Goal: Information Seeking & Learning: Learn about a topic

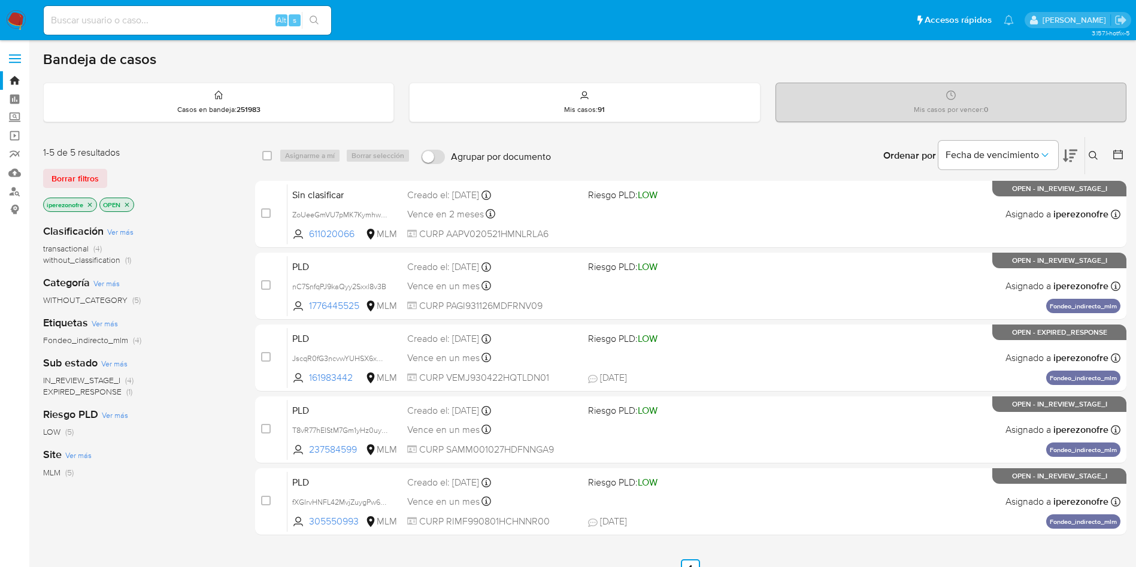
click at [1094, 154] on icon at bounding box center [1093, 156] width 10 height 10
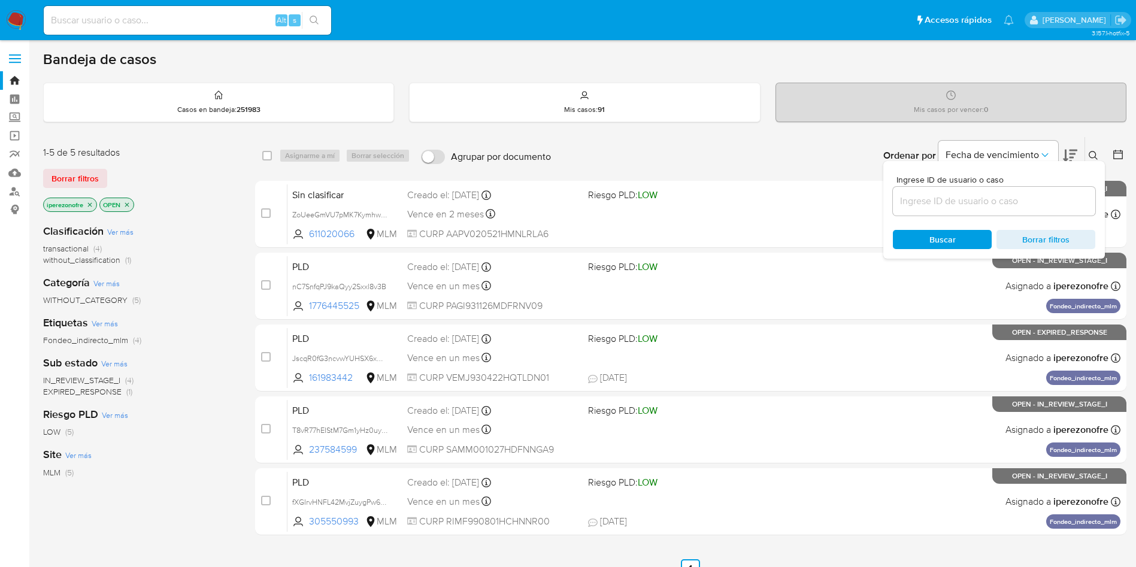
click at [989, 204] on input at bounding box center [994, 201] width 202 height 16
type input "237584599"
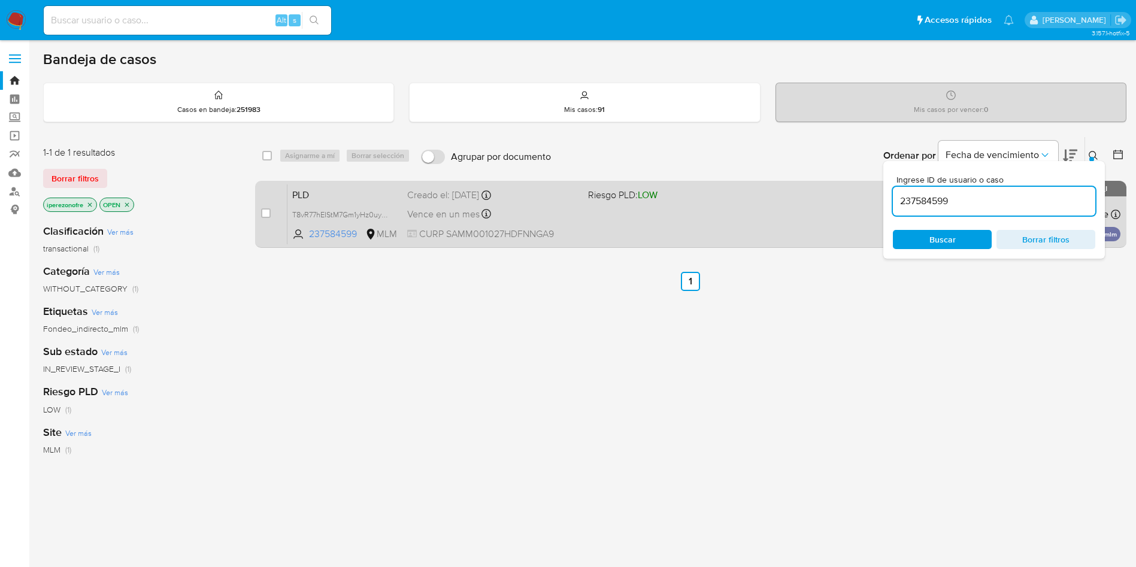
click at [674, 223] on div "PLD T8vR77hEIStM7Gm1yHz0uyvx 237584599 MLM Riesgo PLD: LOW Creado el: 12/08/202…" at bounding box center [703, 214] width 833 height 60
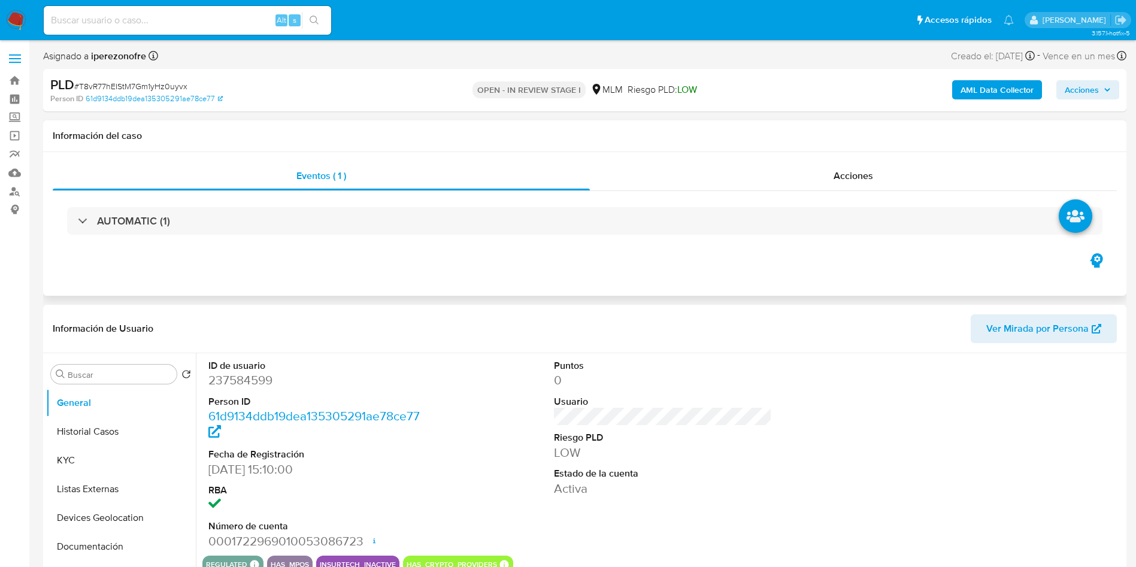
select select "10"
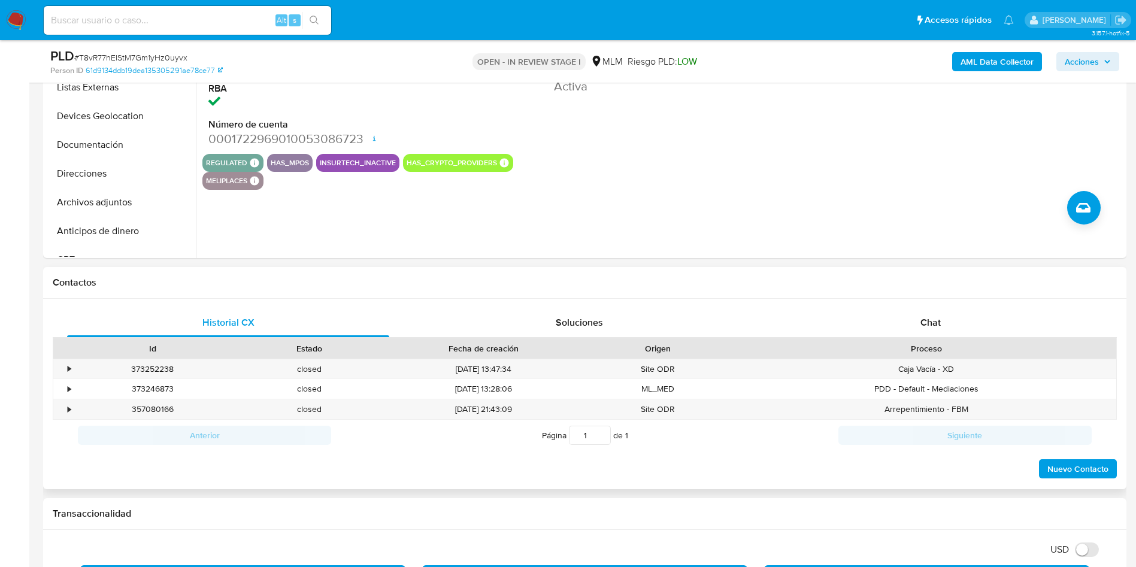
scroll to position [54, 0]
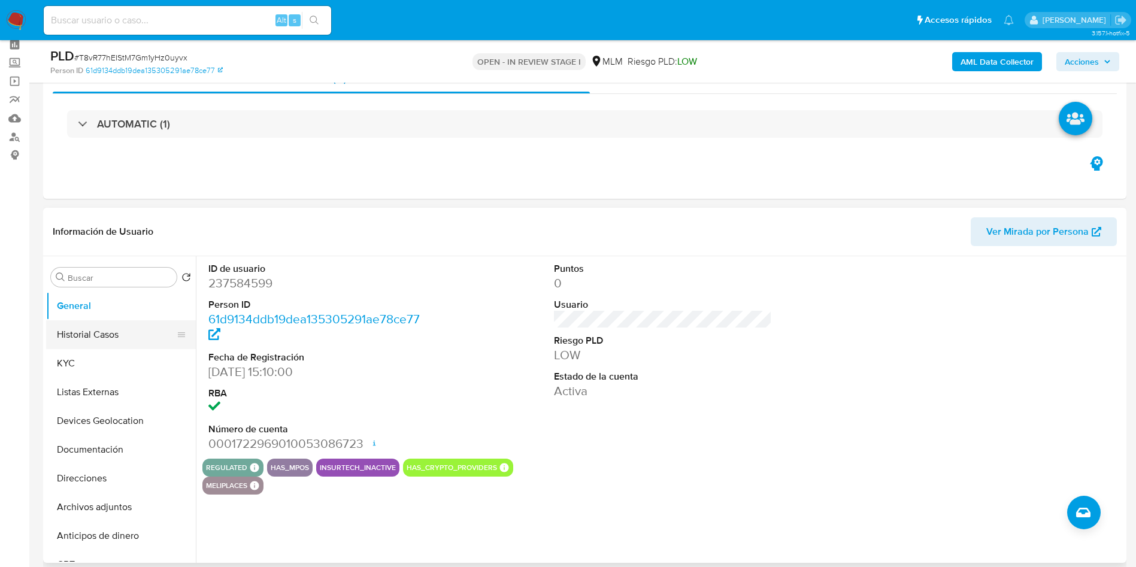
click at [100, 329] on button "Historial Casos" at bounding box center [116, 334] width 140 height 29
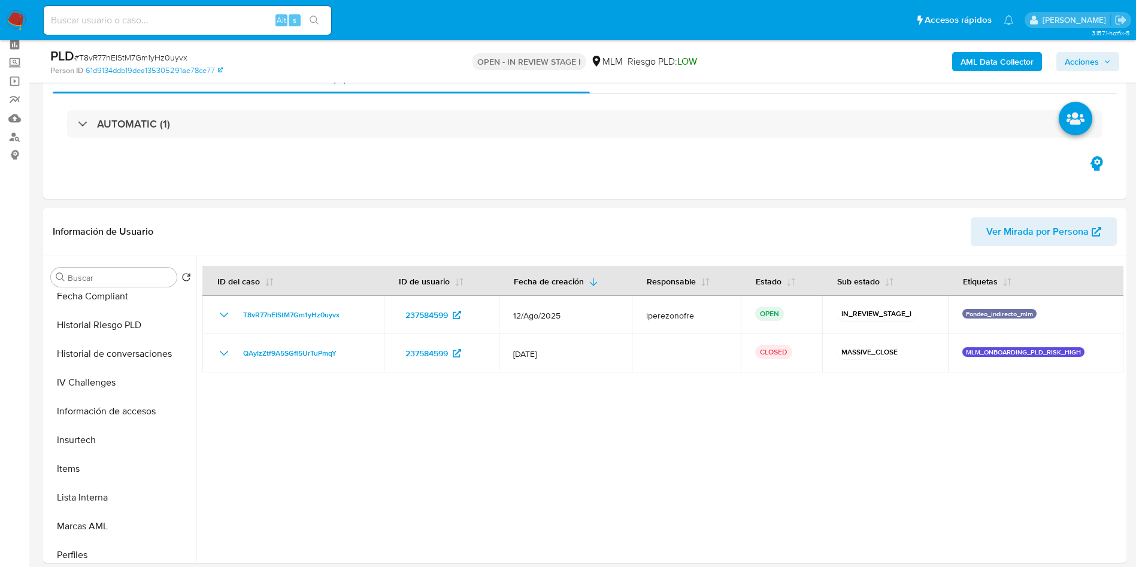
scroll to position [449, 0]
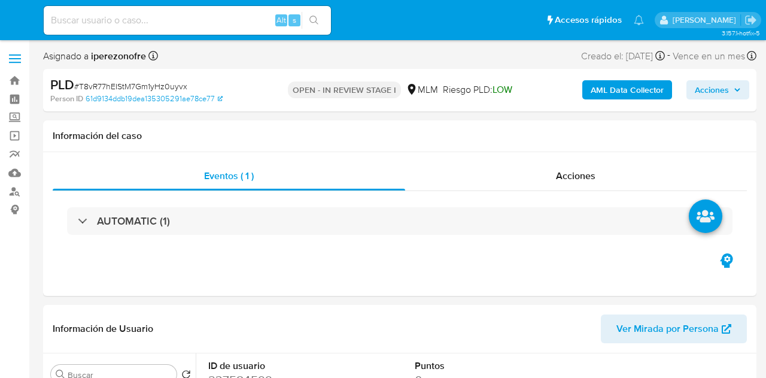
select select "10"
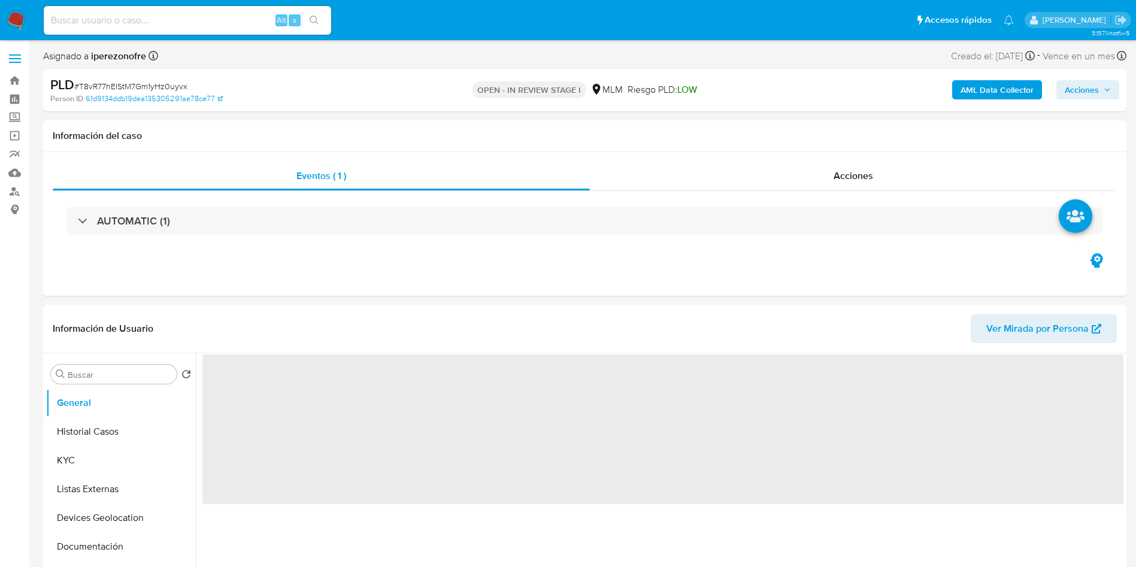
click at [152, 21] on input at bounding box center [187, 21] width 287 height 16
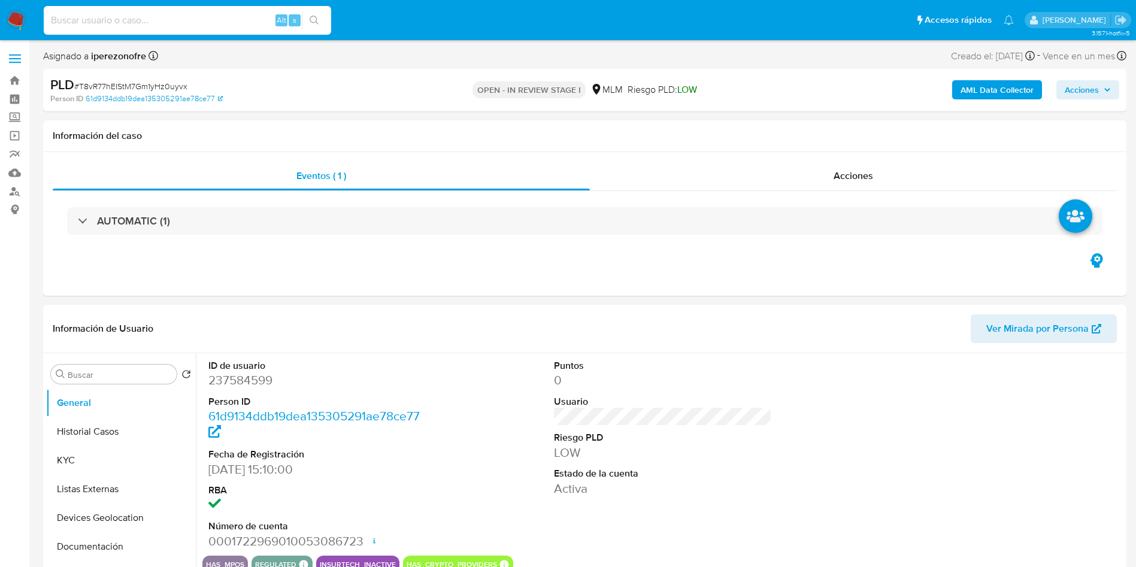
paste input "237584599"
type input "237584599"
select select "10"
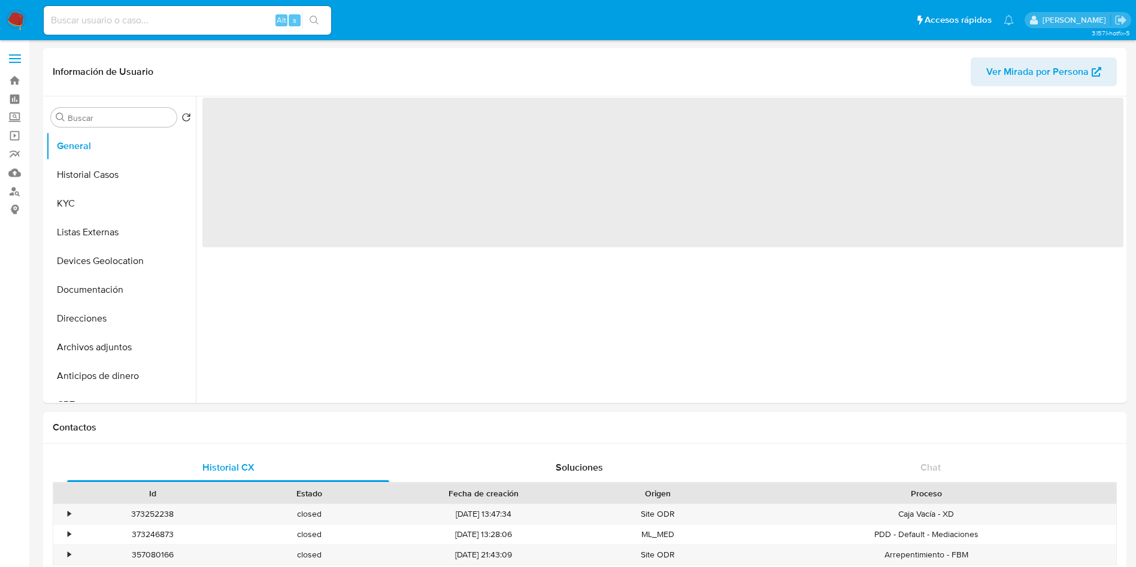
select select "10"
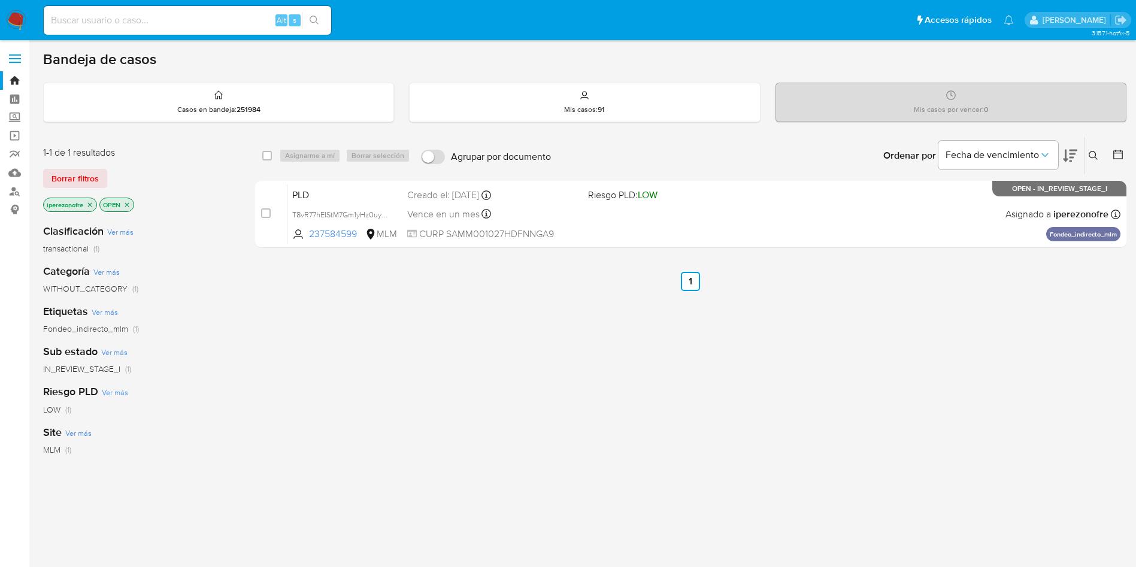
click at [18, 19] on img at bounding box center [16, 20] width 20 height 20
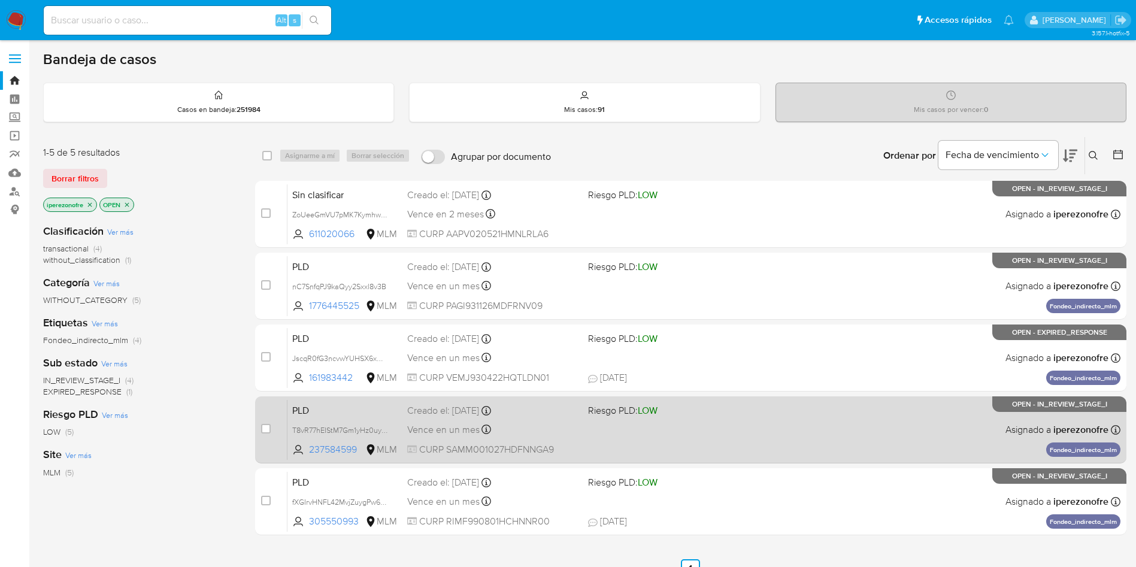
click at [851, 453] on div "PLD T8vR77hEIStM7Gm1yHz0uyvx 237584599 MLM Riesgo PLD: LOW Creado el: 12/08/202…" at bounding box center [703, 429] width 833 height 60
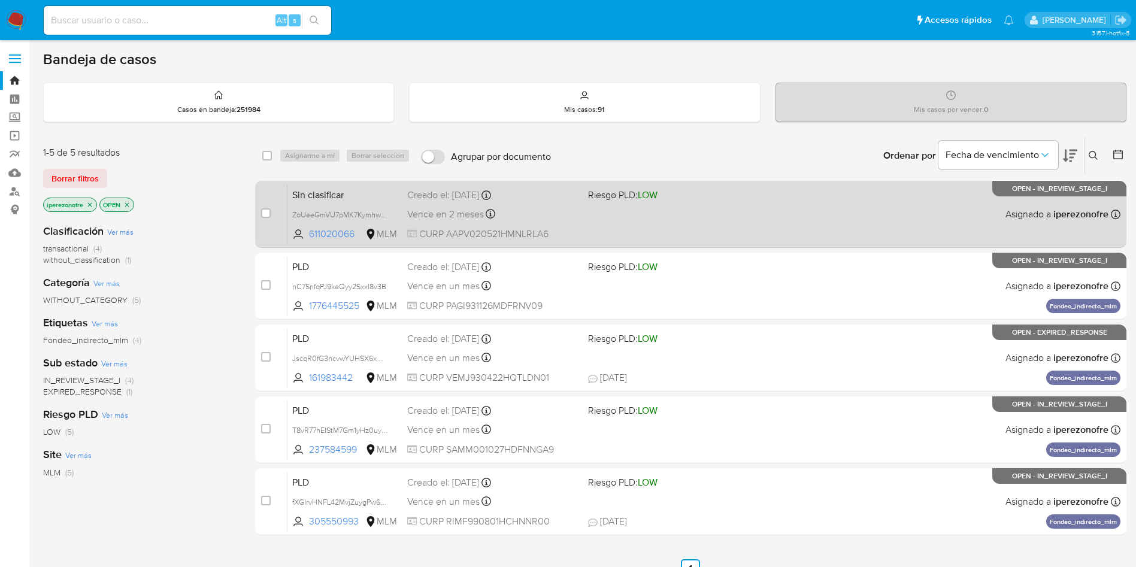
click at [687, 216] on div "Sin clasificar ZoUeeGmVU7pMK7KymhwPzW7n 611020066 MLM Riesgo PLD: LOW Creado el…" at bounding box center [703, 214] width 833 height 60
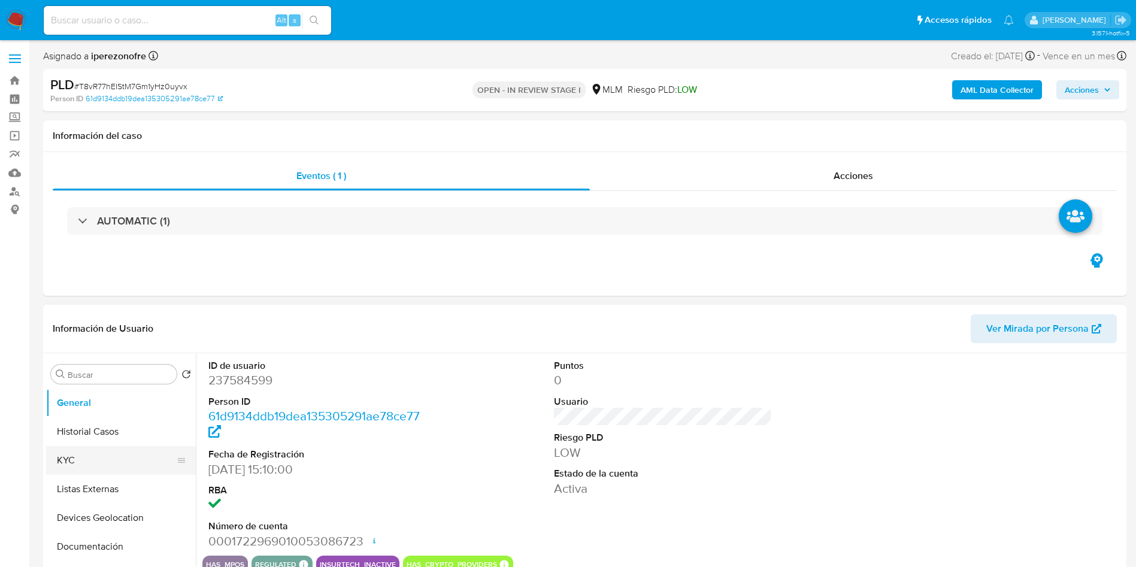
select select "10"
click at [86, 463] on button "KYC" at bounding box center [116, 460] width 140 height 29
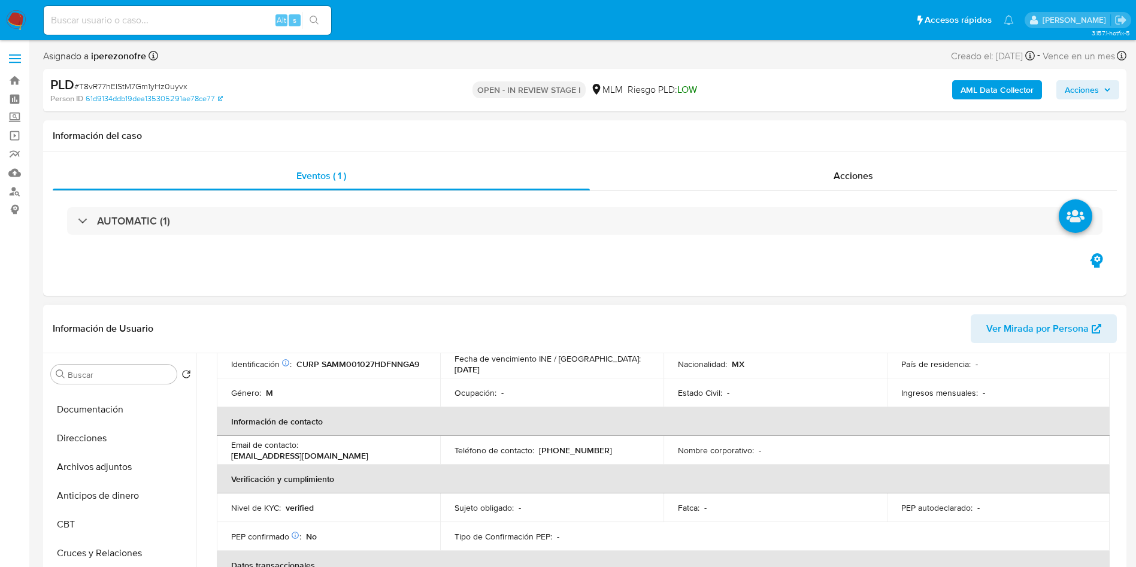
scroll to position [180, 0]
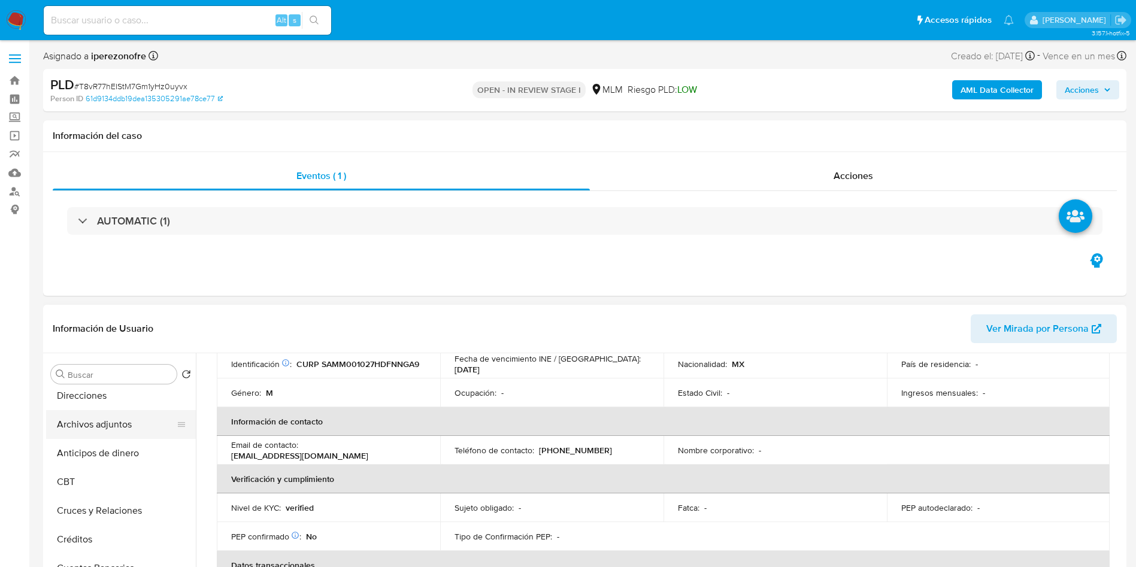
click at [111, 423] on button "Archivos adjuntos" at bounding box center [116, 424] width 140 height 29
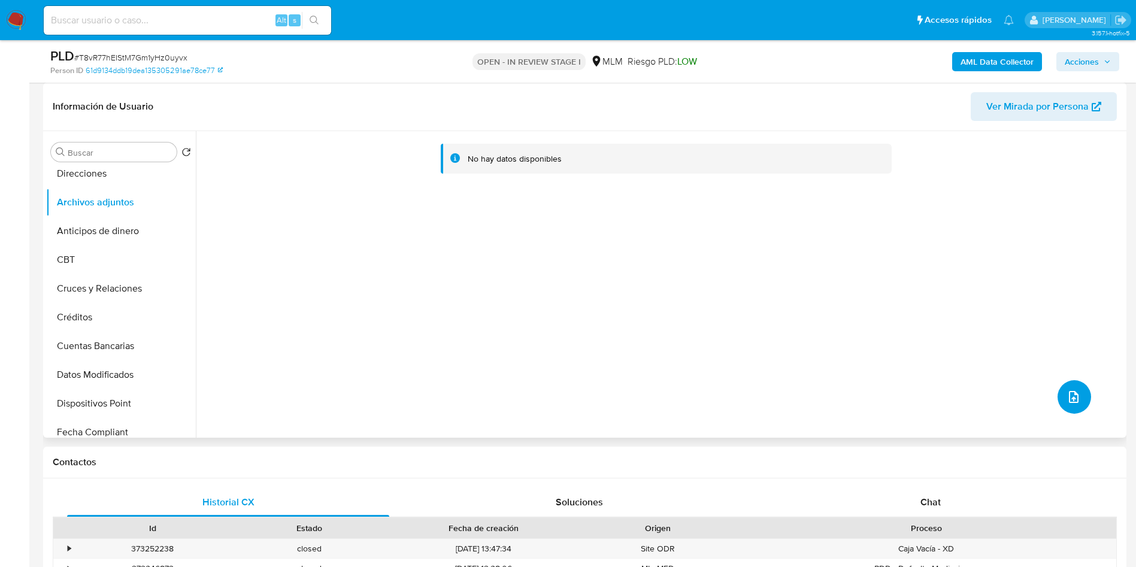
click at [1073, 392] on icon "upload-file" at bounding box center [1073, 397] width 14 height 14
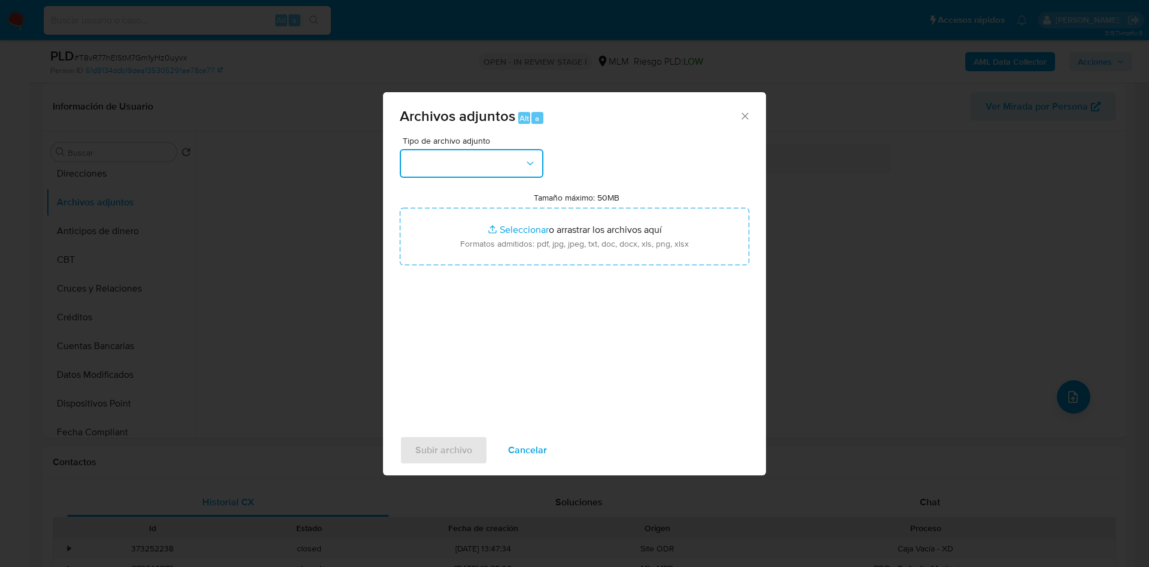
click at [541, 156] on button "button" at bounding box center [472, 163] width 144 height 29
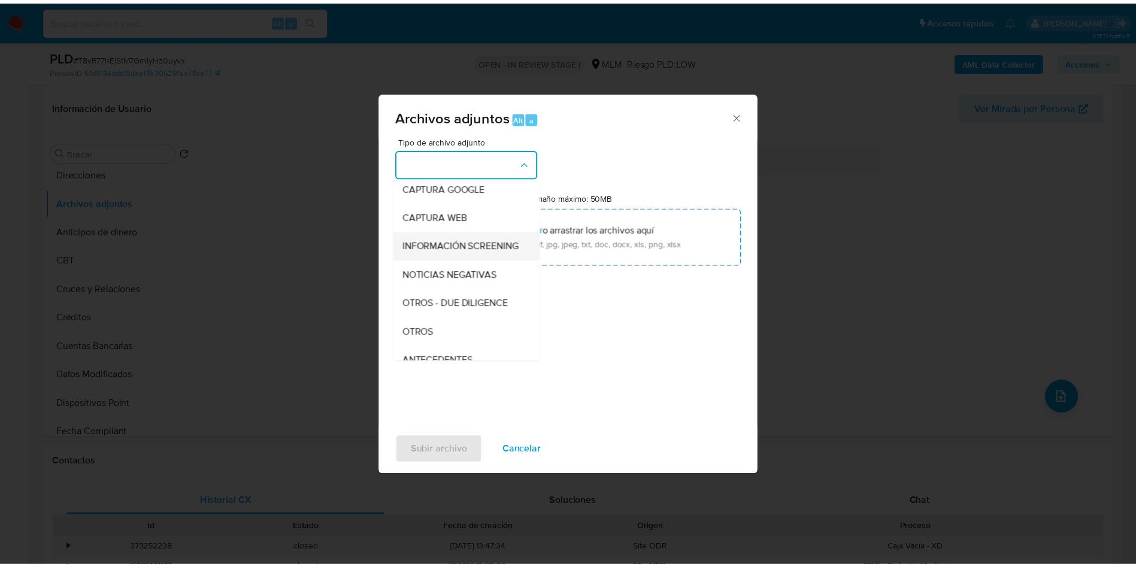
scroll to position [90, 0]
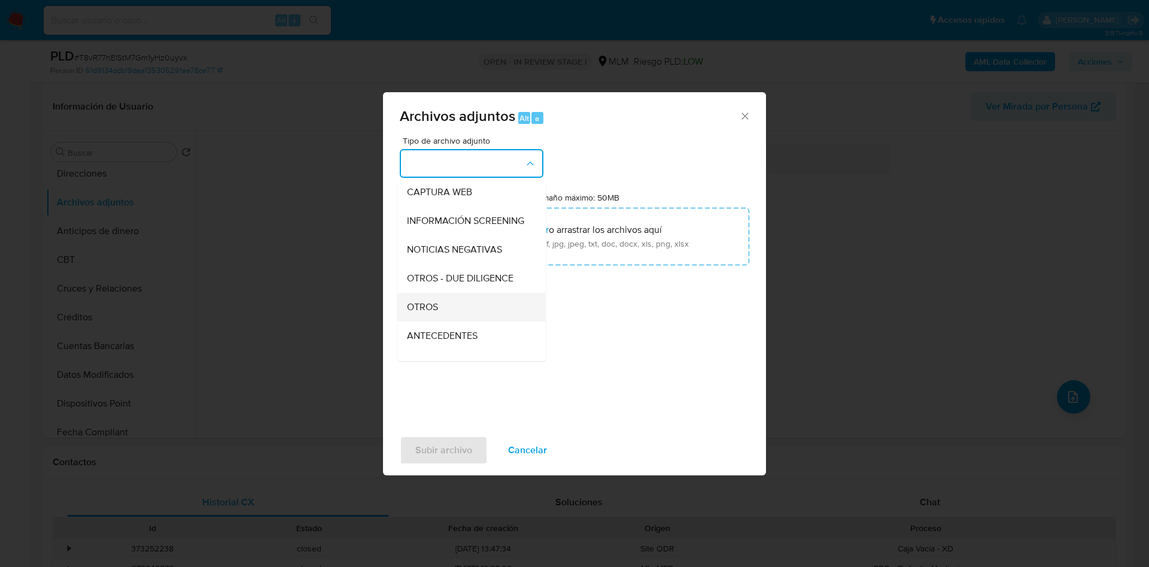
click at [468, 319] on div "OTROS" at bounding box center [468, 307] width 122 height 29
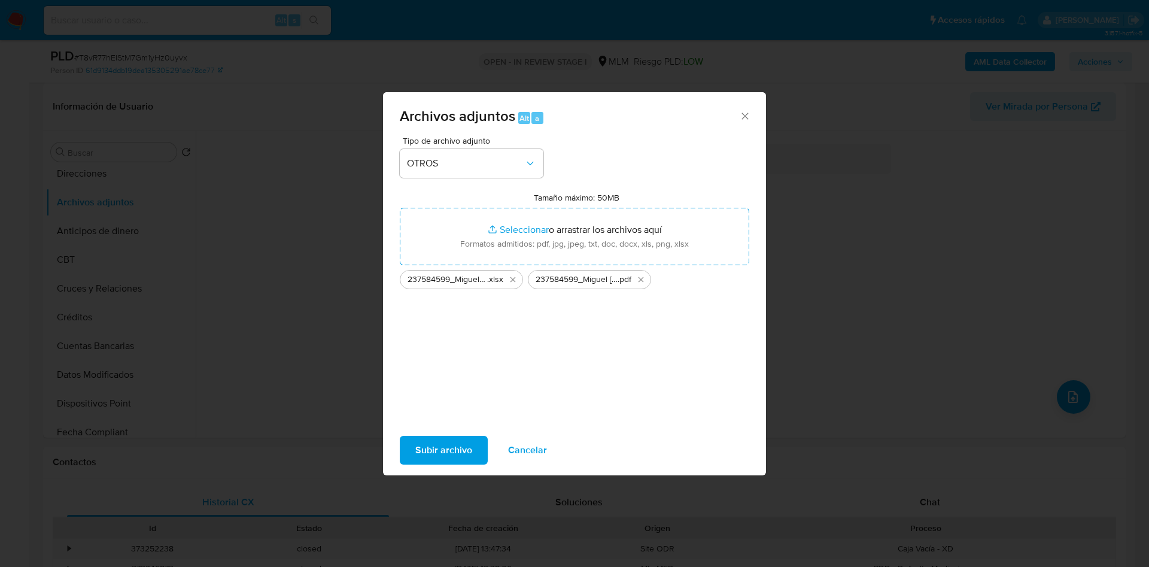
click at [448, 441] on span "Subir archivo" at bounding box center [443, 450] width 57 height 26
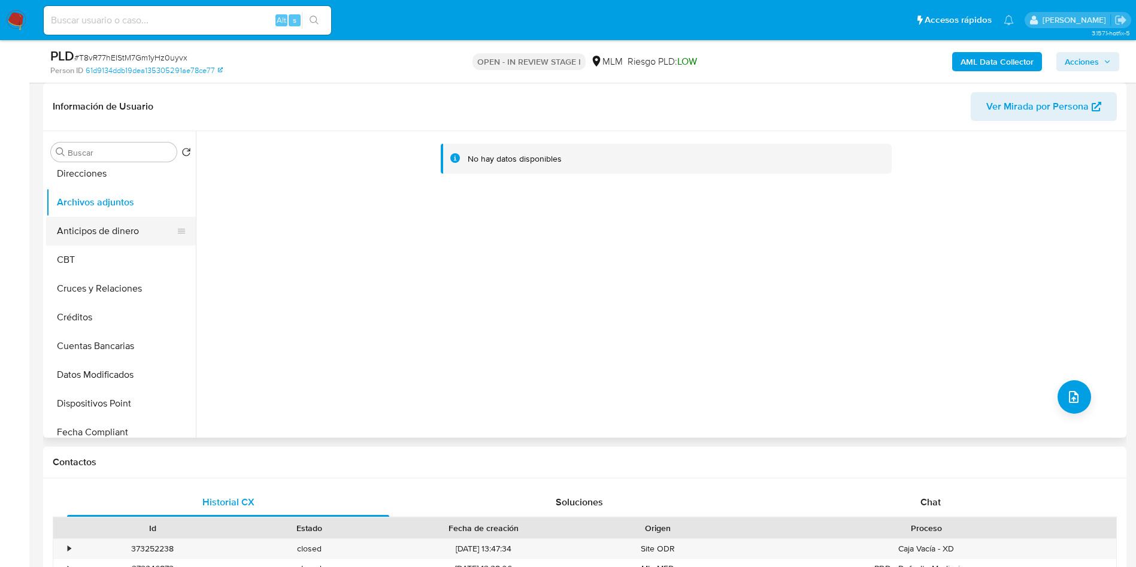
click at [105, 240] on button "Anticipos de dinero" at bounding box center [116, 231] width 140 height 29
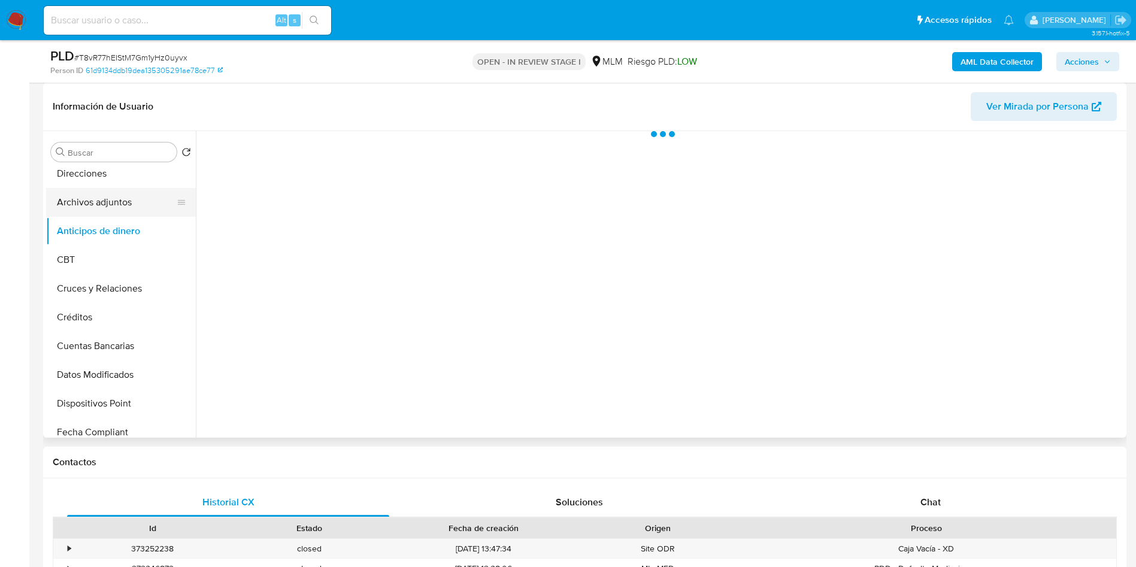
click at [127, 201] on button "Archivos adjuntos" at bounding box center [116, 202] width 140 height 29
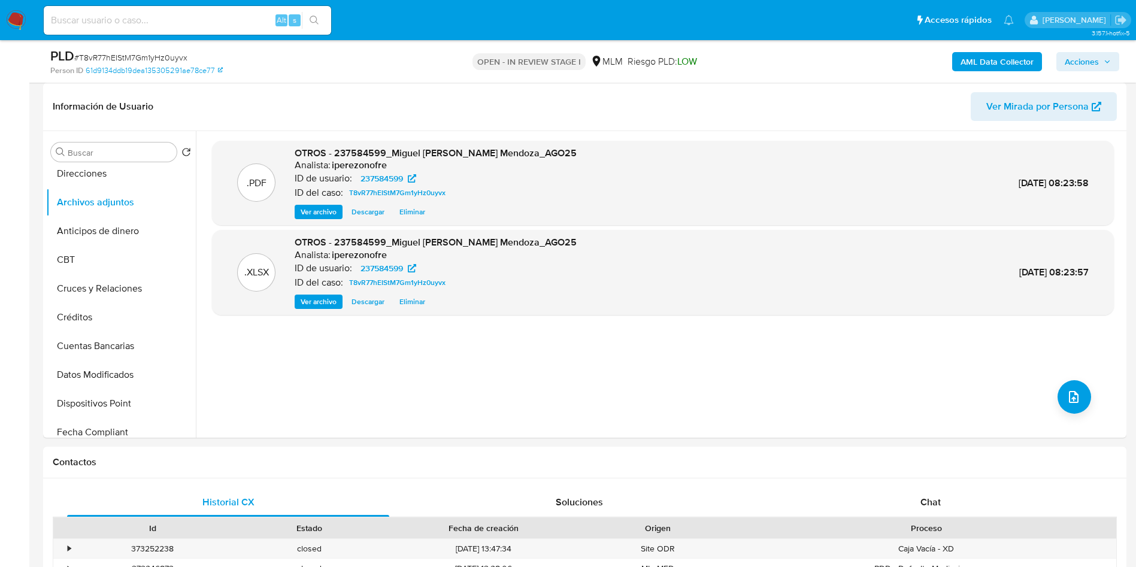
click at [1088, 63] on span "Acciones" at bounding box center [1081, 61] width 34 height 19
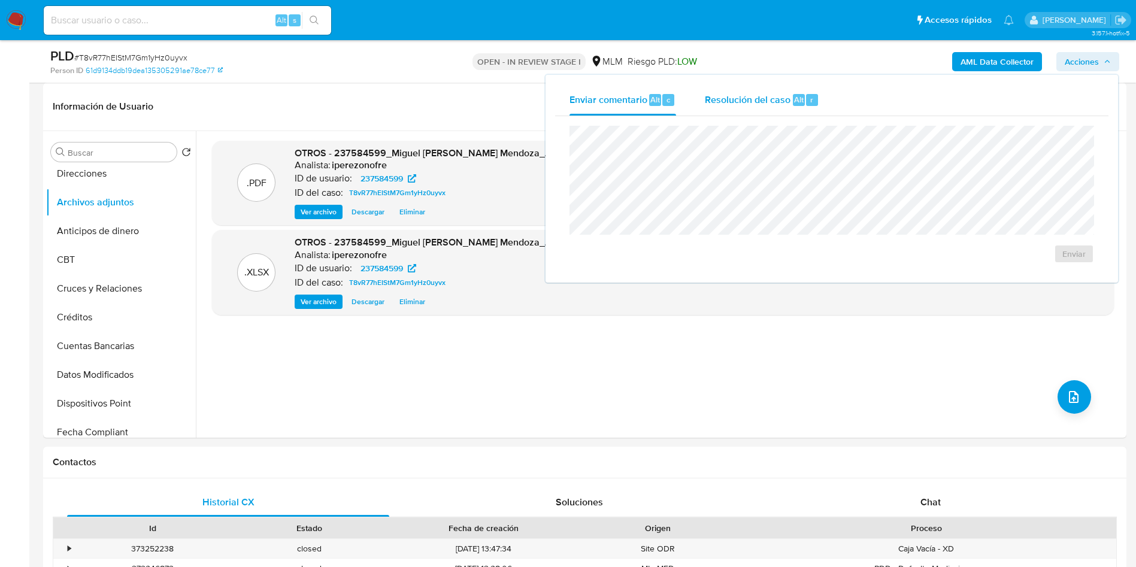
click at [739, 102] on span "Resolución del caso" at bounding box center [748, 99] width 86 height 14
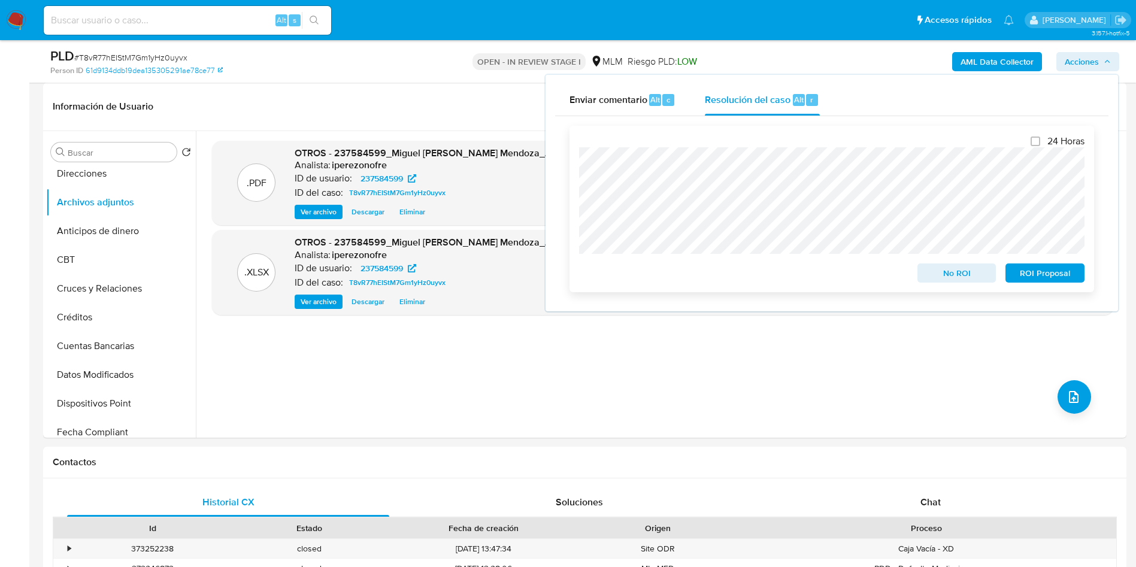
click at [1030, 273] on span "ROI Proposal" at bounding box center [1045, 273] width 62 height 17
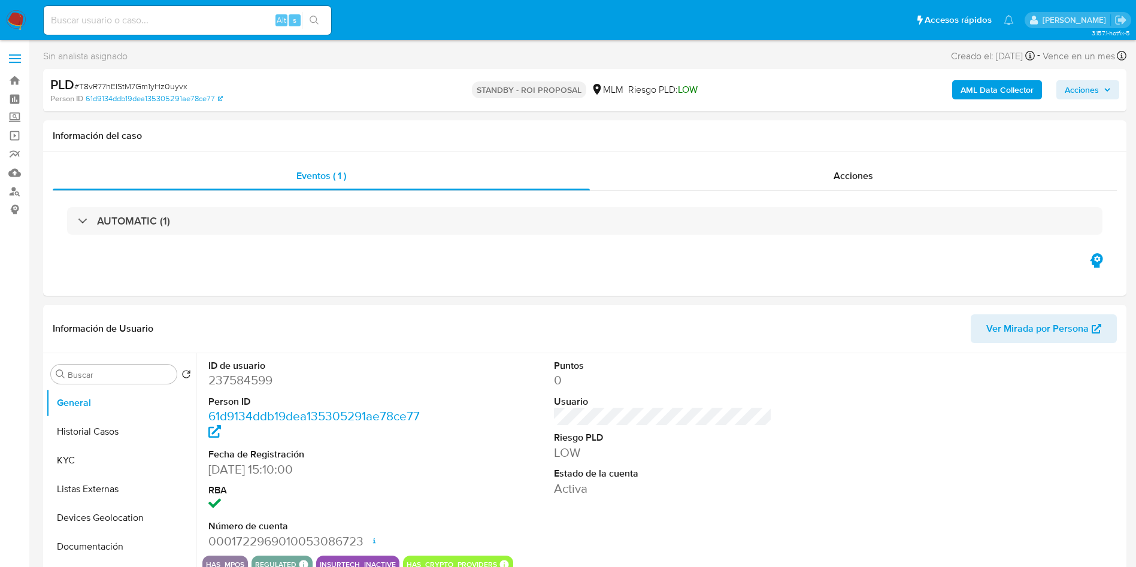
select select "10"
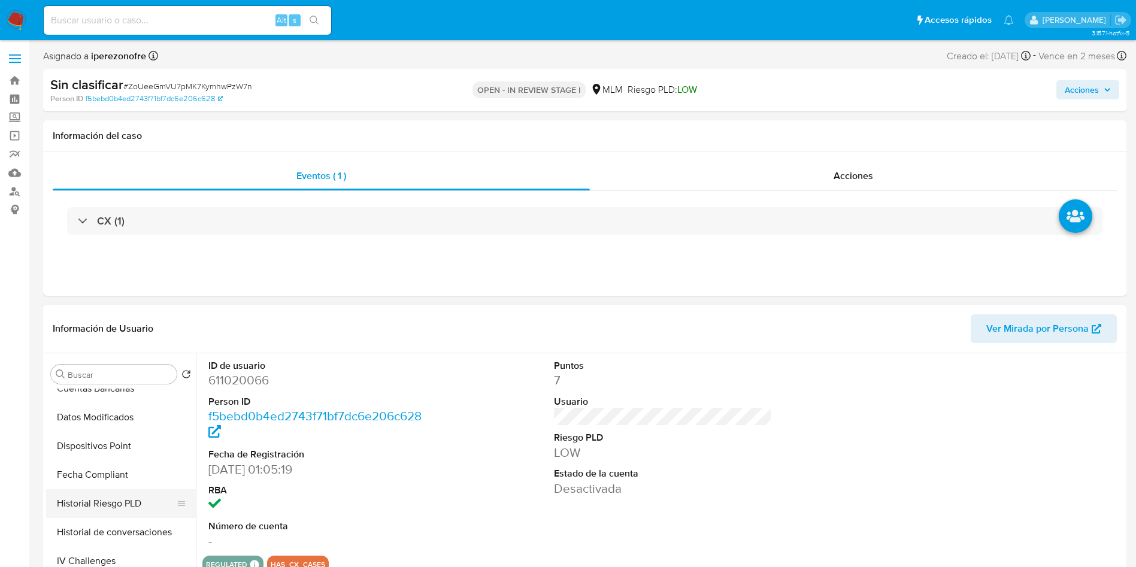
scroll to position [506, 0]
select select "10"
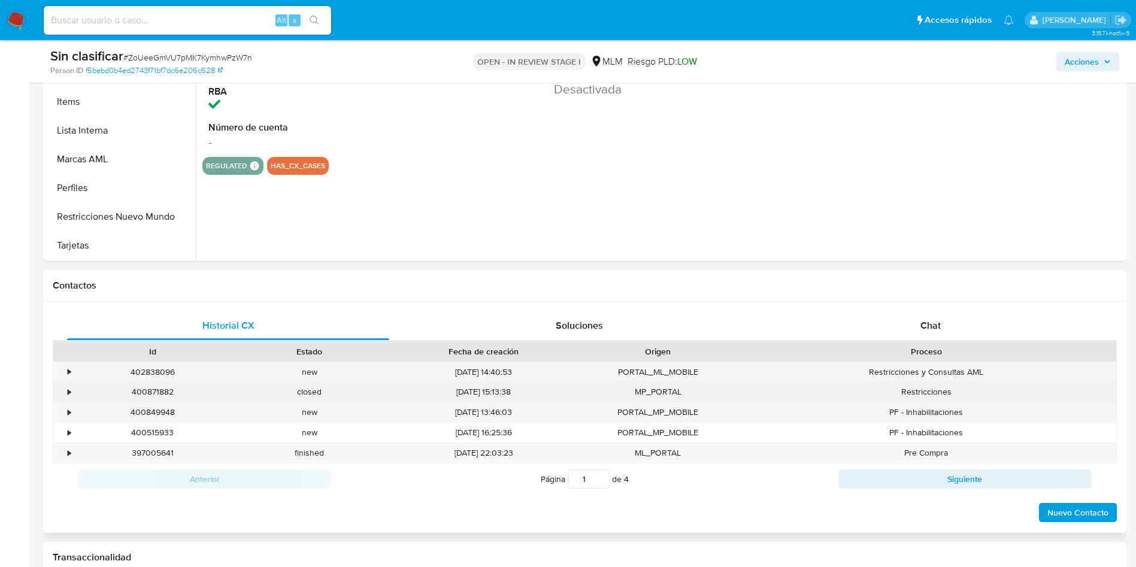
scroll to position [359, 0]
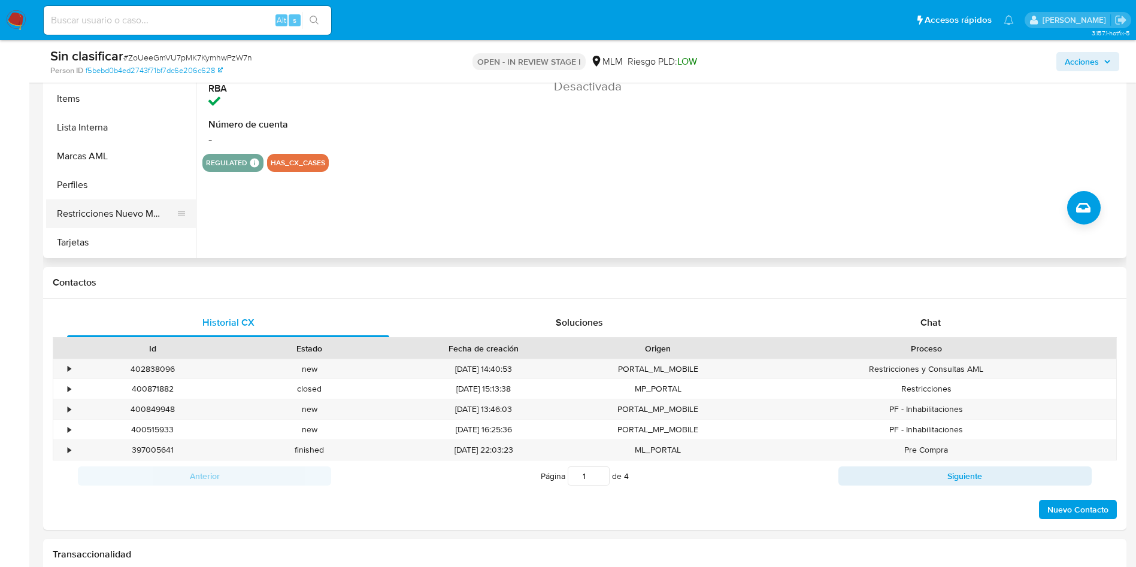
click at [144, 214] on button "Restricciones Nuevo Mundo" at bounding box center [116, 213] width 140 height 29
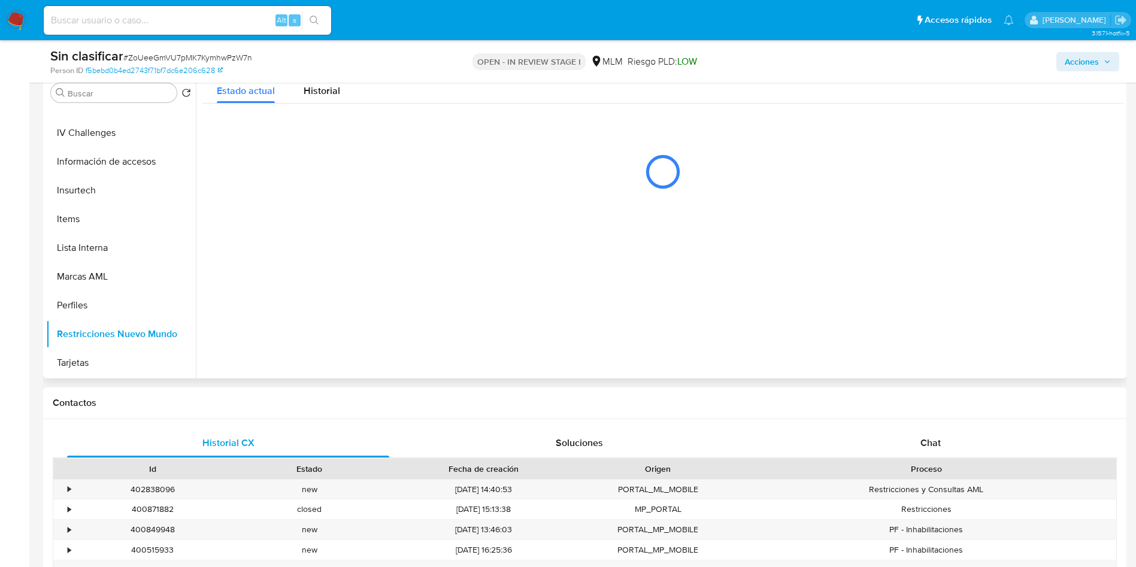
scroll to position [180, 0]
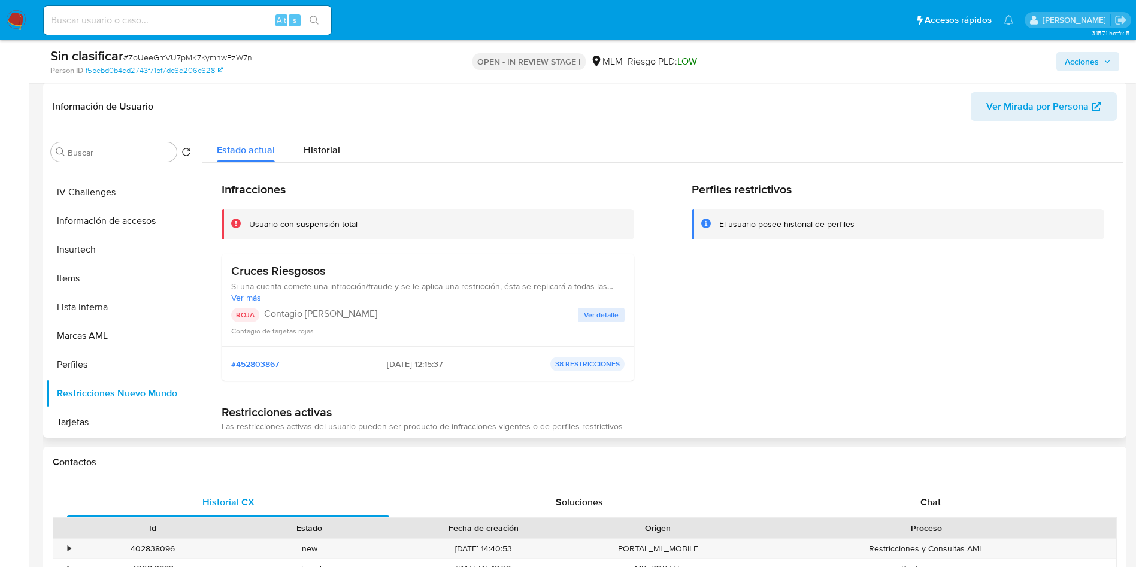
click at [587, 318] on span "Ver detalle" at bounding box center [601, 315] width 35 height 12
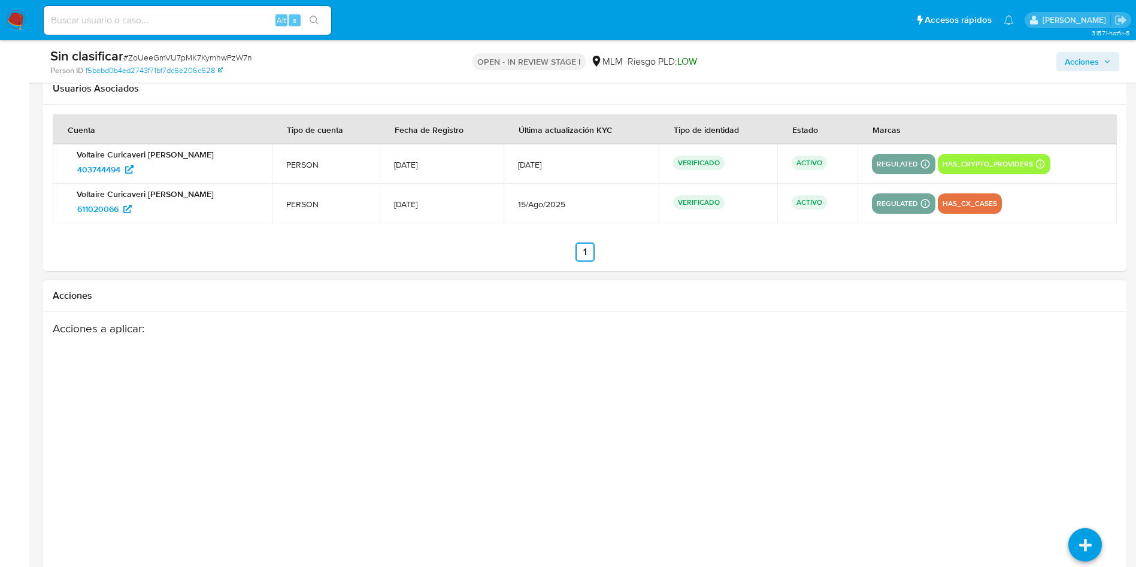
scroll to position [1886, 0]
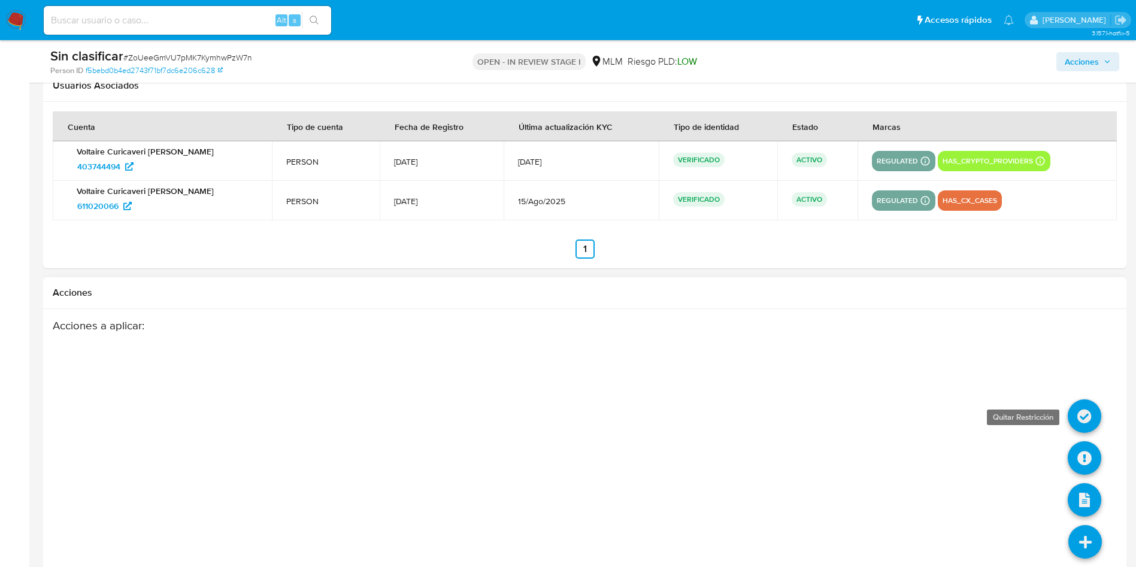
click at [1084, 414] on icon at bounding box center [1084, 416] width 34 height 34
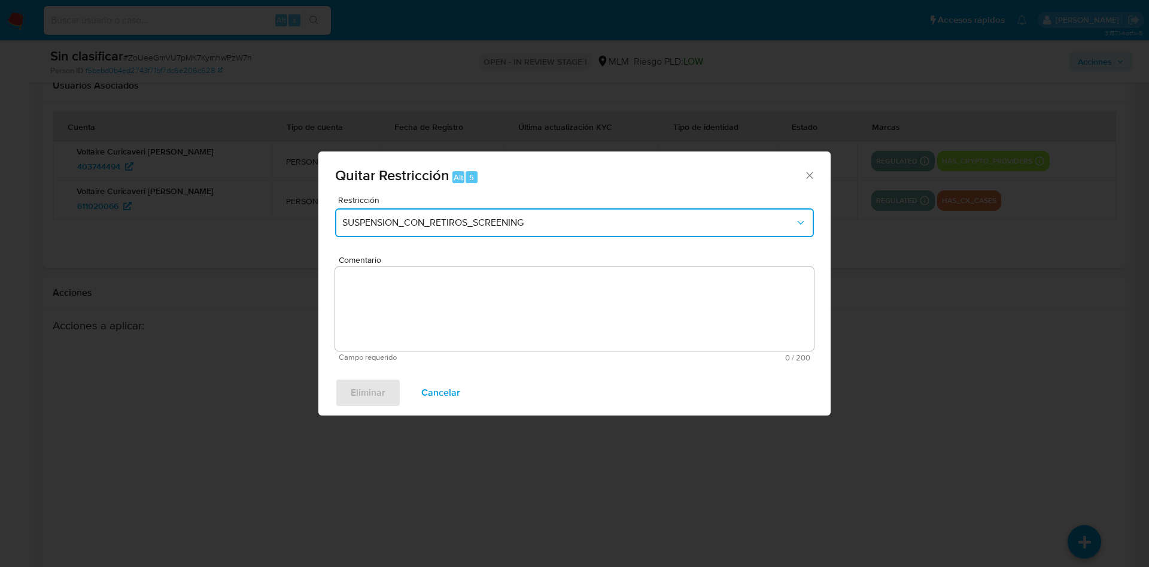
click at [547, 215] on button "SUSPENSION_CON_RETIROS_SCREENING" at bounding box center [574, 222] width 479 height 29
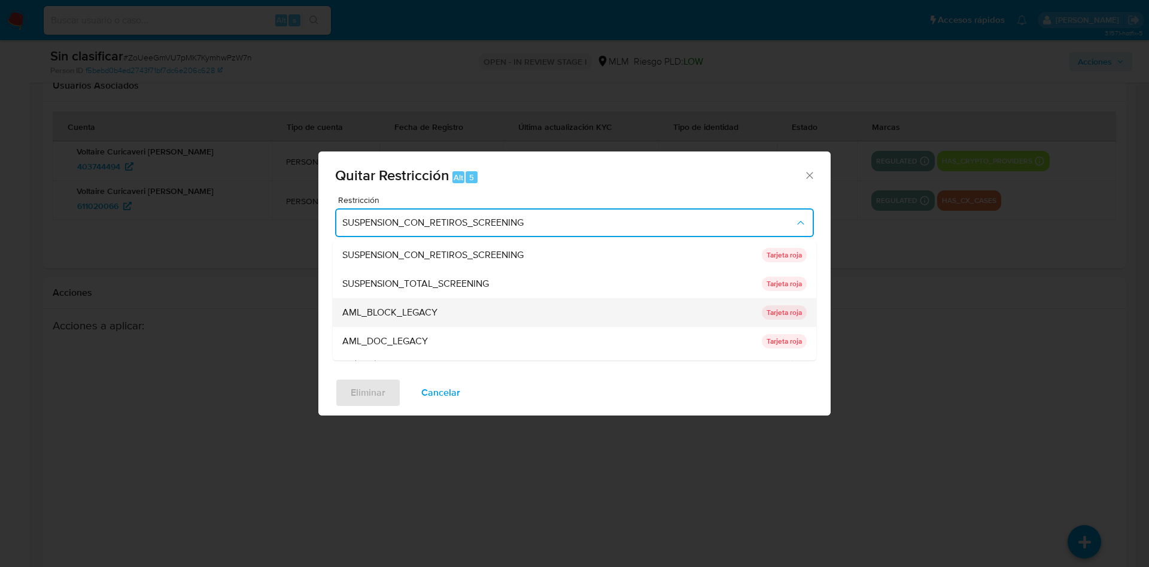
click at [554, 321] on div "AML_BLOCK_LEGACY" at bounding box center [548, 312] width 412 height 29
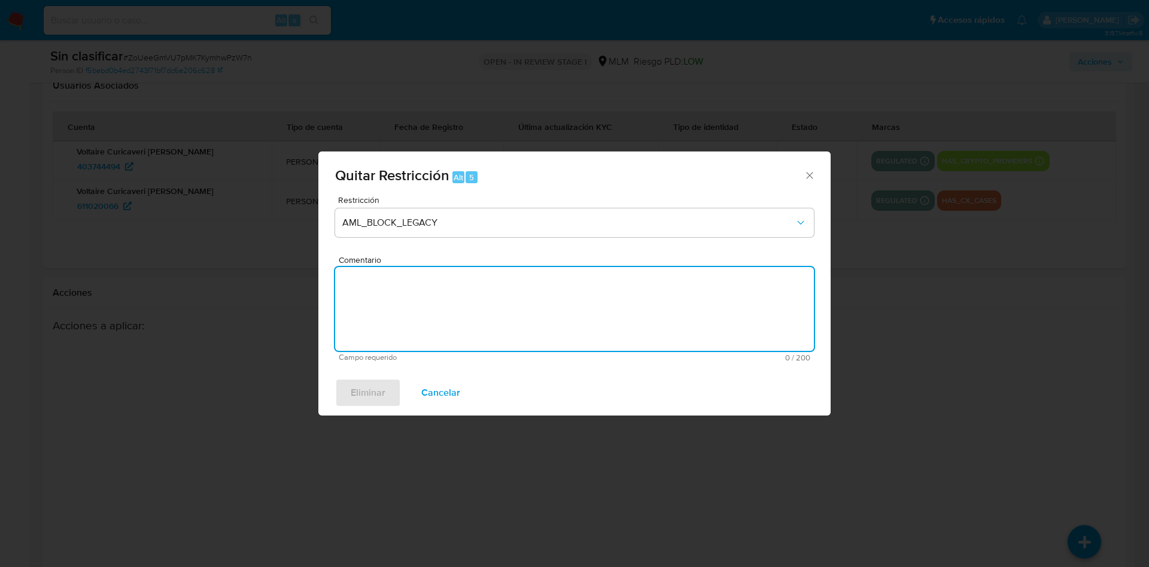
click at [607, 319] on textarea "Comentario" at bounding box center [574, 309] width 479 height 84
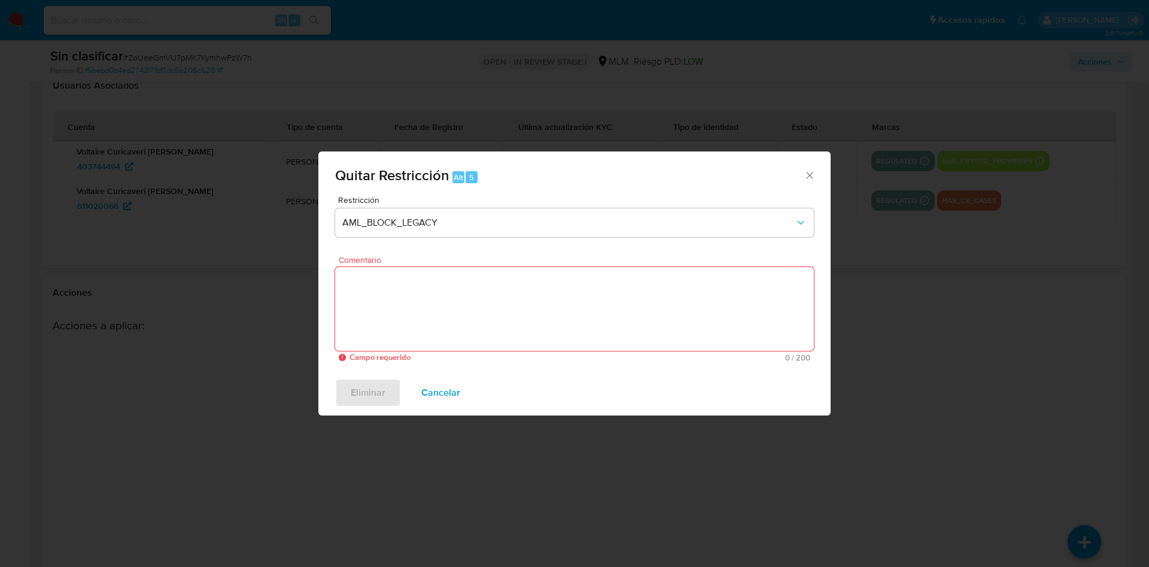
click at [812, 173] on icon "Cerrar ventana" at bounding box center [810, 175] width 12 height 12
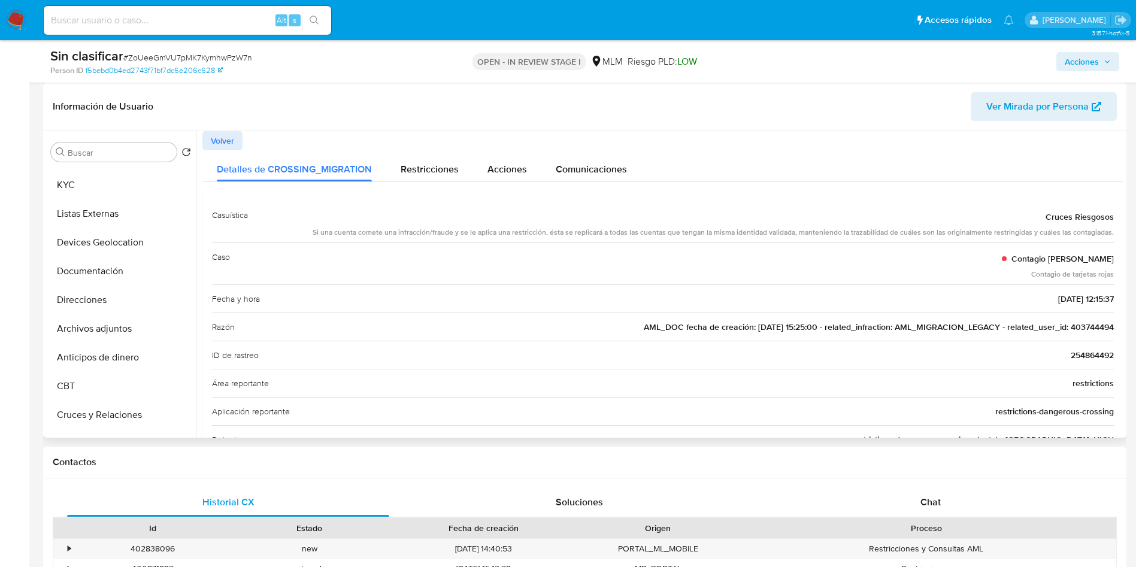
scroll to position [0, 0]
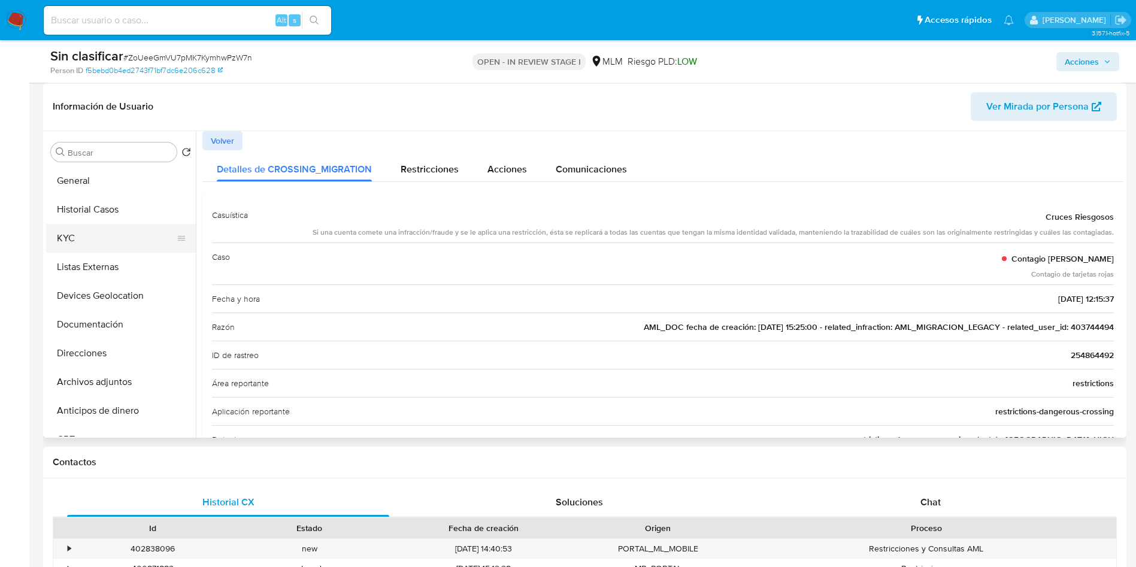
click at [92, 242] on button "KYC" at bounding box center [116, 238] width 140 height 29
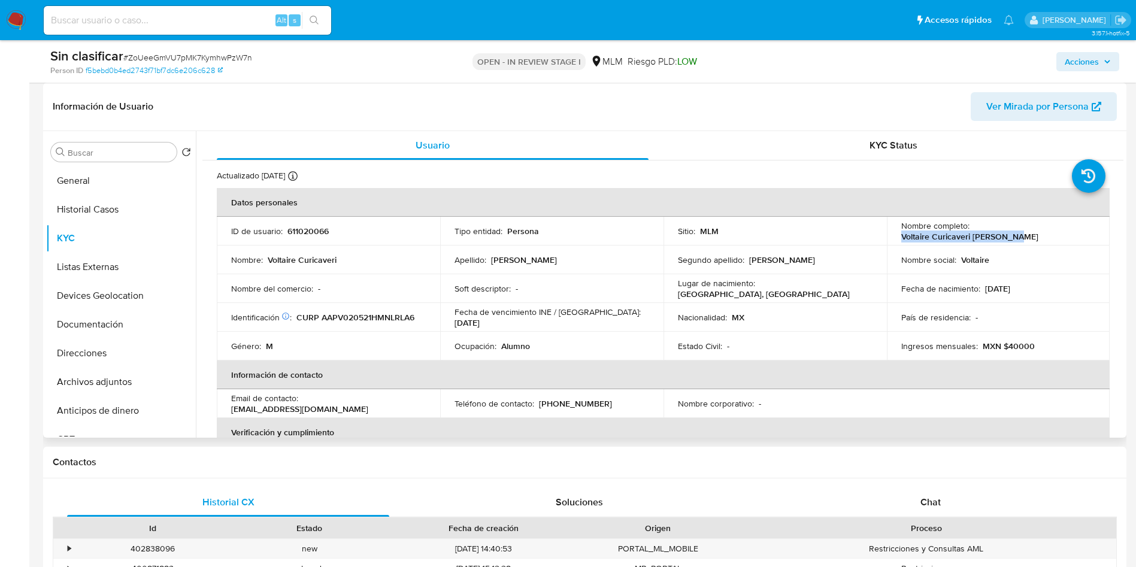
drag, startPoint x: 896, startPoint y: 235, endPoint x: 1007, endPoint y: 232, distance: 111.4
click at [1007, 232] on td "Nombre completo : Voltaire Curicaveri Alvarez Perez" at bounding box center [998, 231] width 223 height 29
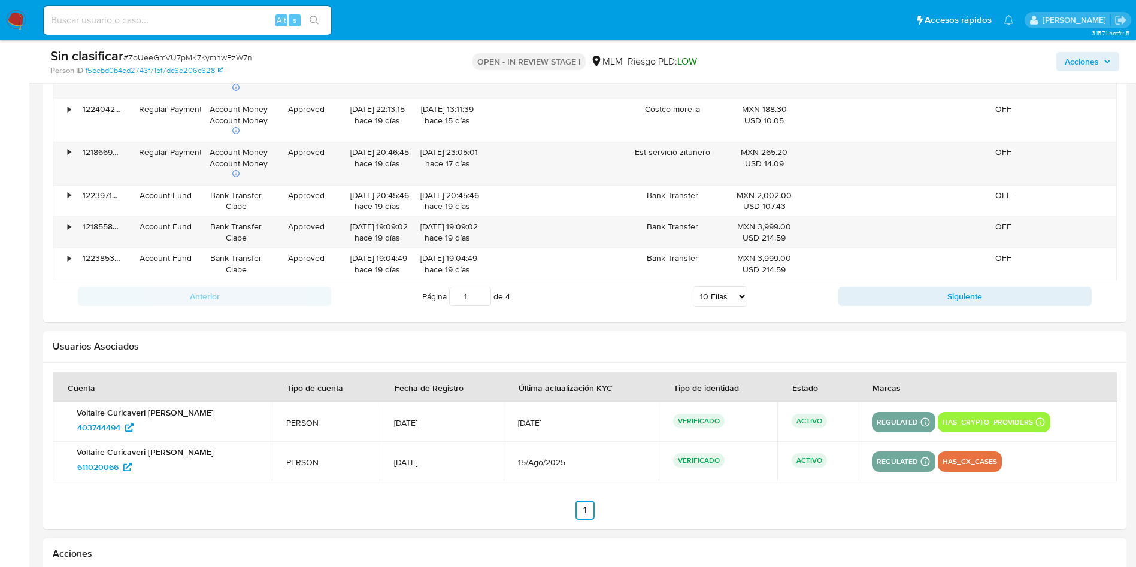
scroll to position [1909, 0]
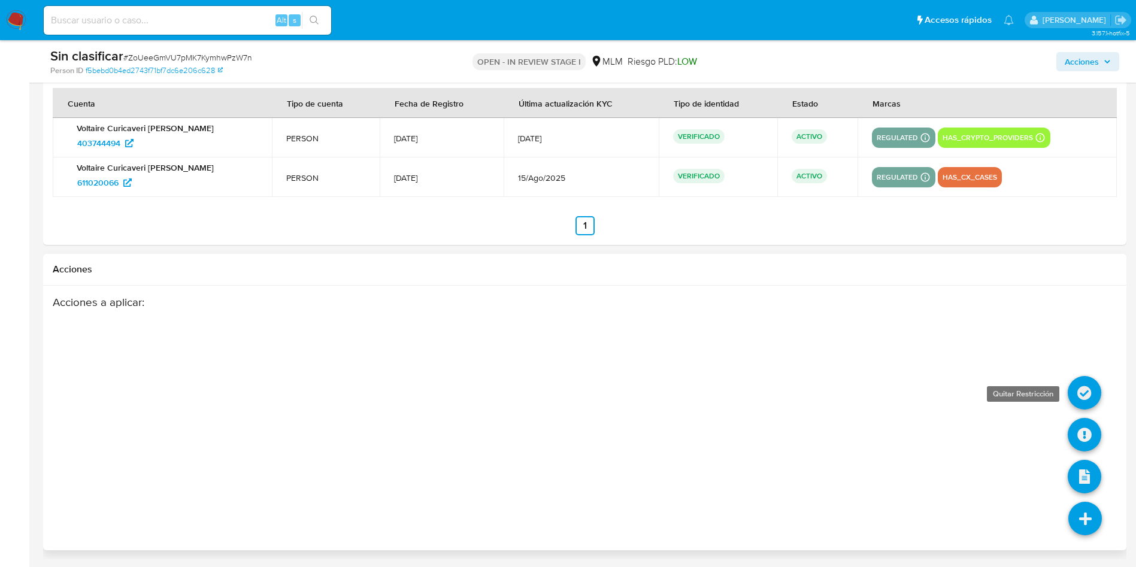
click at [1094, 396] on icon at bounding box center [1084, 393] width 34 height 34
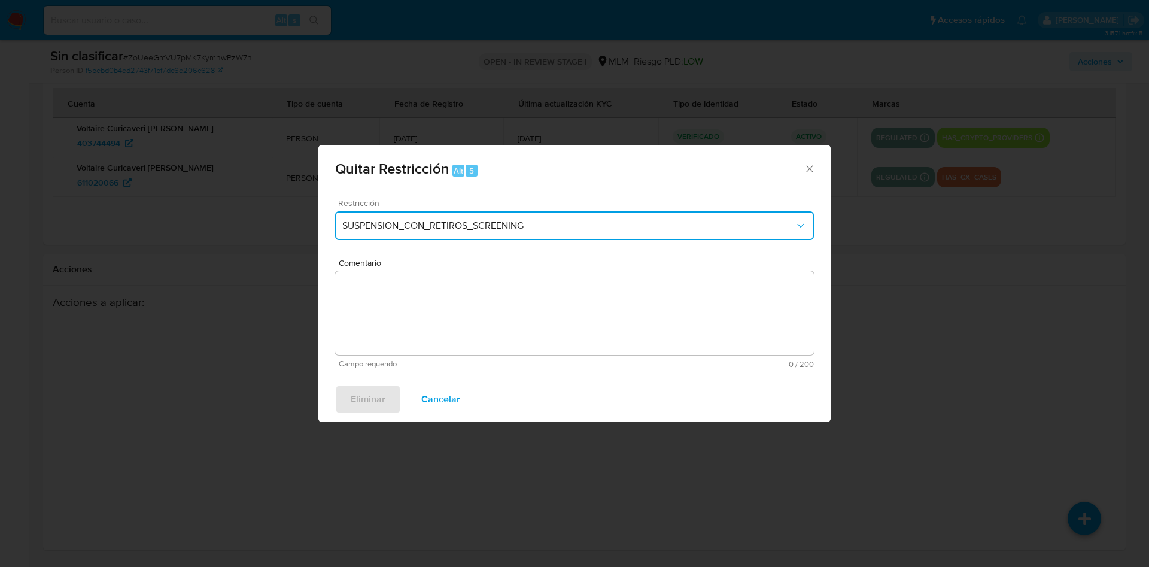
click at [479, 219] on button "SUSPENSION_CON_RETIROS_SCREENING" at bounding box center [574, 225] width 479 height 29
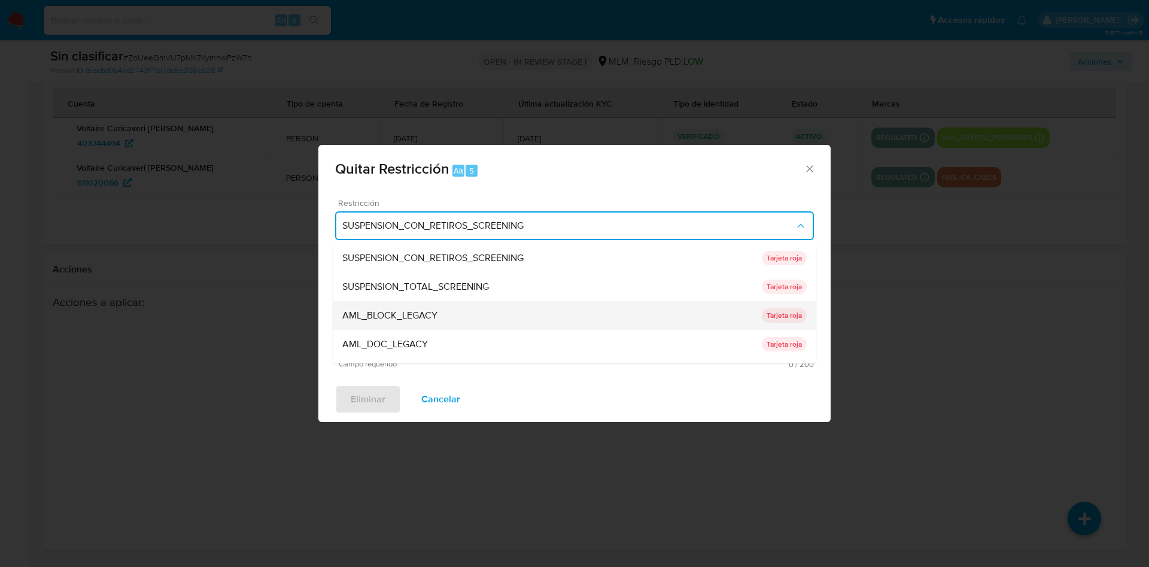
click at [412, 318] on span "AML_BLOCK_LEGACY" at bounding box center [389, 316] width 95 height 12
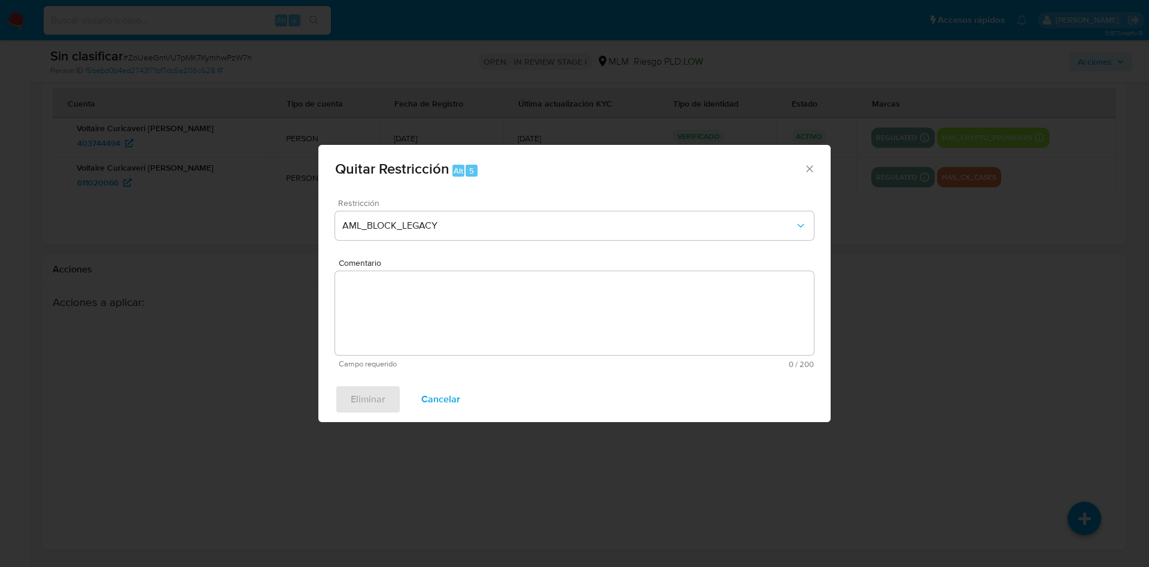
click at [412, 318] on textarea "Comentario" at bounding box center [574, 313] width 479 height 84
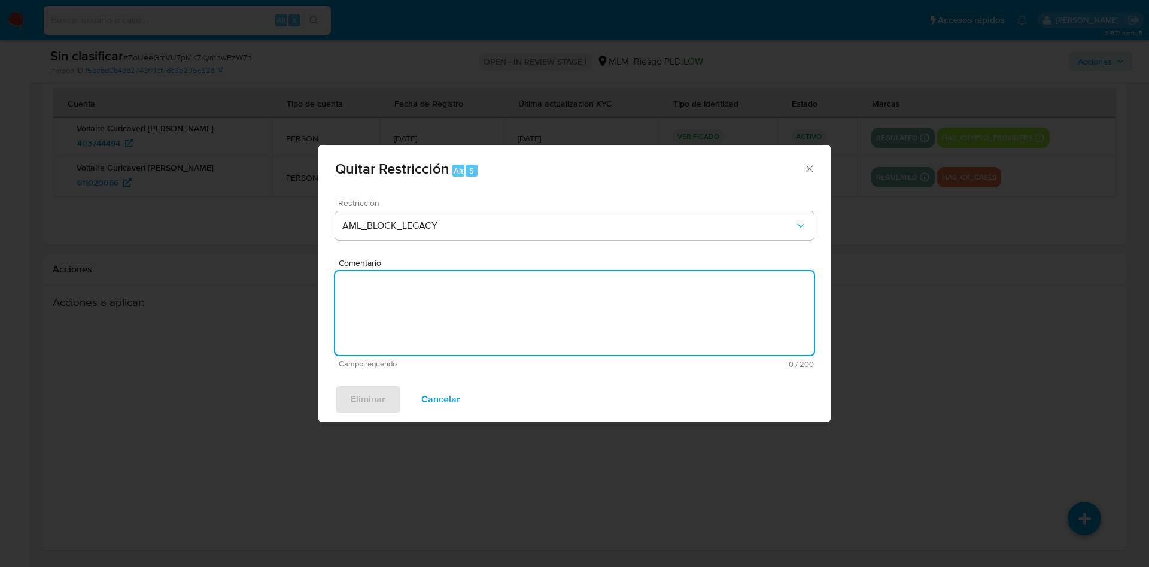
paste textarea "SE VALIDA EN LISTAS NEGRAS Y FUENTES ABIERTAS SIN COINCIDENCIAS NEGATIVAS, CON …"
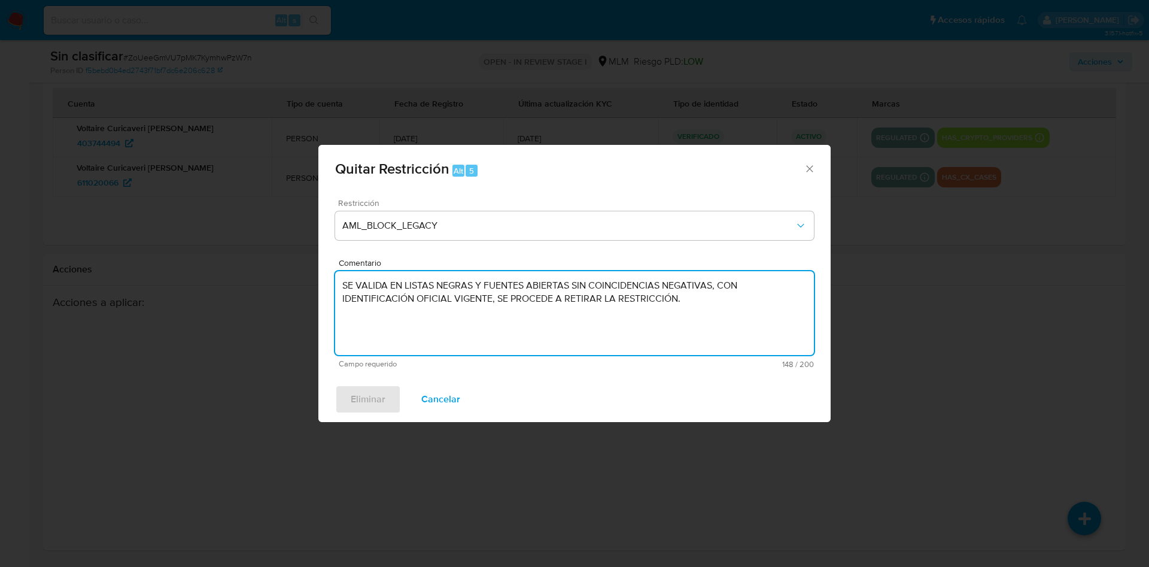
type textarea "SE VALIDA EN LISTAS NEGRAS Y FUENTES ABIERTAS SIN COINCIDENCIAS NEGATIVAS, CON …"
click at [374, 392] on div "Eliminar Cancelar" at bounding box center [574, 399] width 512 height 45
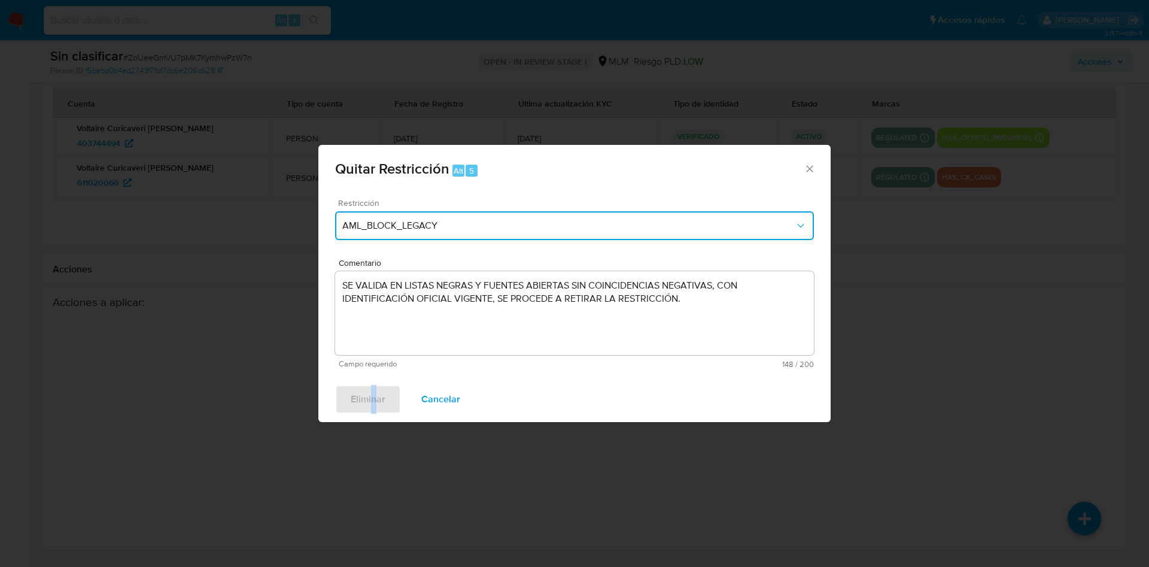
click at [487, 213] on button "AML_BLOCK_LEGACY" at bounding box center [574, 225] width 479 height 29
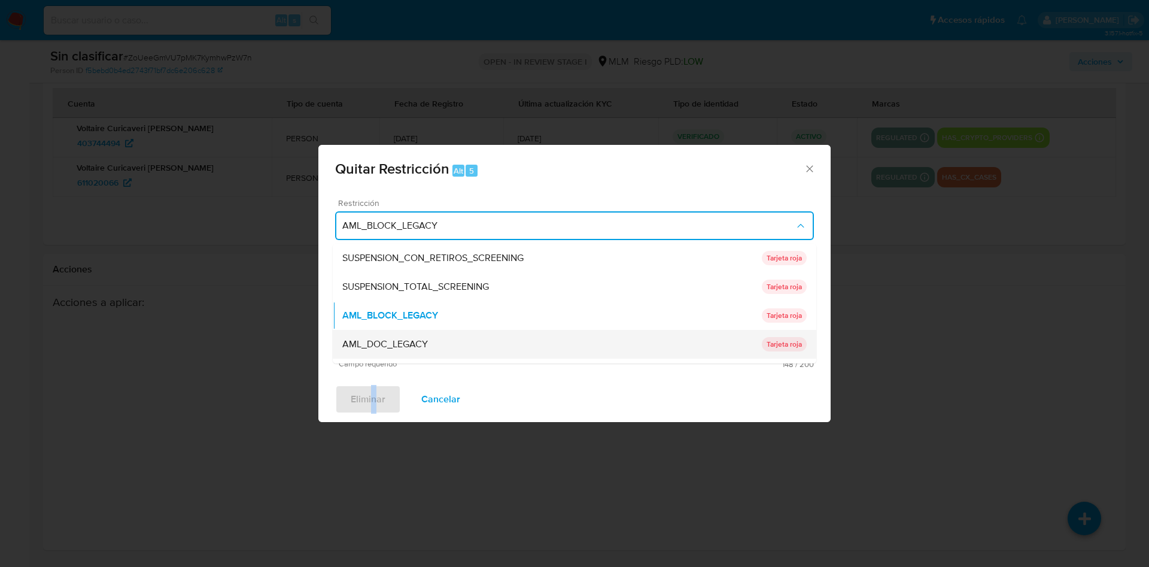
click at [451, 346] on div "AML_DOC_LEGACY" at bounding box center [552, 344] width 420 height 29
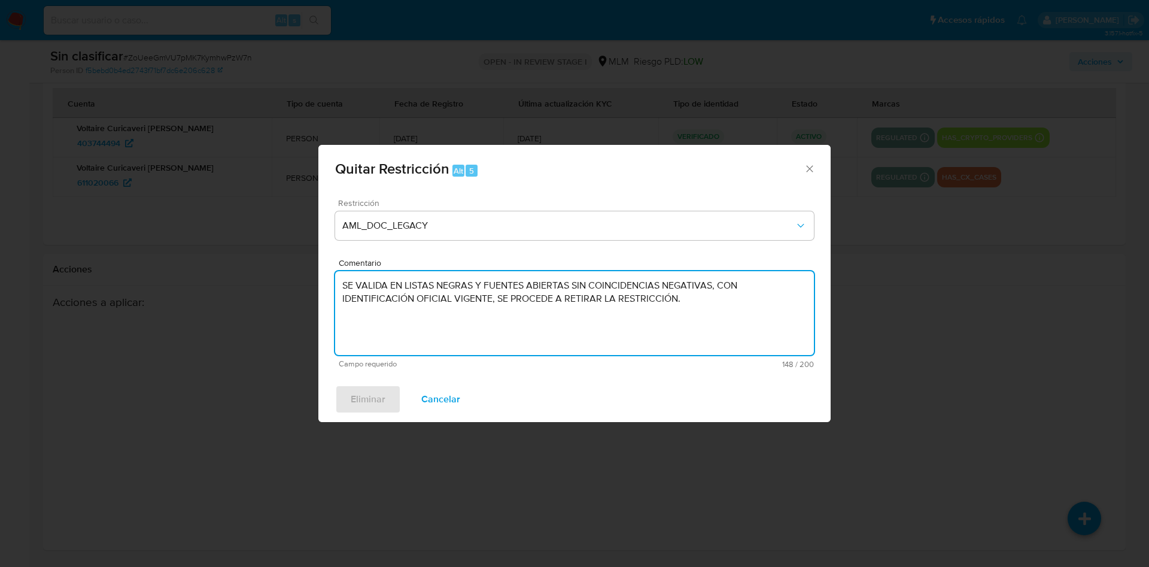
click at [385, 349] on textarea "SE VALIDA EN LISTAS NEGRAS Y FUENTES ABIERTAS SIN COINCIDENCIAS NEGATIVAS, CON …" at bounding box center [574, 313] width 479 height 84
click at [338, 363] on div "Comentario SE VALIDA EN LISTAS NEGRAS Y FUENTES ABIERTAS SIN COINCIDENCIAS NEGA…" at bounding box center [574, 314] width 479 height 110
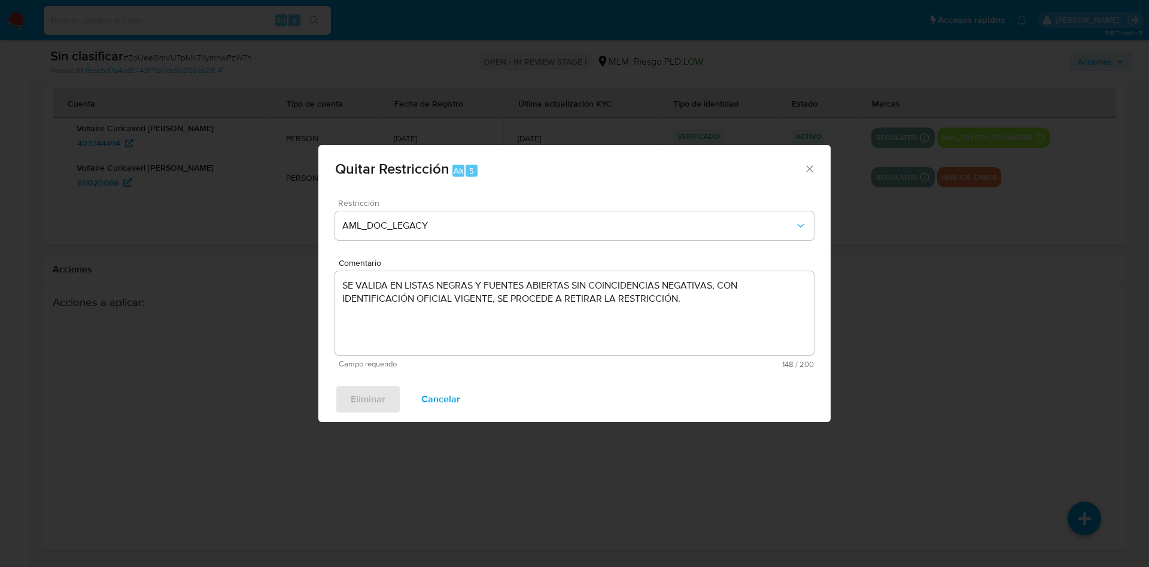
click at [365, 405] on div "Eliminar Cancelar" at bounding box center [574, 399] width 512 height 45
click at [803, 168] on span "Quitar Restricción Alt 5" at bounding box center [569, 170] width 469 height 16
click at [812, 168] on icon "Cerrar ventana" at bounding box center [810, 169] width 12 height 12
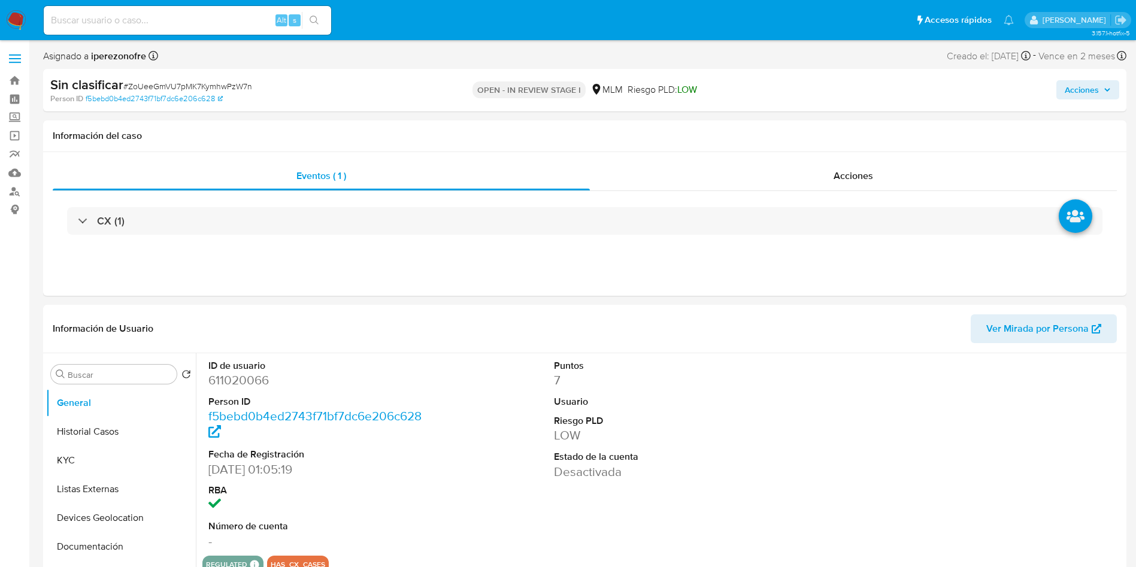
select select "10"
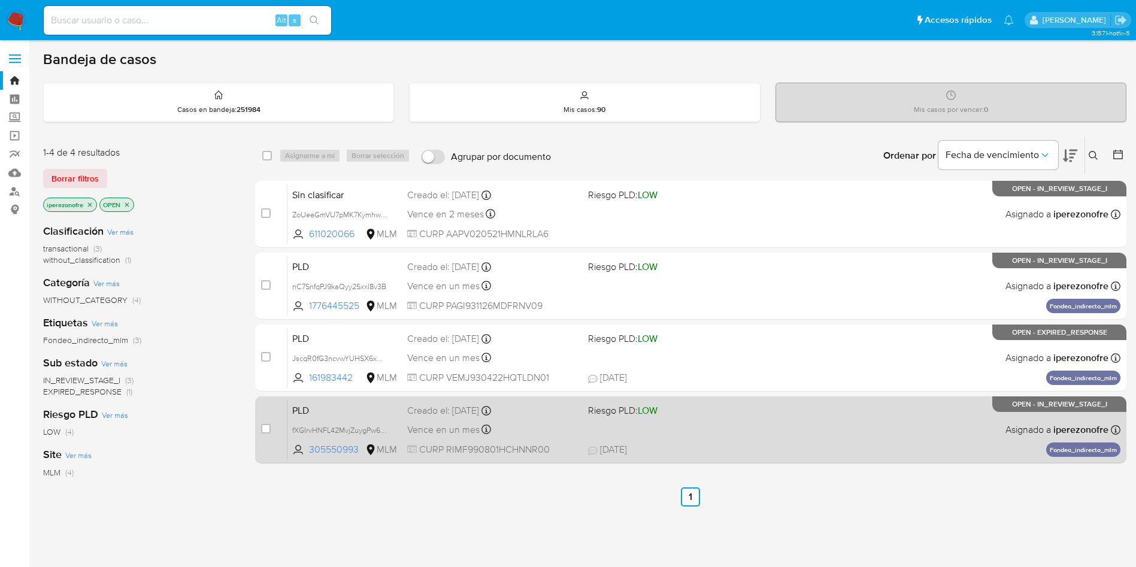
click at [820, 430] on div "PLD fXGIrvHNFL42MvjZuygPw68V 305550993 MLM Riesgo PLD: LOW Creado el: [DATE] Cr…" at bounding box center [703, 429] width 833 height 60
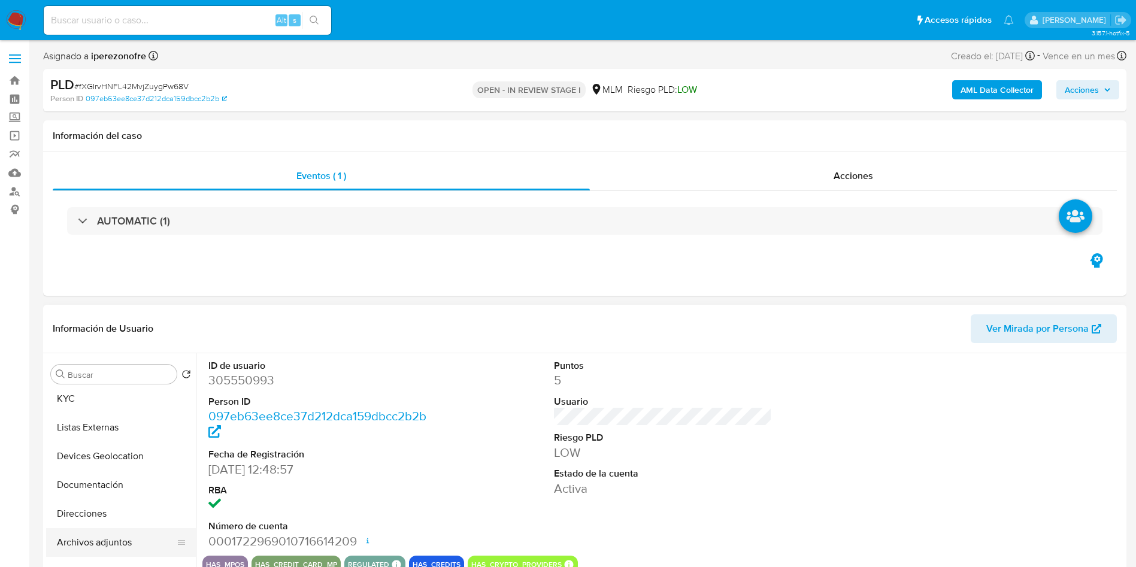
select select "10"
click at [121, 427] on button "Archivos adjuntos" at bounding box center [116, 424] width 140 height 29
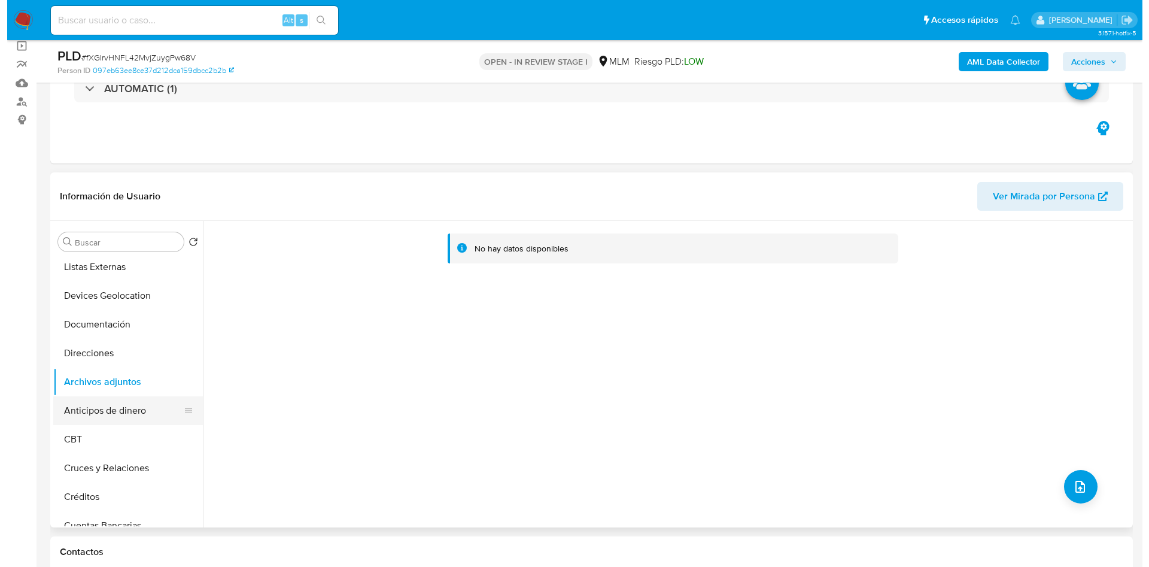
scroll to position [0, 0]
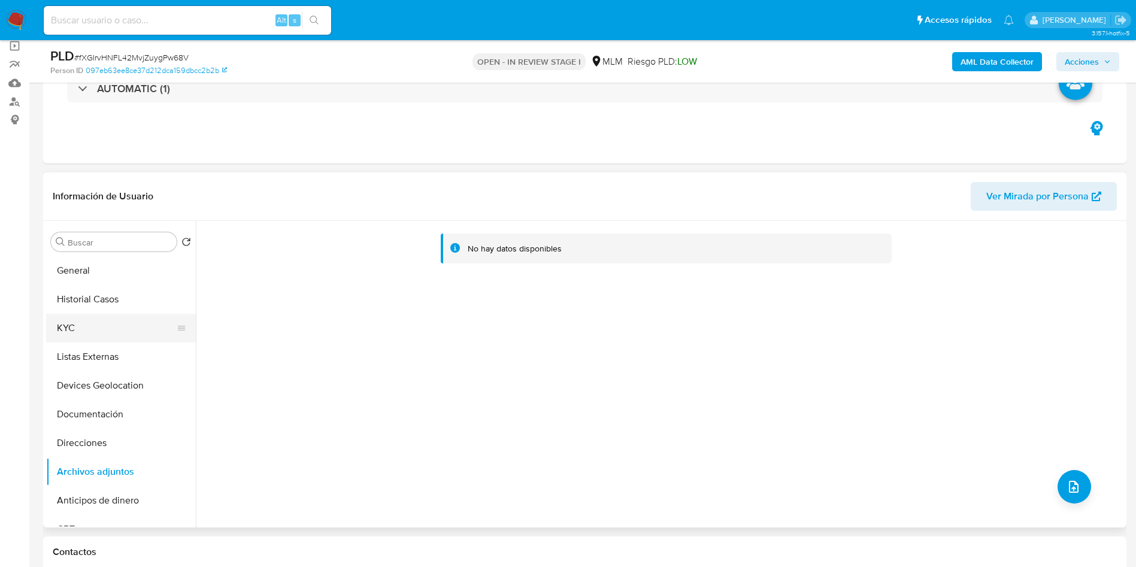
click at [98, 323] on button "KYC" at bounding box center [116, 328] width 140 height 29
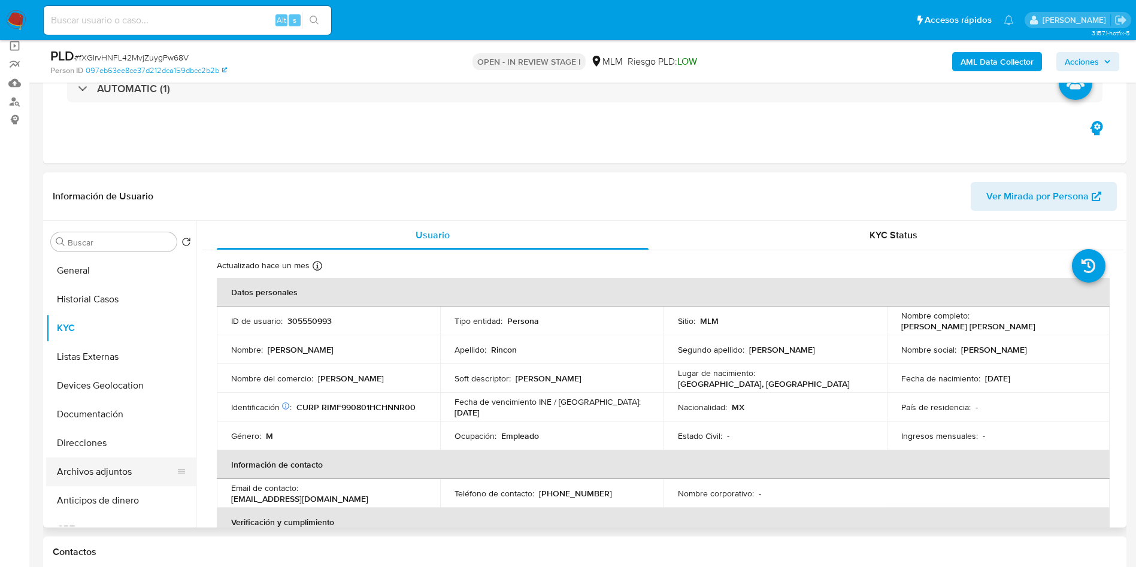
click at [104, 471] on button "Archivos adjuntos" at bounding box center [116, 471] width 140 height 29
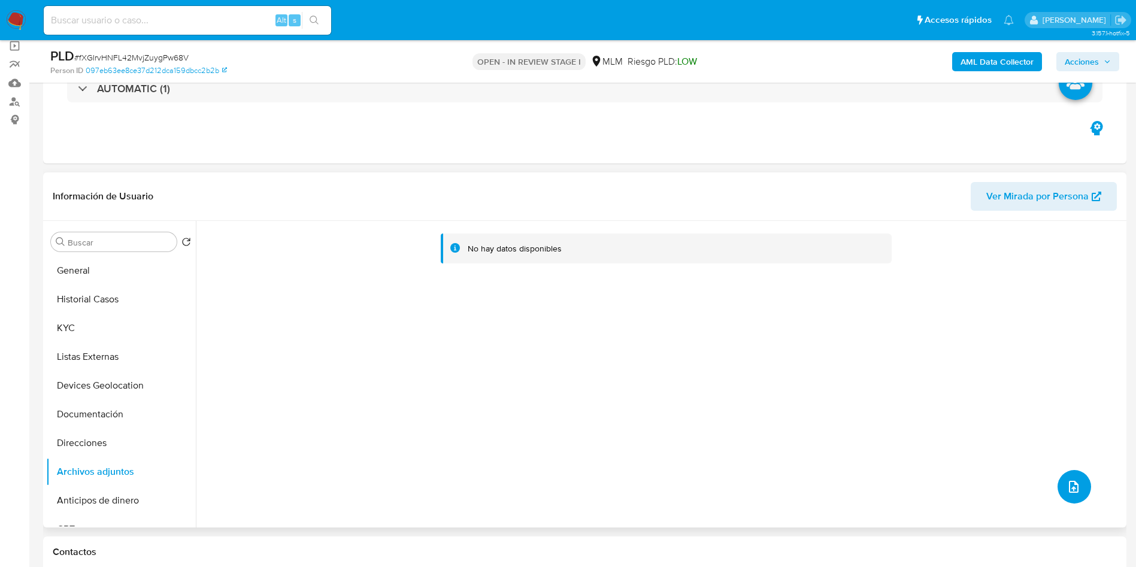
click at [1071, 480] on icon "upload-file" at bounding box center [1073, 487] width 14 height 14
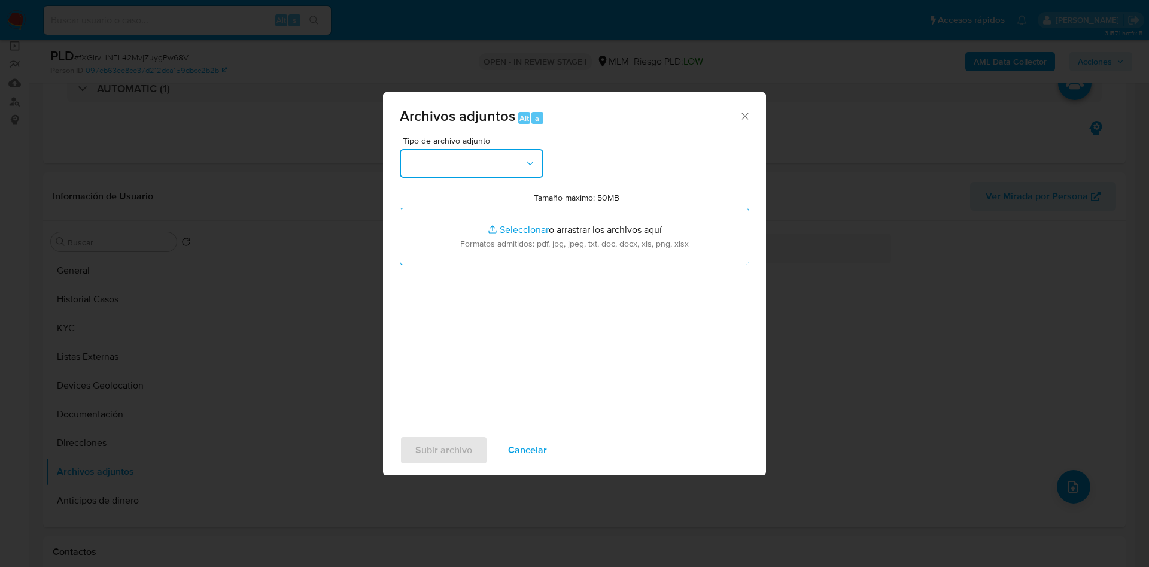
click at [486, 166] on button "button" at bounding box center [472, 163] width 144 height 29
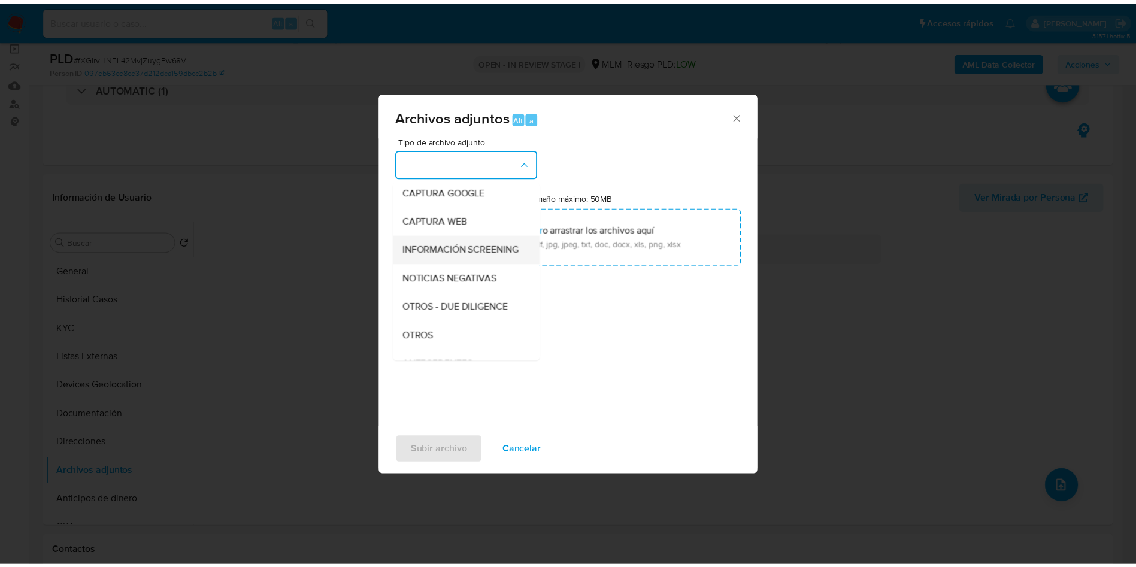
scroll to position [90, 0]
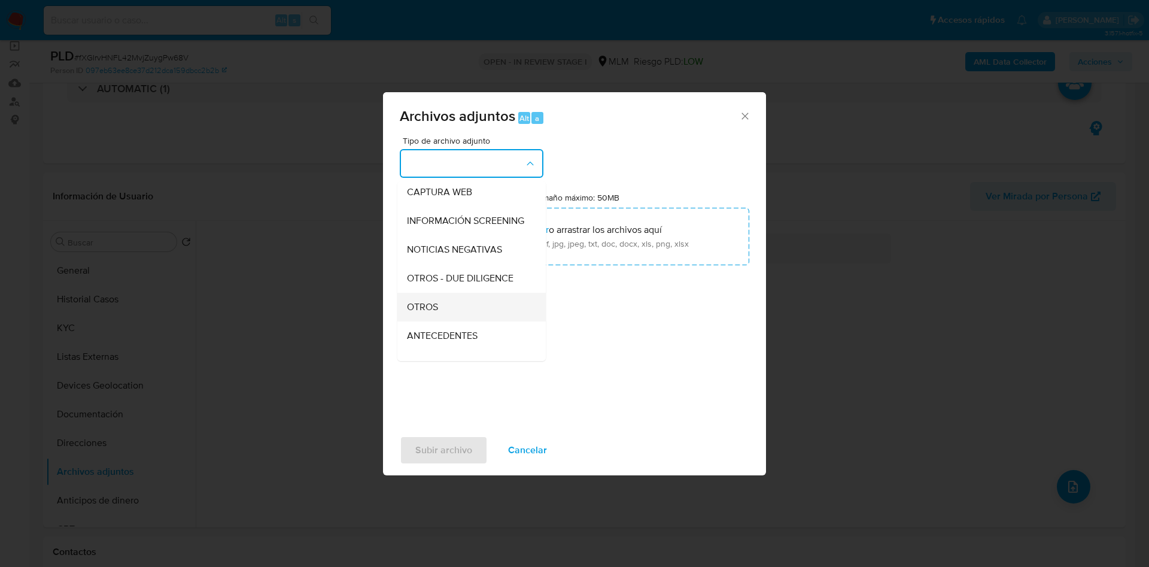
click at [462, 309] on div "OTROS" at bounding box center [468, 307] width 122 height 29
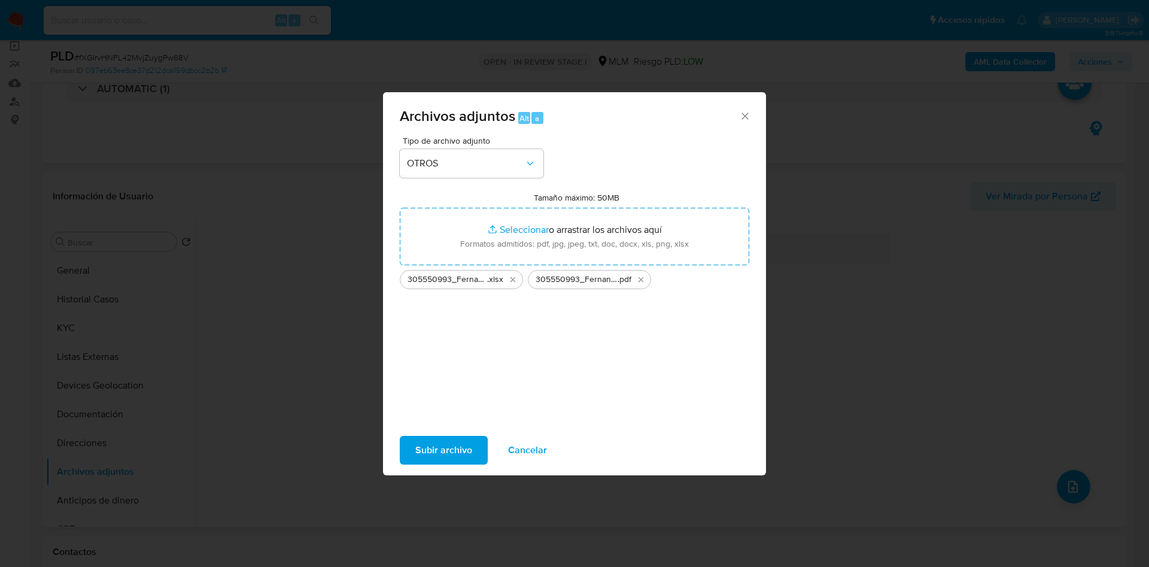
click at [437, 449] on span "Subir archivo" at bounding box center [443, 450] width 57 height 26
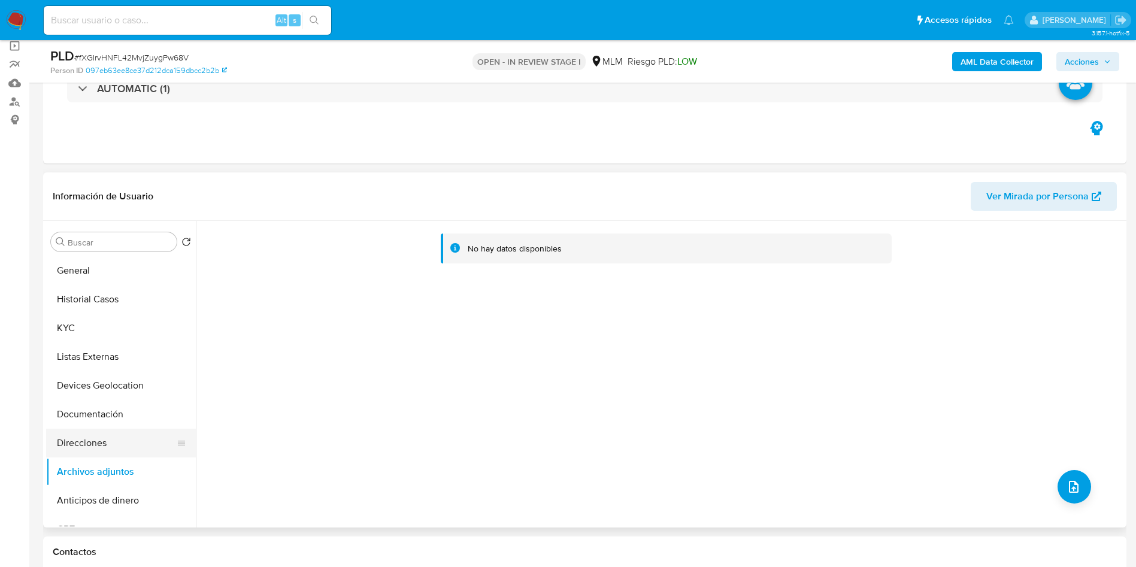
click at [91, 445] on button "Direcciones" at bounding box center [116, 443] width 140 height 29
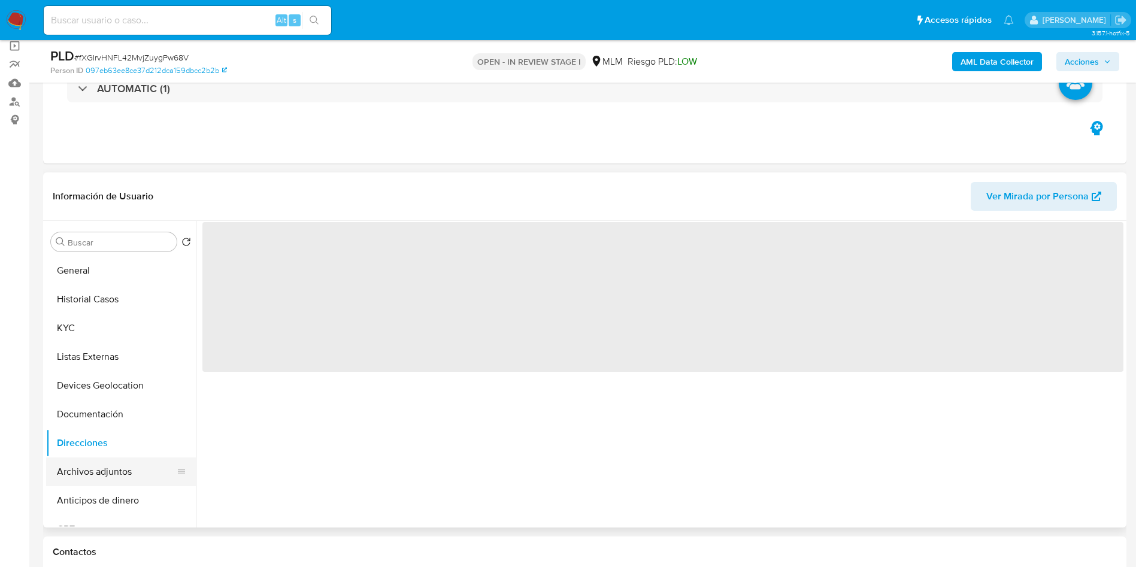
click at [96, 463] on button "Archivos adjuntos" at bounding box center [116, 471] width 140 height 29
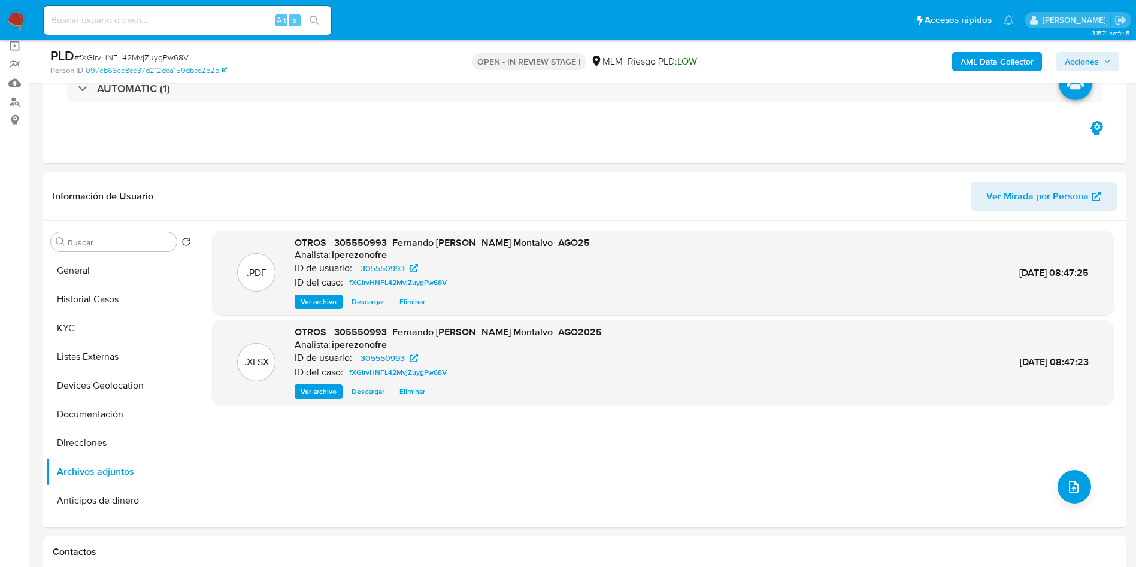
click at [1100, 65] on span "Acciones" at bounding box center [1087, 61] width 46 height 17
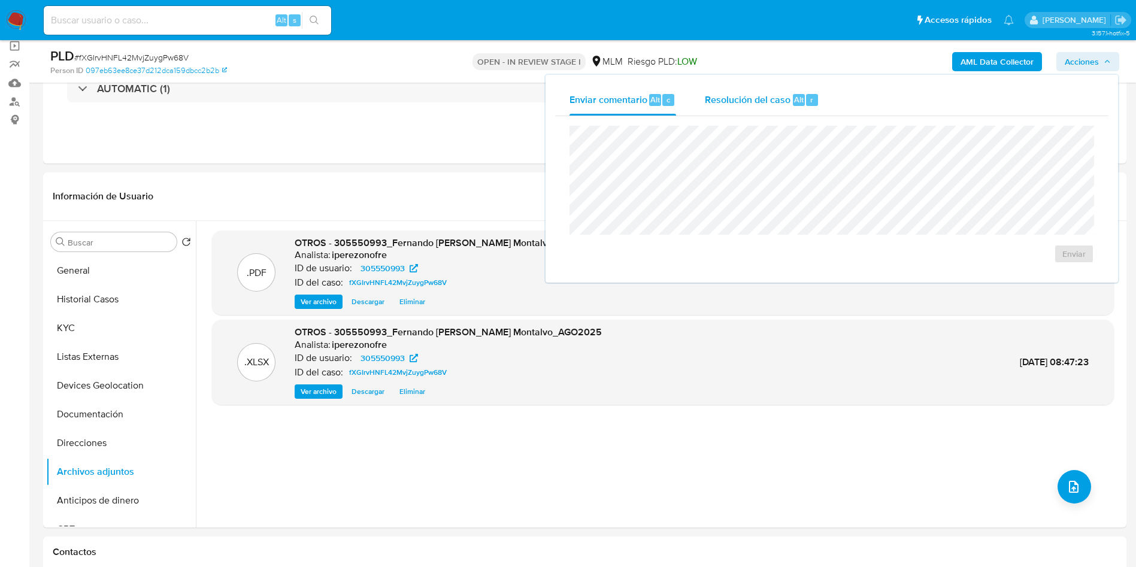
click at [733, 99] on span "Resolución del caso" at bounding box center [748, 99] width 86 height 14
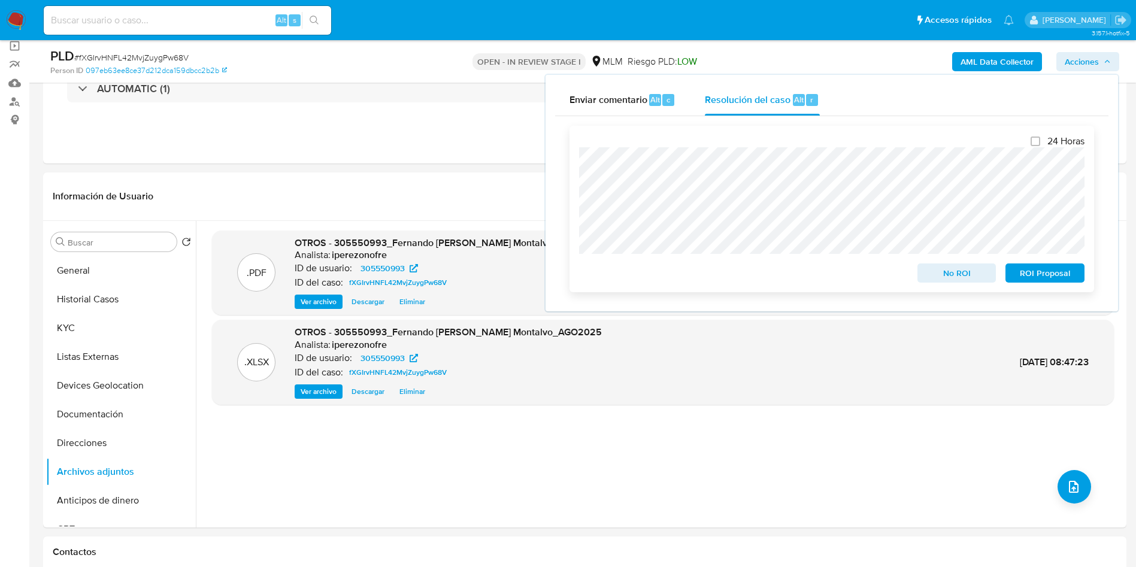
click at [1050, 280] on span "ROI Proposal" at bounding box center [1045, 273] width 62 height 17
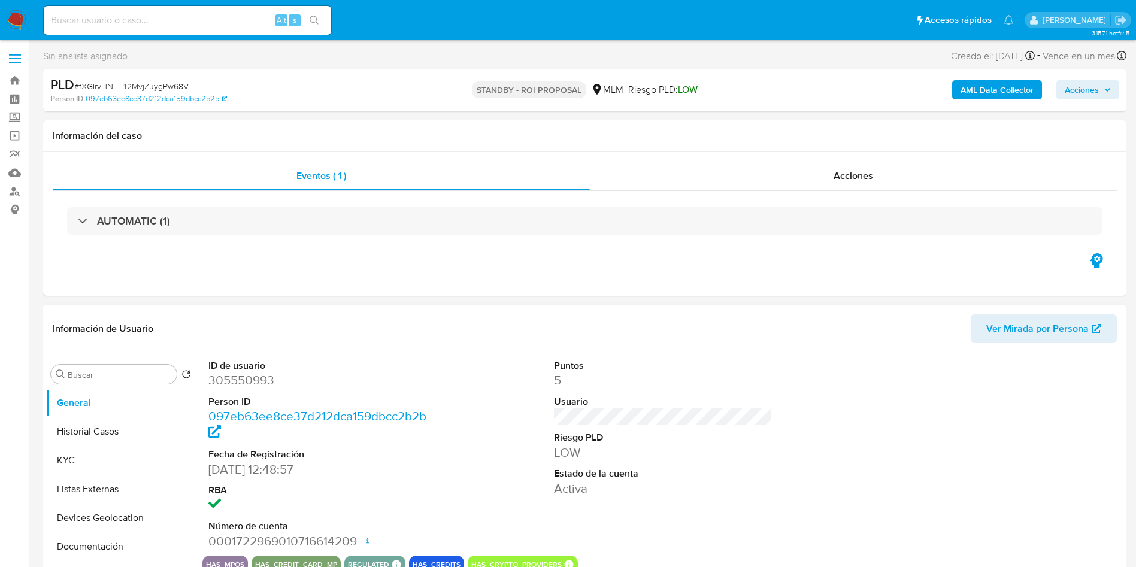
select select "10"
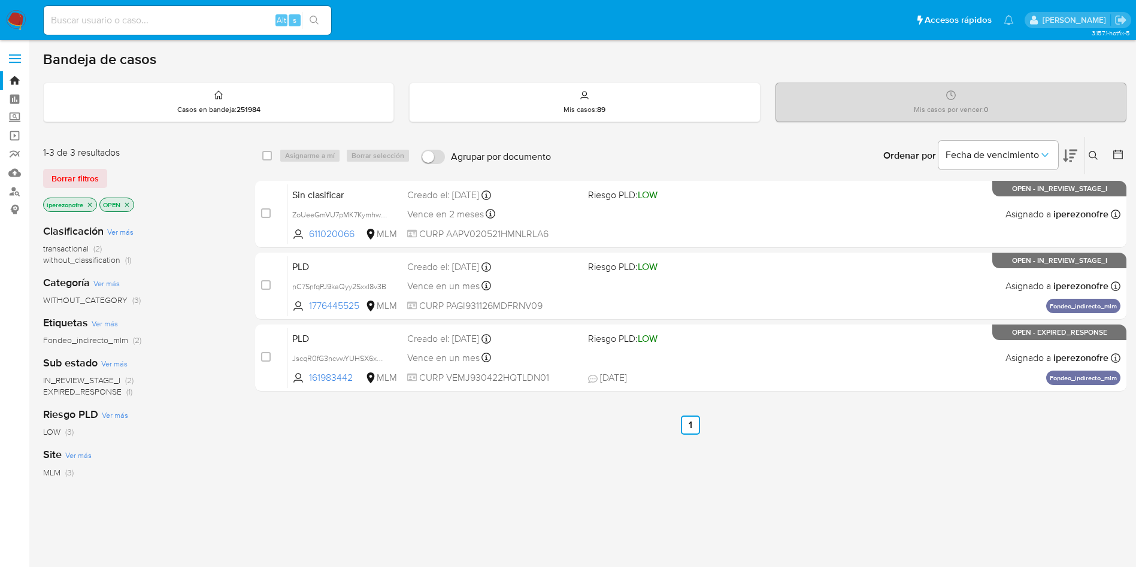
click at [90, 204] on icon "close-filter" at bounding box center [89, 204] width 7 height 7
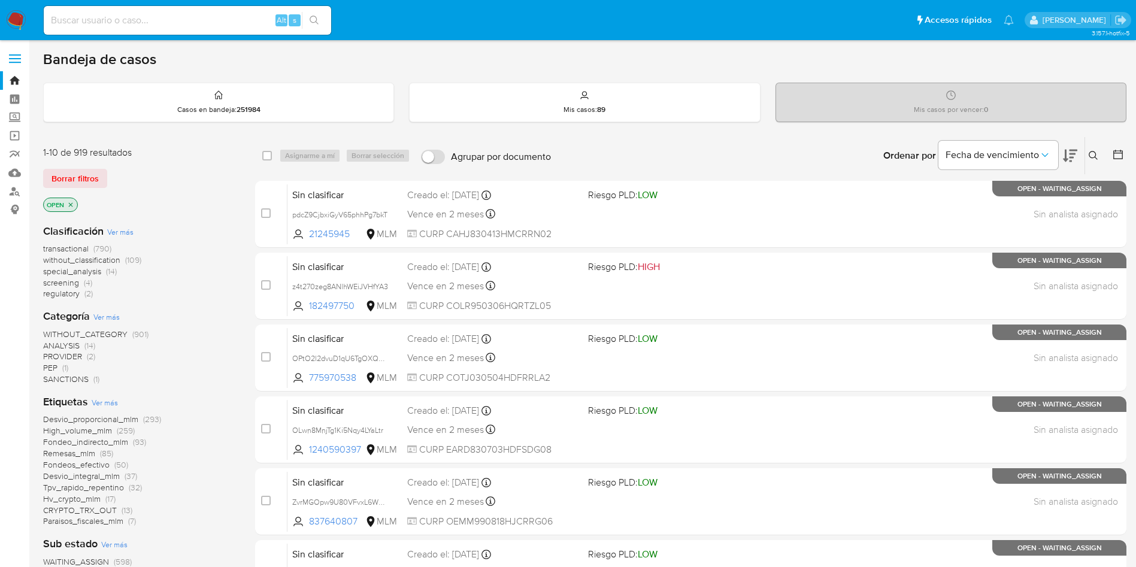
click at [66, 201] on p "OPEN" at bounding box center [61, 204] width 34 height 13
click at [72, 204] on icon "close-filter" at bounding box center [71, 204] width 4 height 4
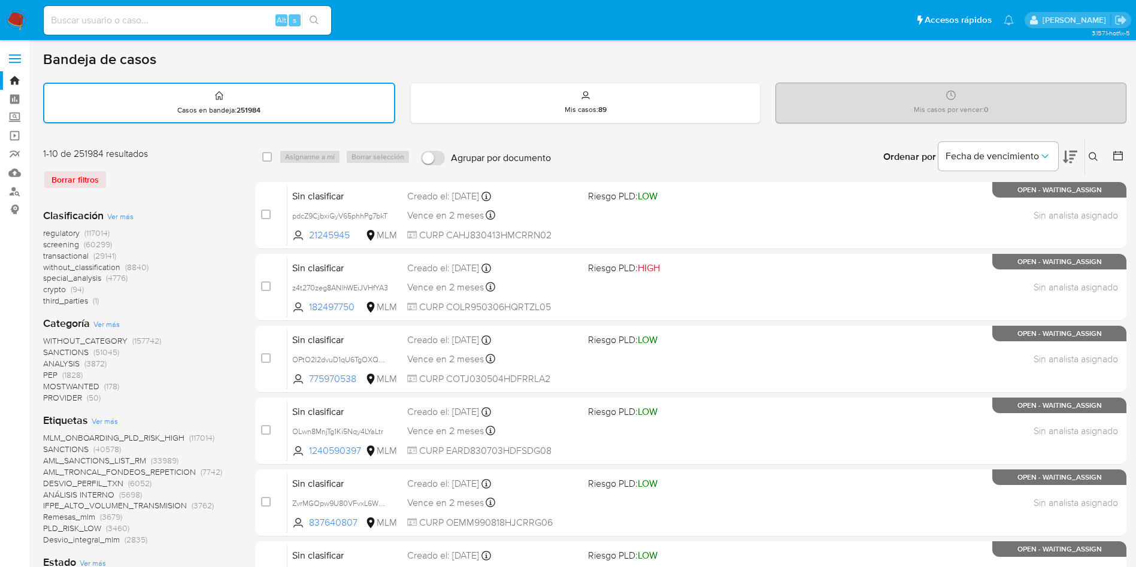
click at [1087, 153] on button at bounding box center [1095, 157] width 20 height 14
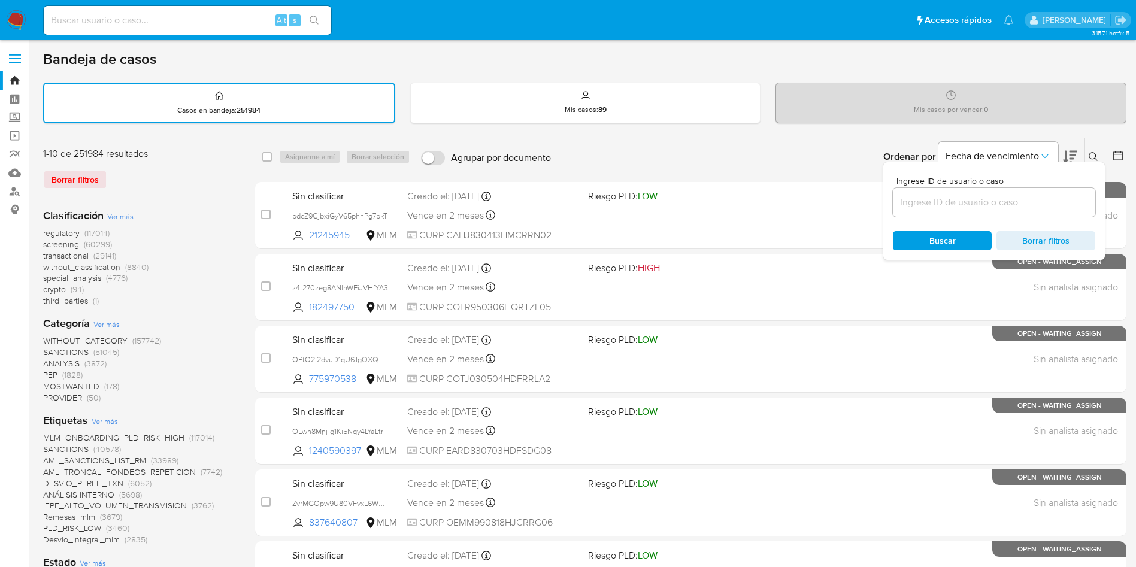
click at [984, 192] on div at bounding box center [994, 202] width 202 height 29
click at [983, 199] on input at bounding box center [994, 203] width 202 height 16
paste input "1207535681"
type input "1207535681"
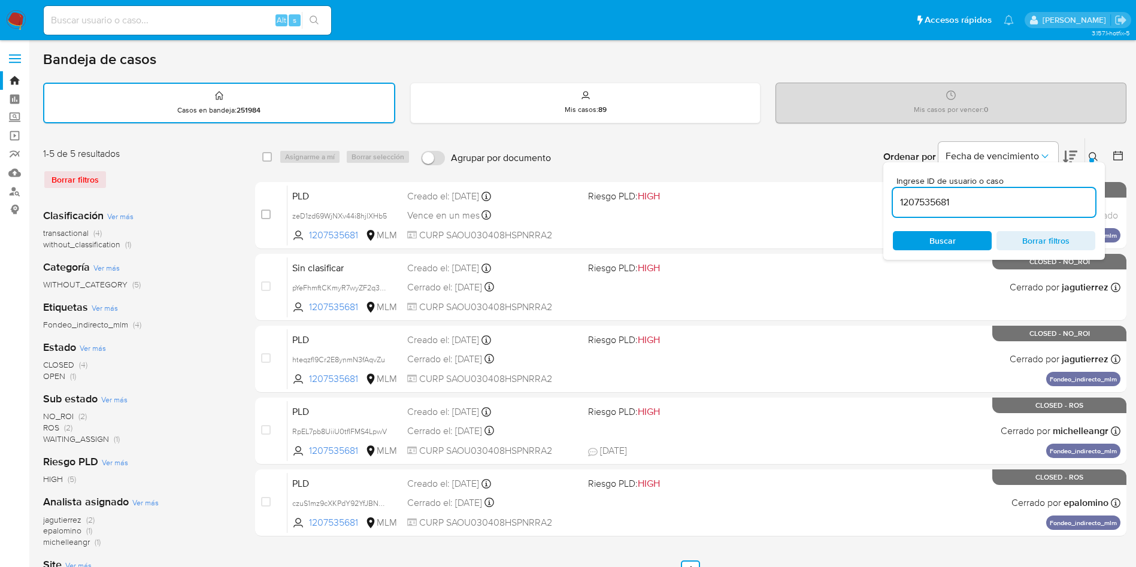
click at [918, 232] on span "Buscar" at bounding box center [942, 240] width 82 height 17
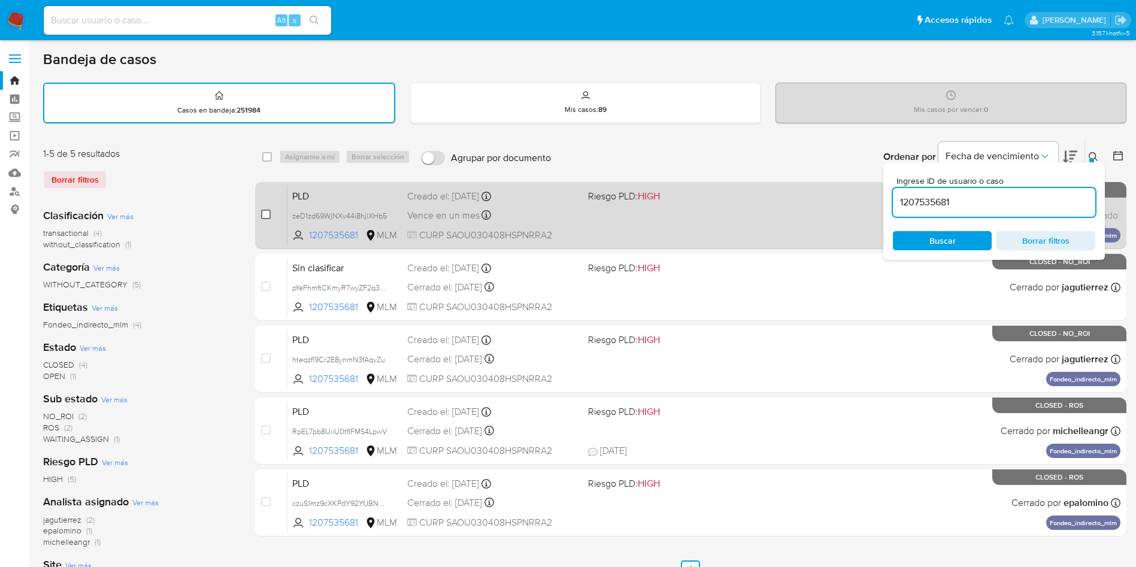
click at [269, 213] on input "checkbox" at bounding box center [266, 215] width 10 height 10
checkbox input "true"
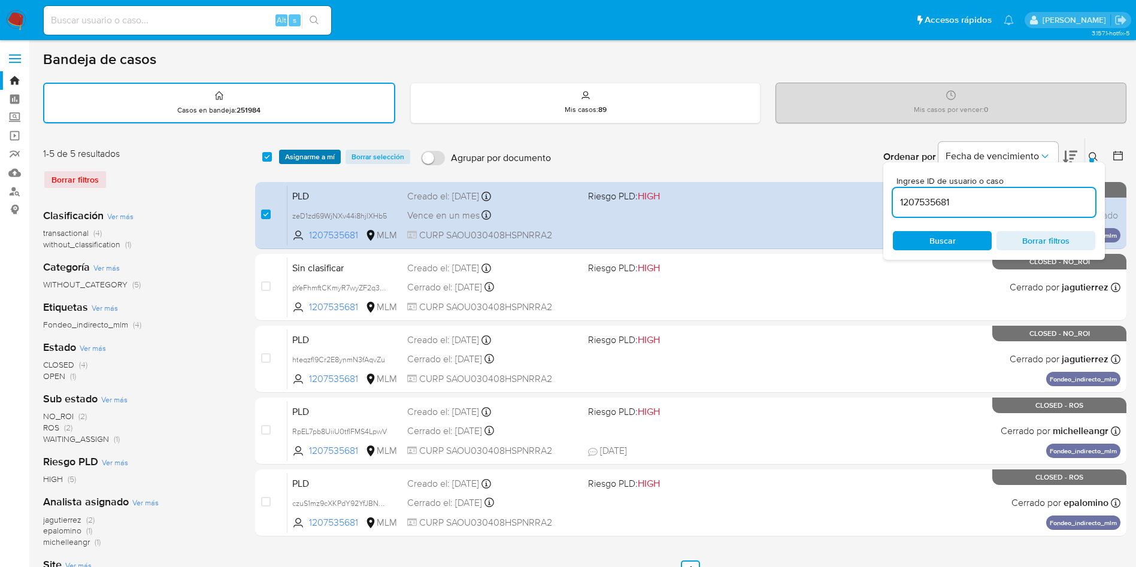
click at [301, 153] on span "Asignarme a mí" at bounding box center [310, 157] width 50 height 12
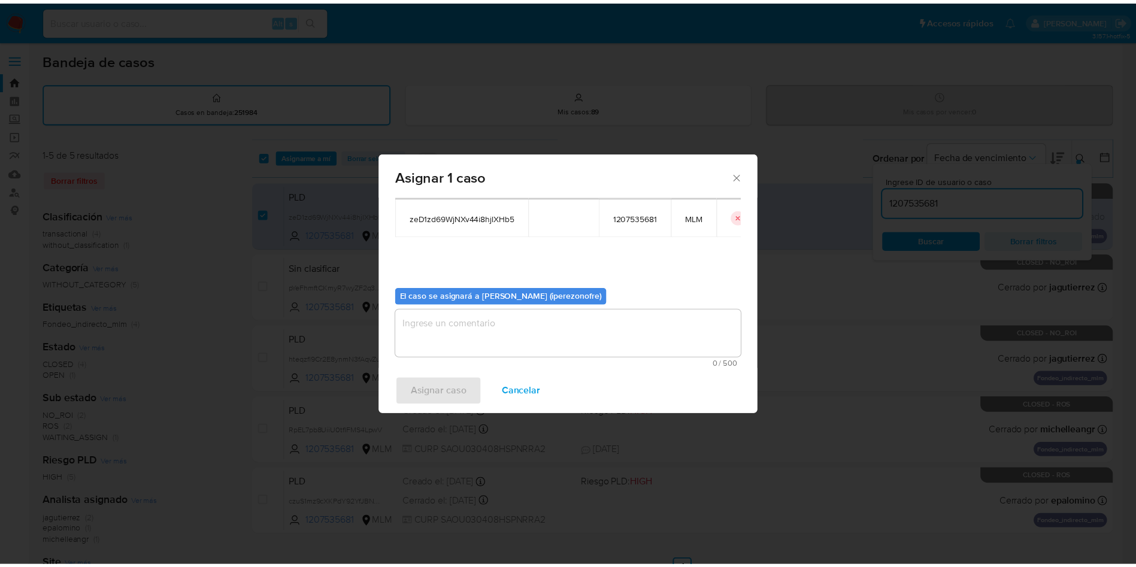
scroll to position [62, 0]
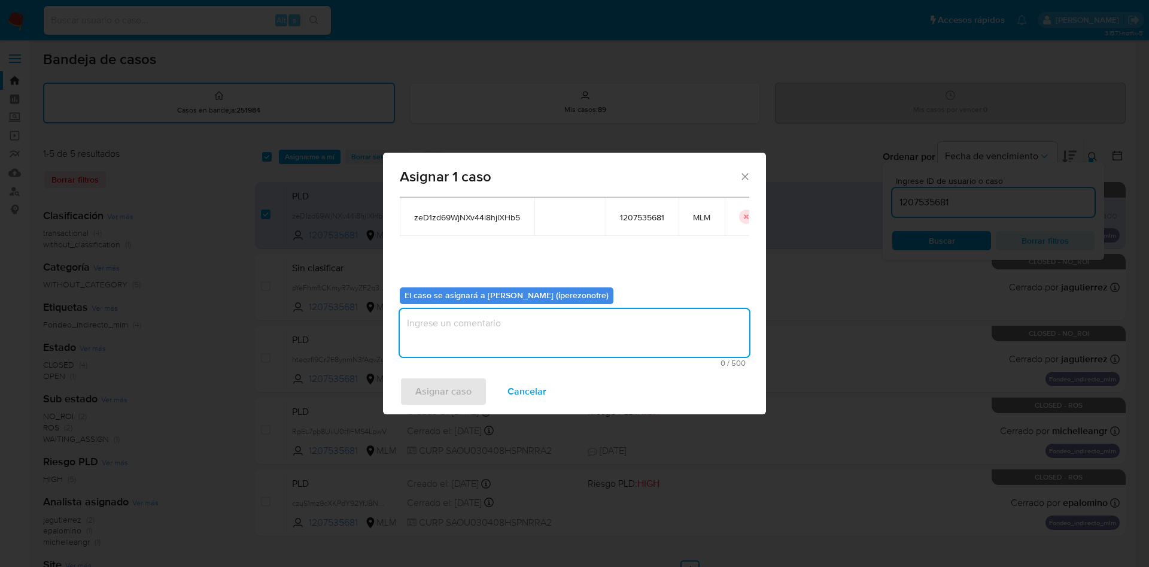
click at [579, 334] on textarea "assign-modal" at bounding box center [575, 333] width 350 height 48
type textarea "IPO"
click at [453, 378] on span "Asignar caso" at bounding box center [443, 391] width 56 height 26
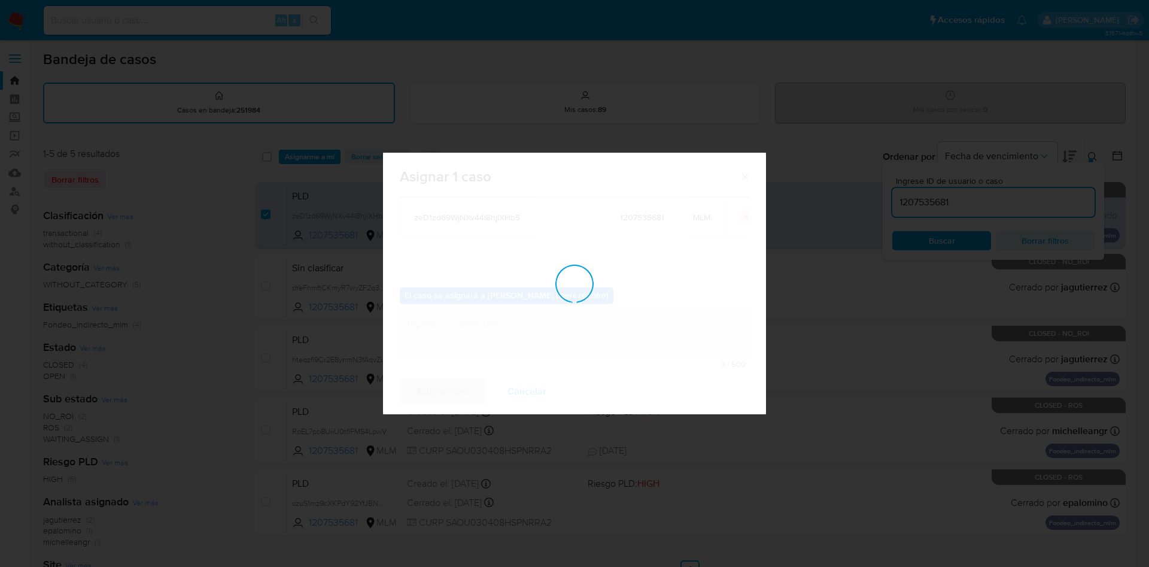
checkbox input "false"
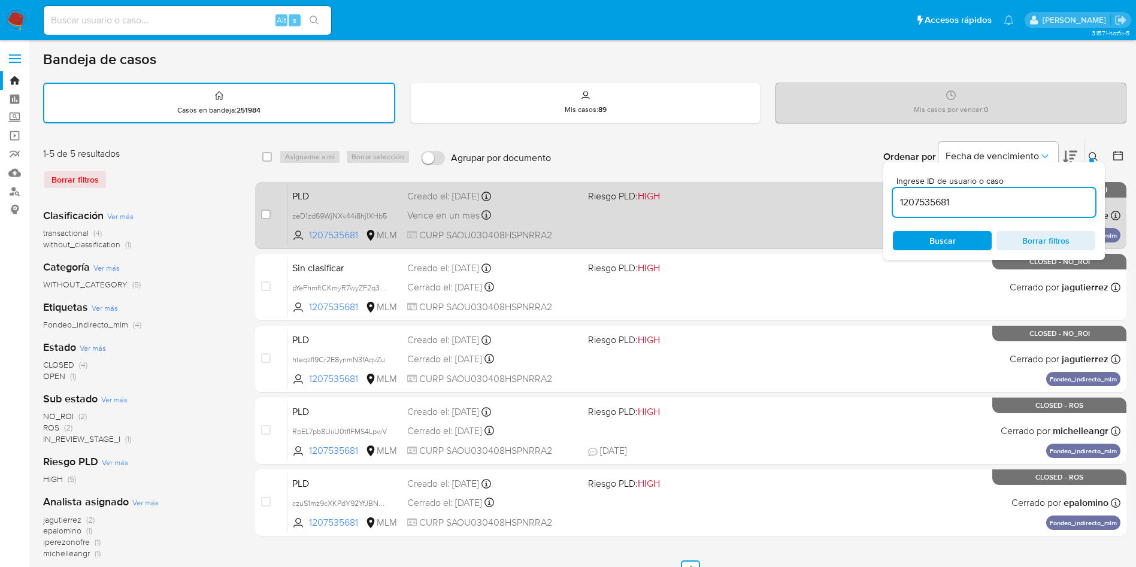
click at [565, 219] on div "Vence en un mes Vence el 11/10/2025 02:14:24" at bounding box center [492, 215] width 171 height 16
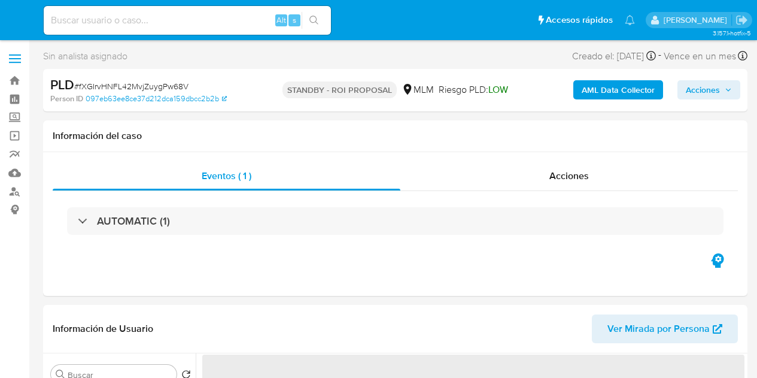
select select "10"
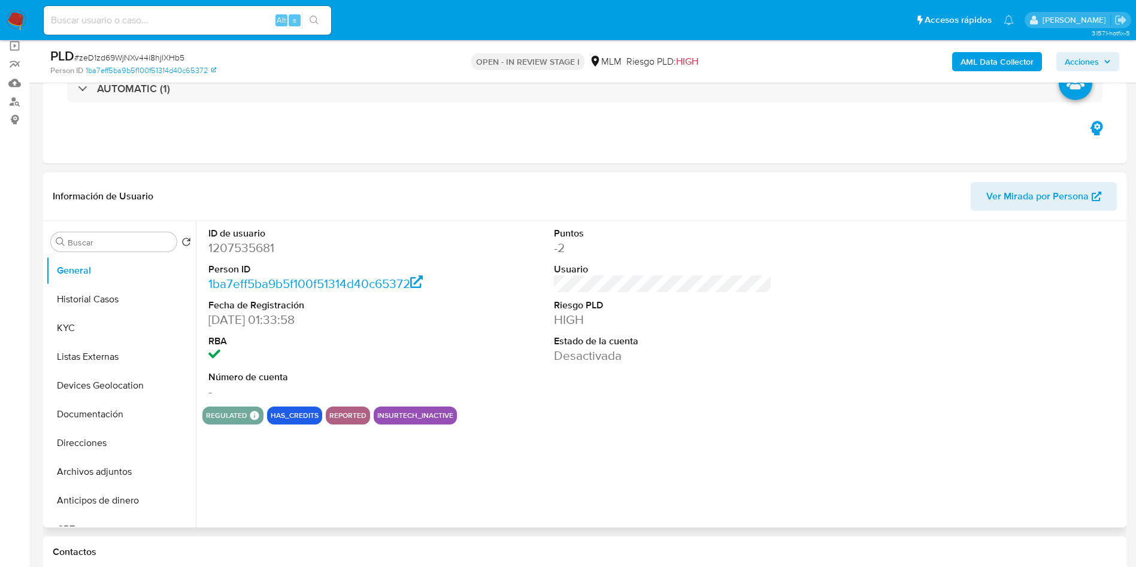
select select "10"
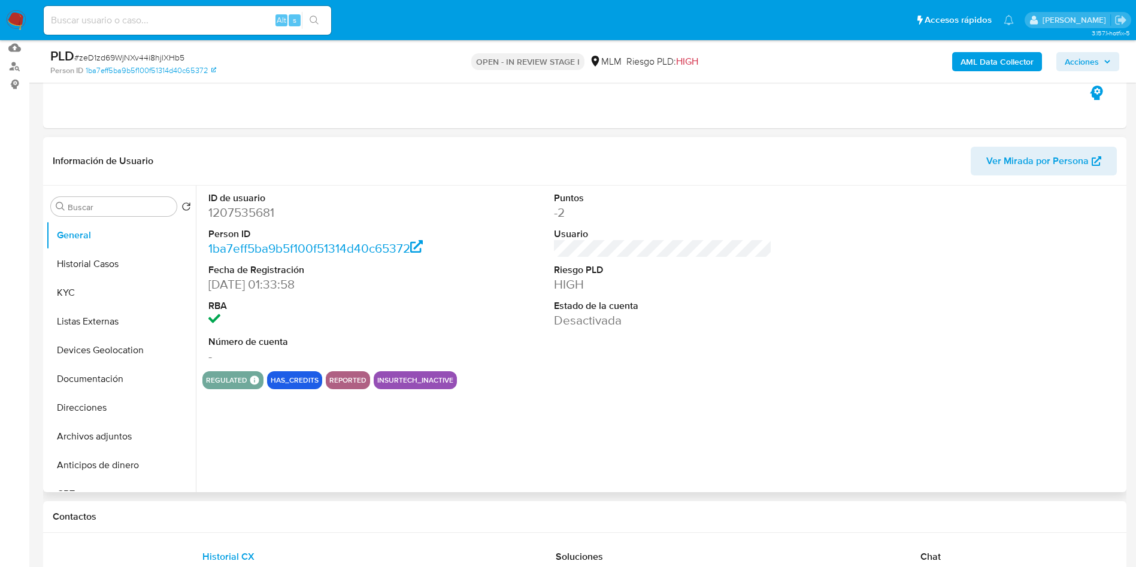
scroll to position [180, 0]
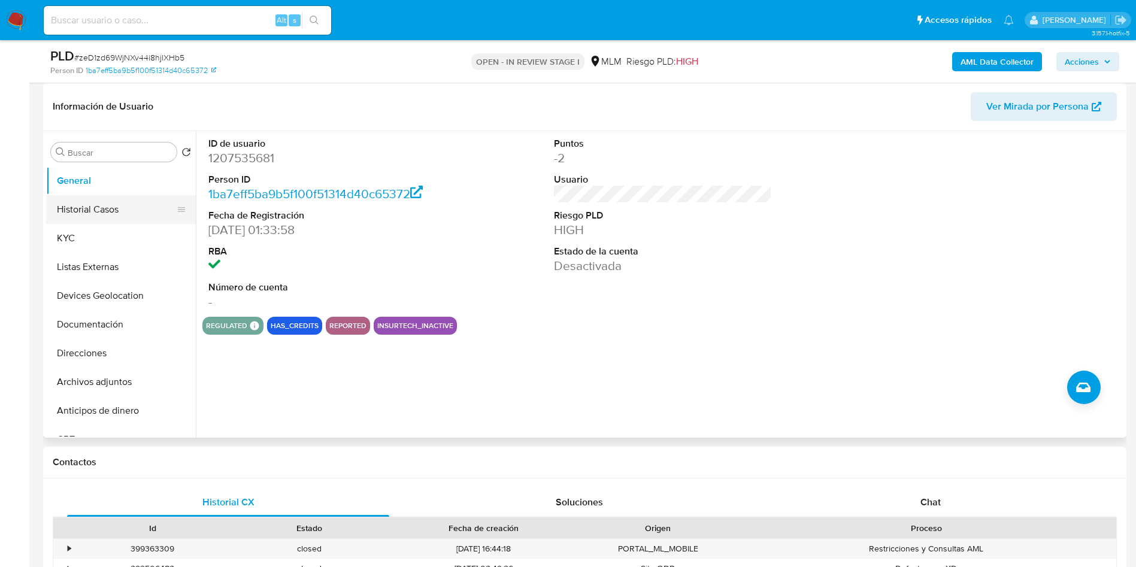
click at [89, 201] on button "Historial Casos" at bounding box center [116, 209] width 140 height 29
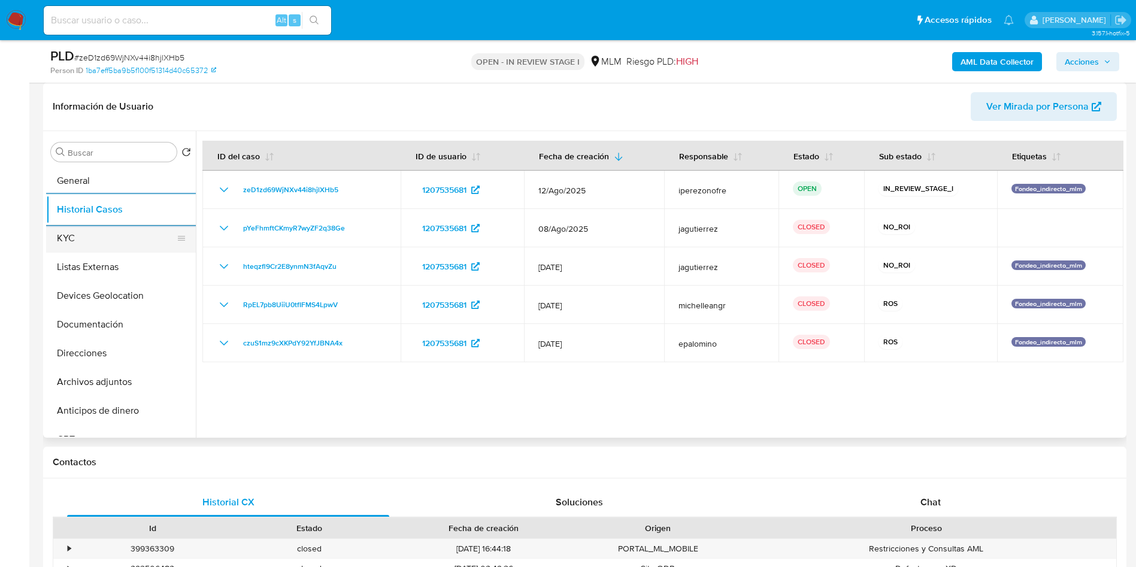
click at [98, 248] on button "KYC" at bounding box center [116, 238] width 140 height 29
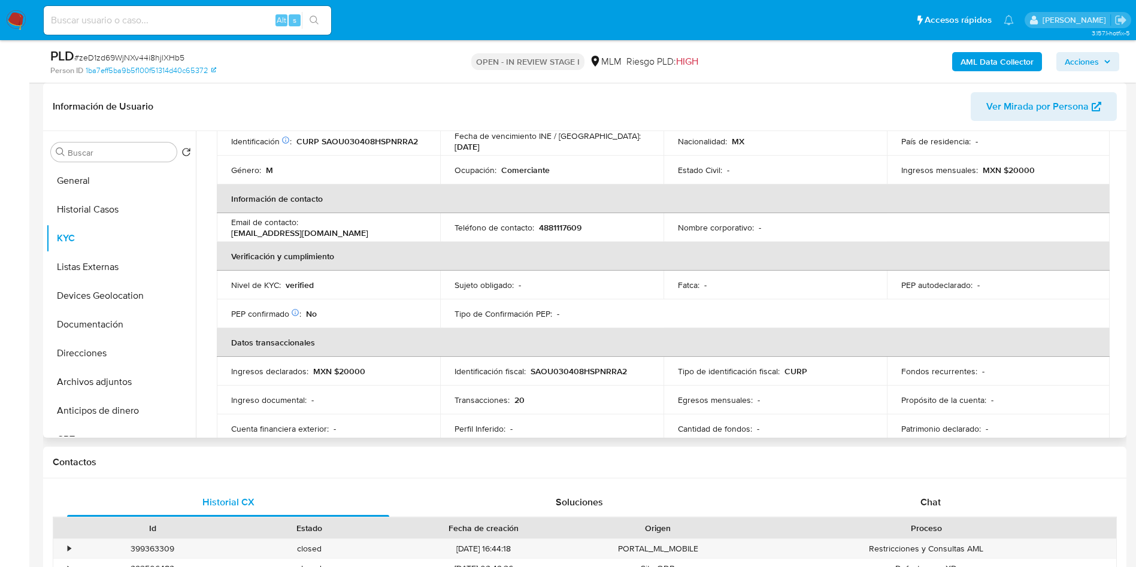
drag, startPoint x: 560, startPoint y: 213, endPoint x: 562, endPoint y: 226, distance: 13.2
click at [560, 214] on td "Teléfono de contacto : 4881117609" at bounding box center [551, 227] width 223 height 29
click at [562, 226] on p "4881117609" at bounding box center [560, 227] width 43 height 11
copy p "4881117609"
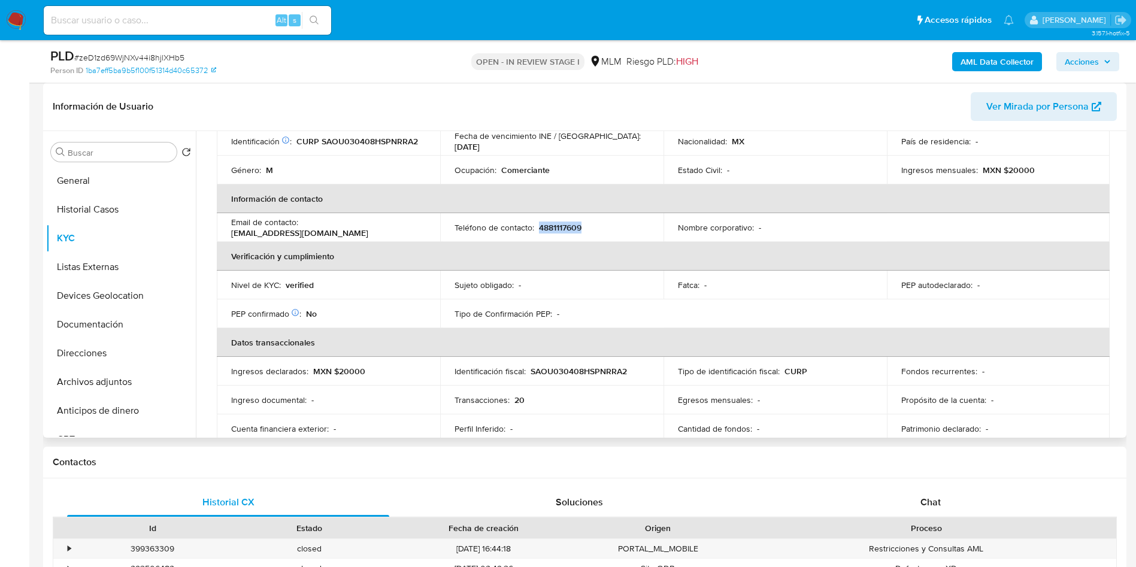
drag, startPoint x: 371, startPoint y: 229, endPoint x: 222, endPoint y: 229, distance: 148.5
click at [222, 229] on td "Email de contacto : joseurielsandovalortiz0@gmail.com" at bounding box center [328, 227] width 223 height 29
copy p "joseurielsandovalortiz0@gmail.com"
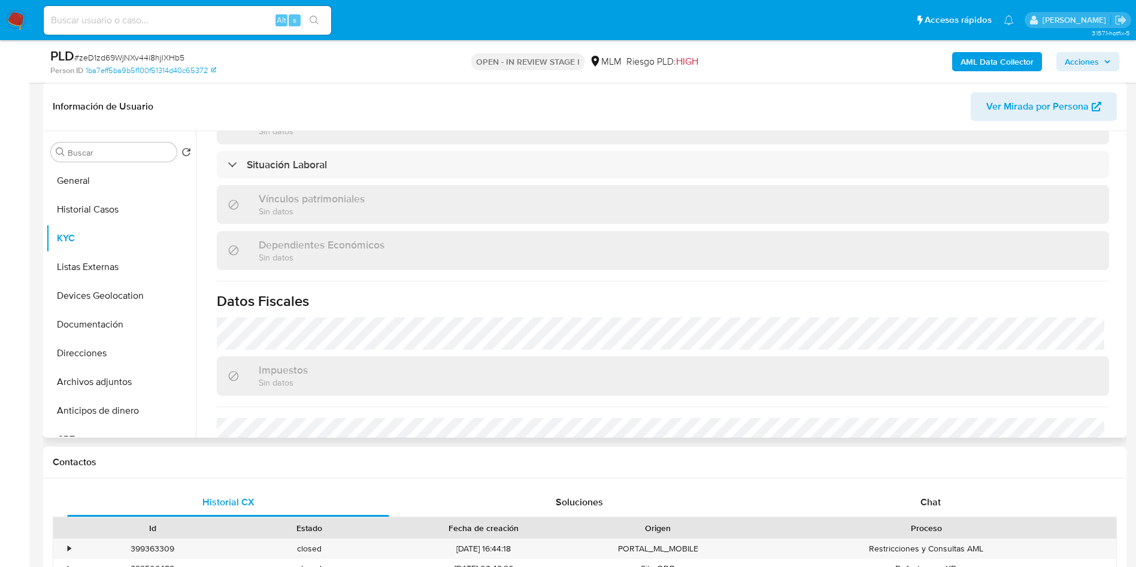
scroll to position [610, 0]
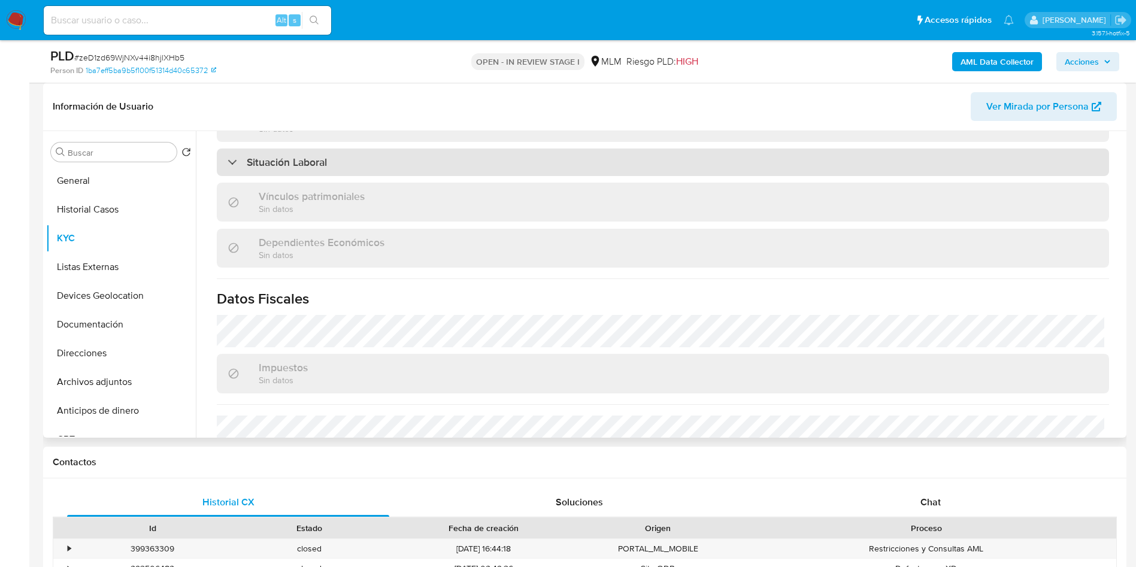
click at [463, 149] on div "Situación Laboral" at bounding box center [663, 162] width 892 height 28
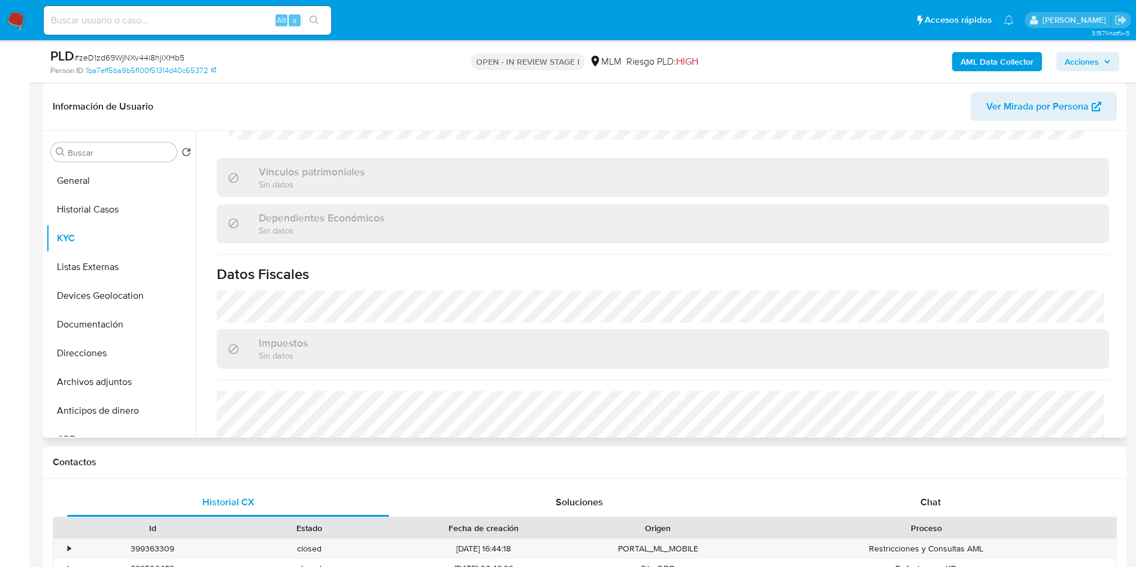
scroll to position [898, 0]
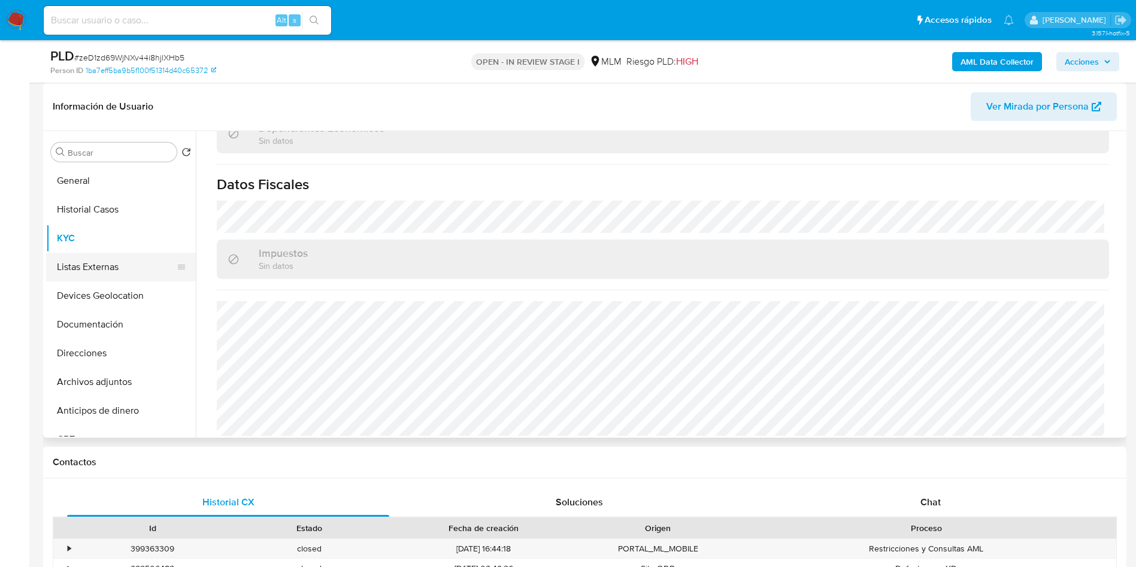
click at [96, 265] on button "Listas Externas" at bounding box center [116, 267] width 140 height 29
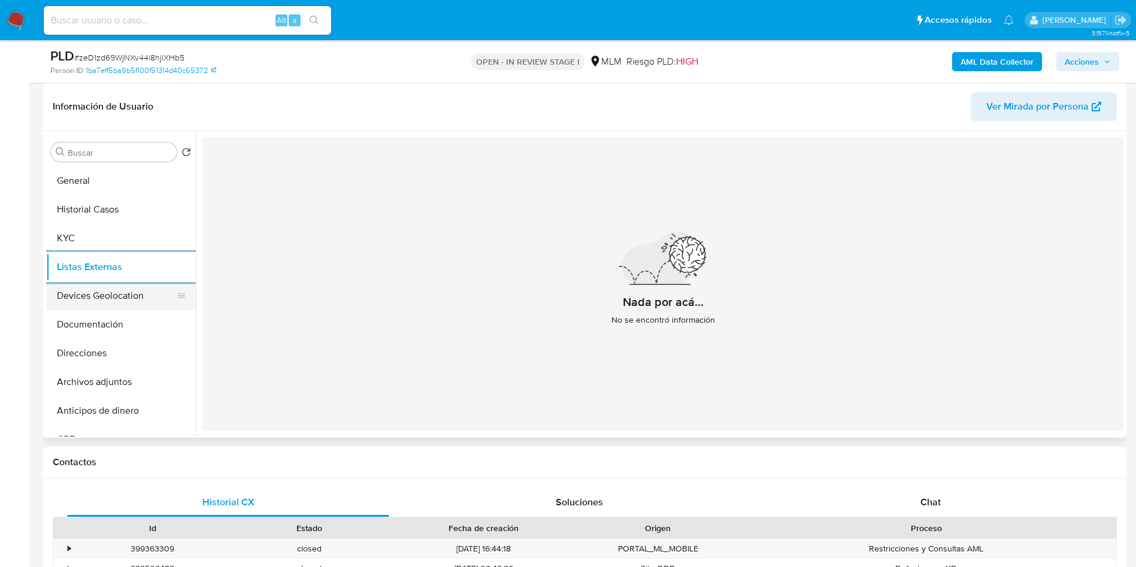
click at [112, 292] on button "Devices Geolocation" at bounding box center [116, 295] width 140 height 29
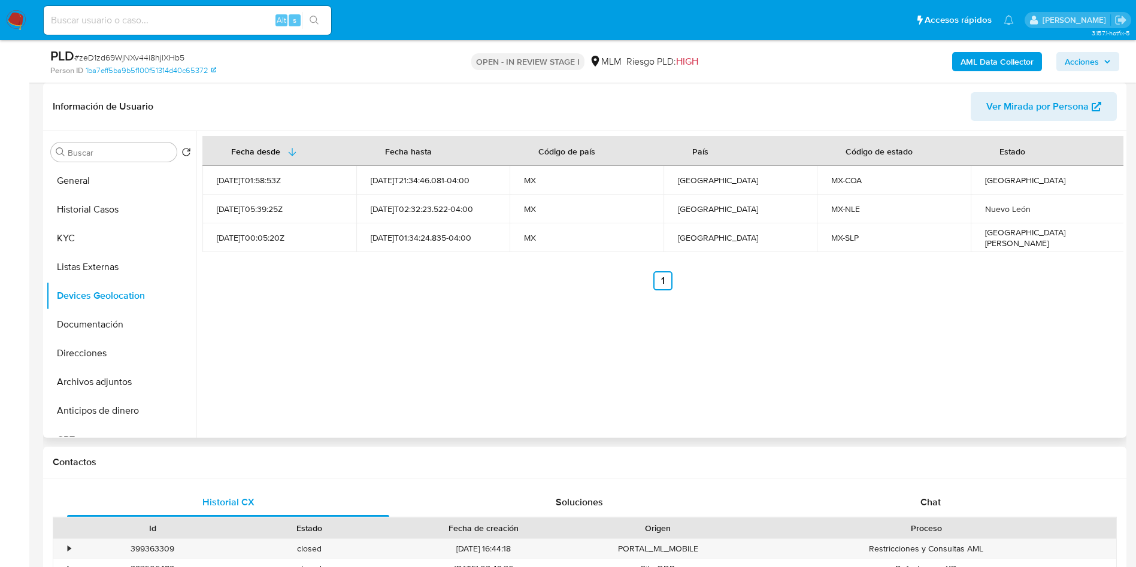
click at [1002, 187] on td "Coahuila" at bounding box center [1047, 180] width 154 height 29
copy div "Coahuila"
drag, startPoint x: 979, startPoint y: 204, endPoint x: 970, endPoint y: 204, distance: 9.0
click at [970, 204] on td "Nuevo León" at bounding box center [1047, 209] width 154 height 29
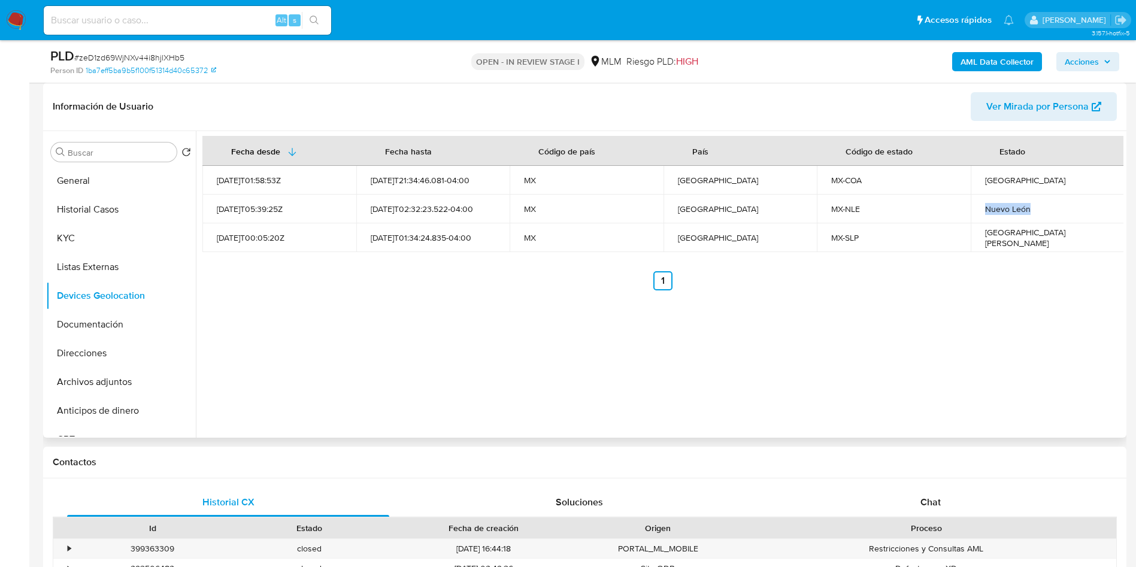
copy div "Nuevo León"
drag, startPoint x: 981, startPoint y: 231, endPoint x: 1043, endPoint y: 235, distance: 61.8
click at [1043, 235] on div "[GEOGRAPHIC_DATA][PERSON_NAME]" at bounding box center [1047, 238] width 125 height 22
copy div "[GEOGRAPHIC_DATA][PERSON_NAME]"
click at [96, 323] on button "Documentación" at bounding box center [116, 324] width 140 height 29
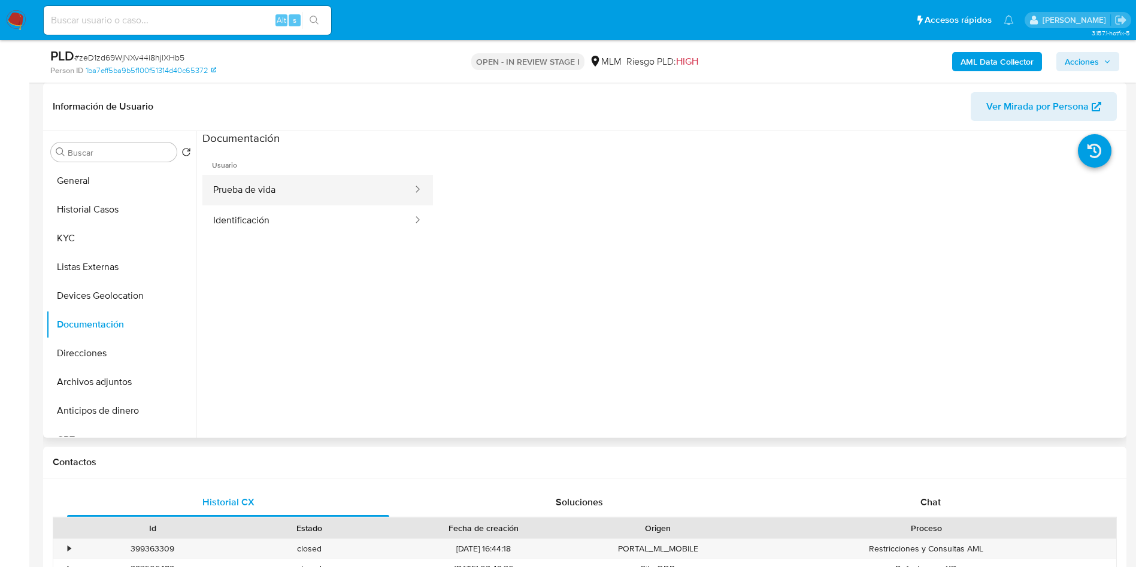
click at [359, 189] on button "Prueba de vida" at bounding box center [307, 190] width 211 height 31
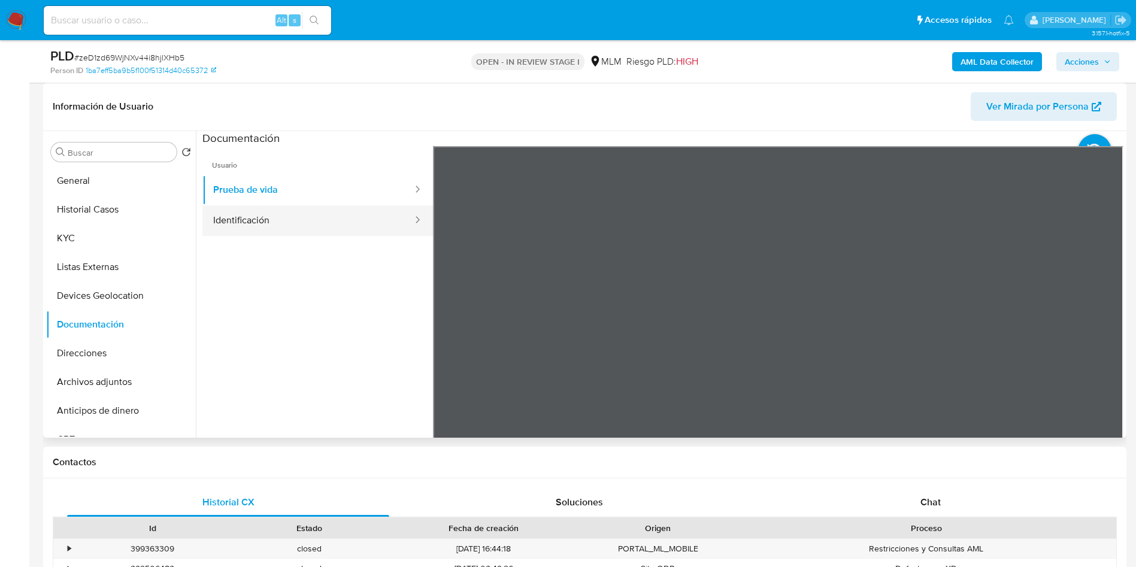
click at [268, 205] on button "Identificación" at bounding box center [307, 220] width 211 height 31
click at [1105, 337] on icon at bounding box center [1108, 341] width 7 height 12
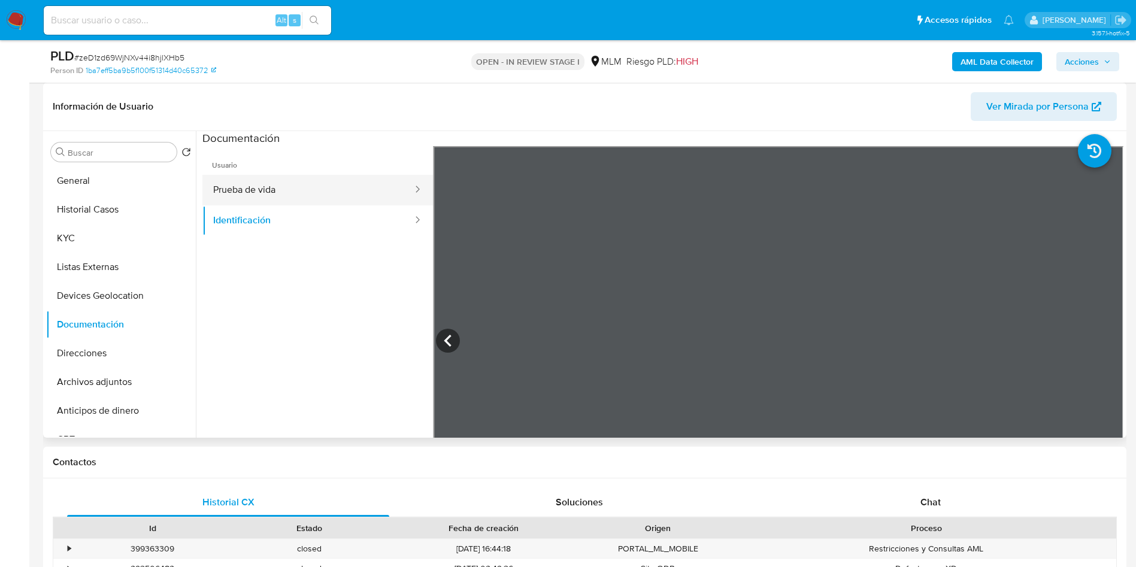
click at [316, 204] on button "Prueba de vida" at bounding box center [307, 190] width 211 height 31
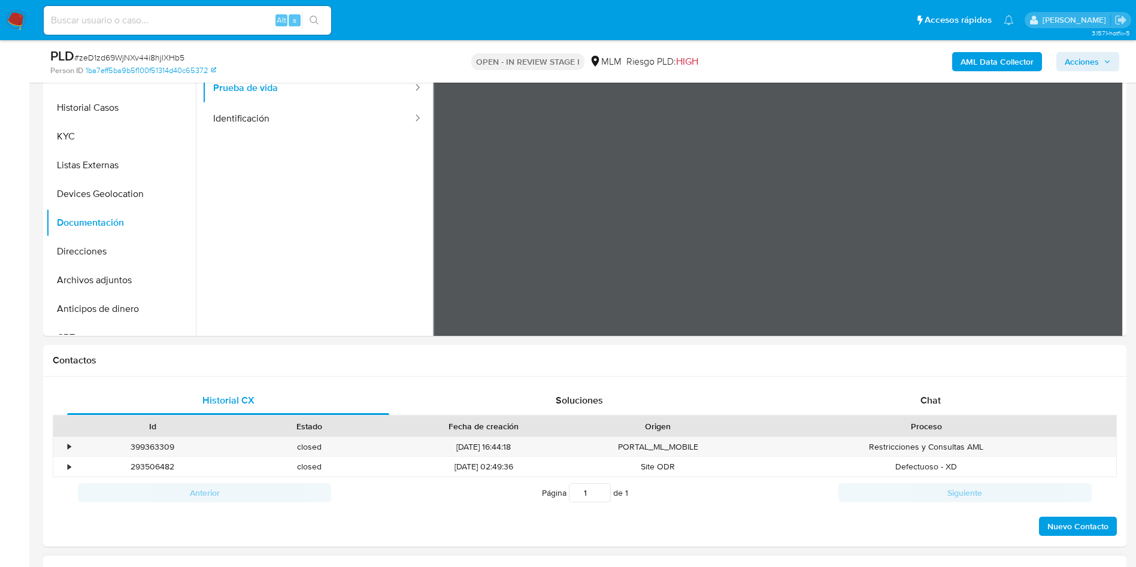
scroll to position [718, 0]
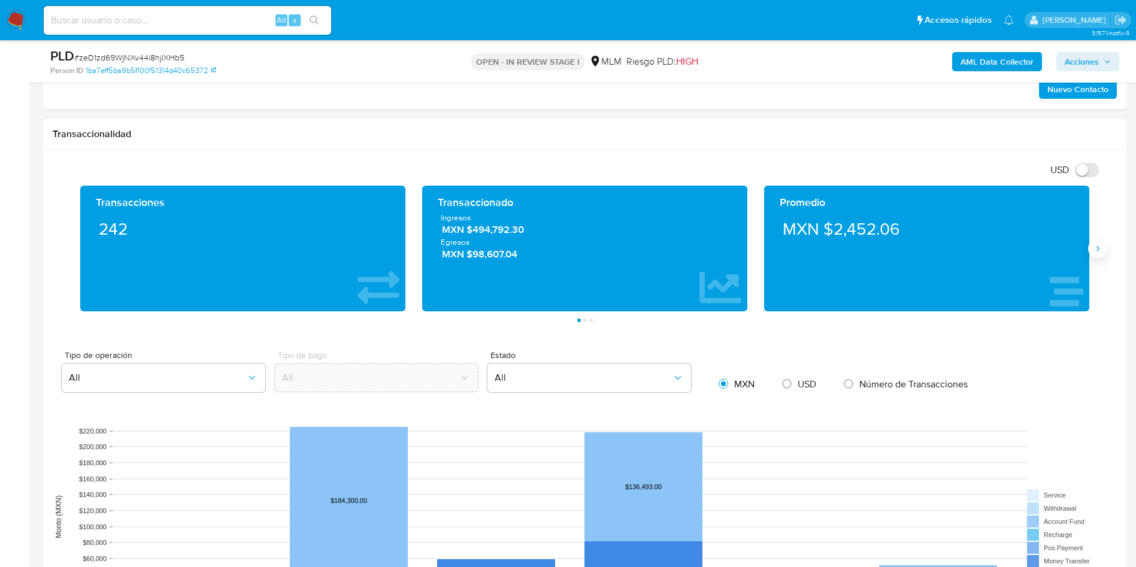
click at [1096, 249] on icon "Siguiente" at bounding box center [1098, 249] width 10 height 10
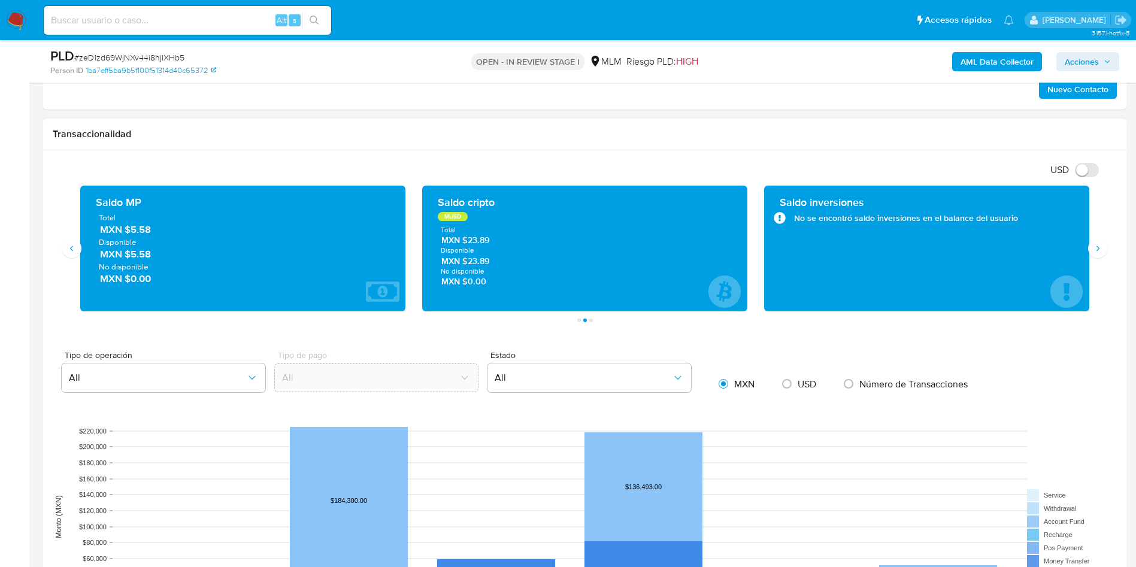
drag, startPoint x: 141, startPoint y: 235, endPoint x: 128, endPoint y: 235, distance: 12.6
click at [128, 235] on div "Total MXN $5.58 Disponible MXN $5.58 No disponible MXN $0.00" at bounding box center [243, 248] width 306 height 73
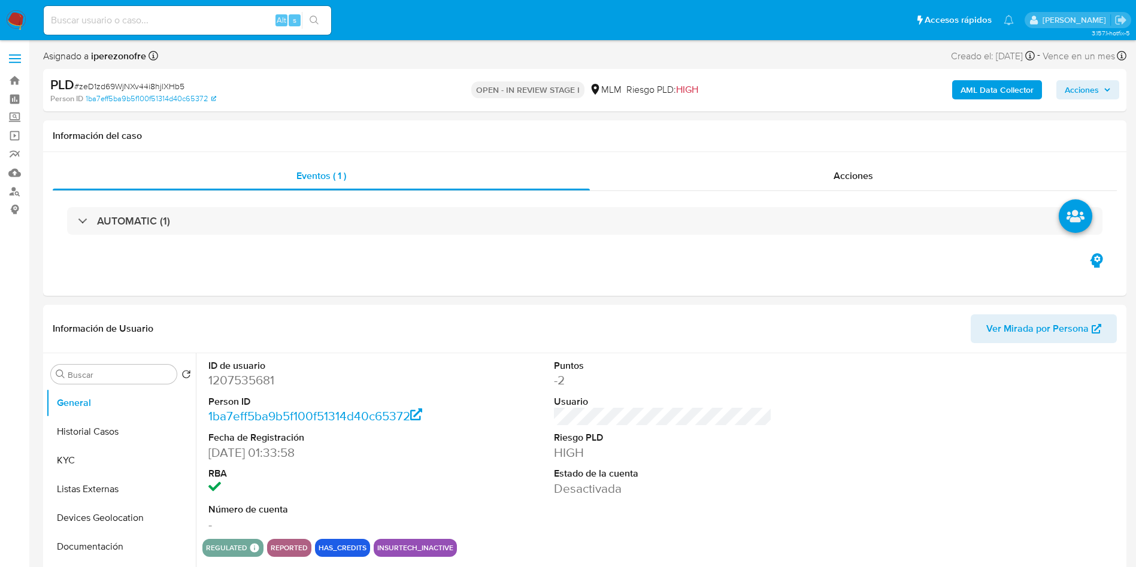
select select "10"
click at [887, 462] on div "ID de usuario 1207535681 Person ID 1ba7eff5ba9b5f100f51314d40c65372 Fecha de Re…" at bounding box center [662, 446] width 921 height 186
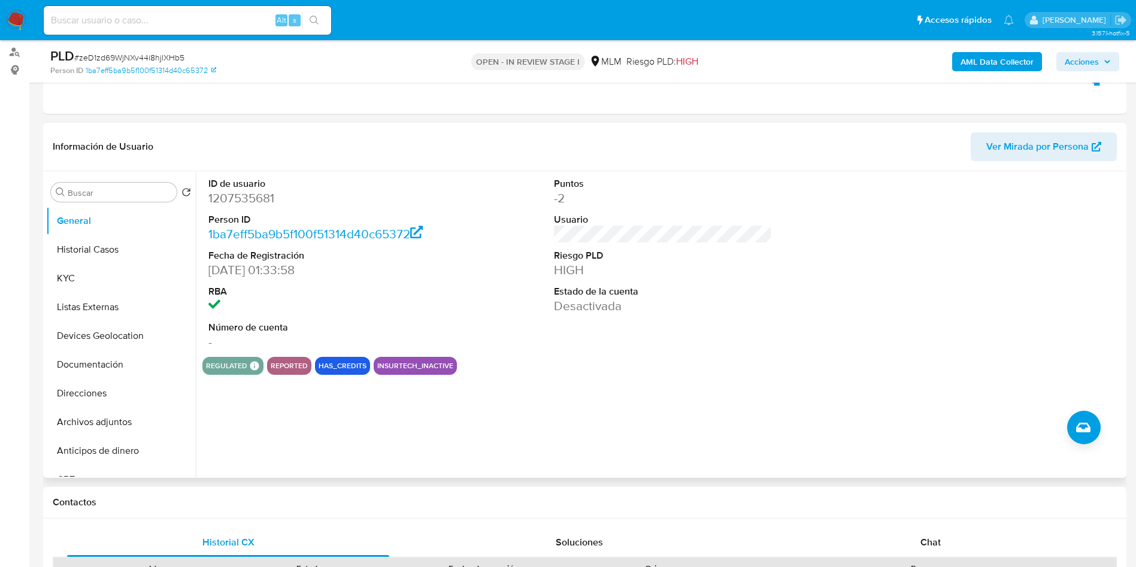
scroll to position [90, 0]
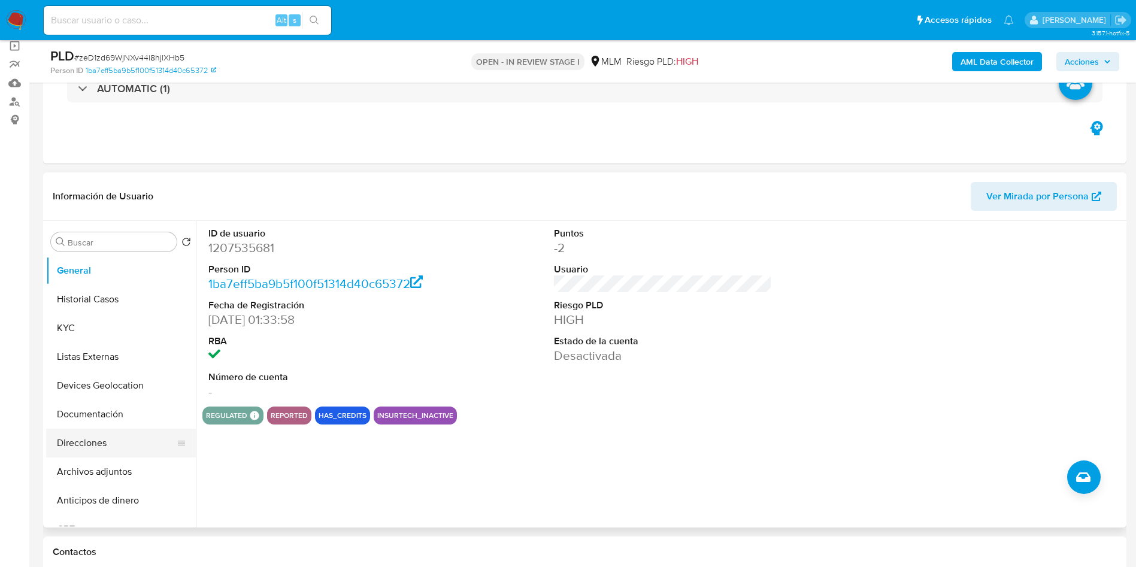
click at [106, 444] on button "Direcciones" at bounding box center [116, 443] width 140 height 29
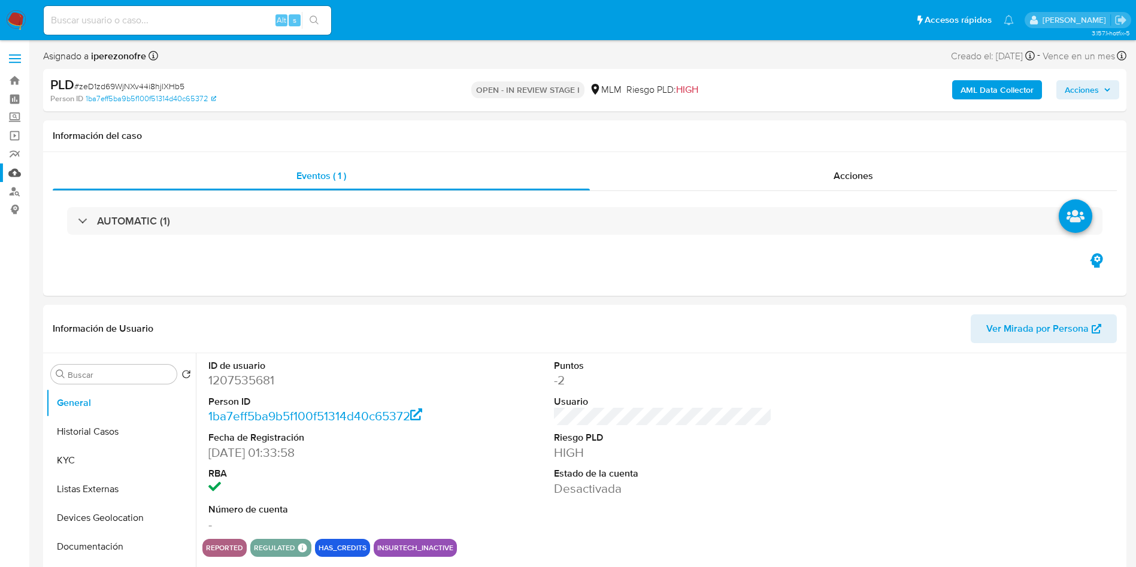
click at [7, 175] on link "Mulan" at bounding box center [71, 172] width 142 height 19
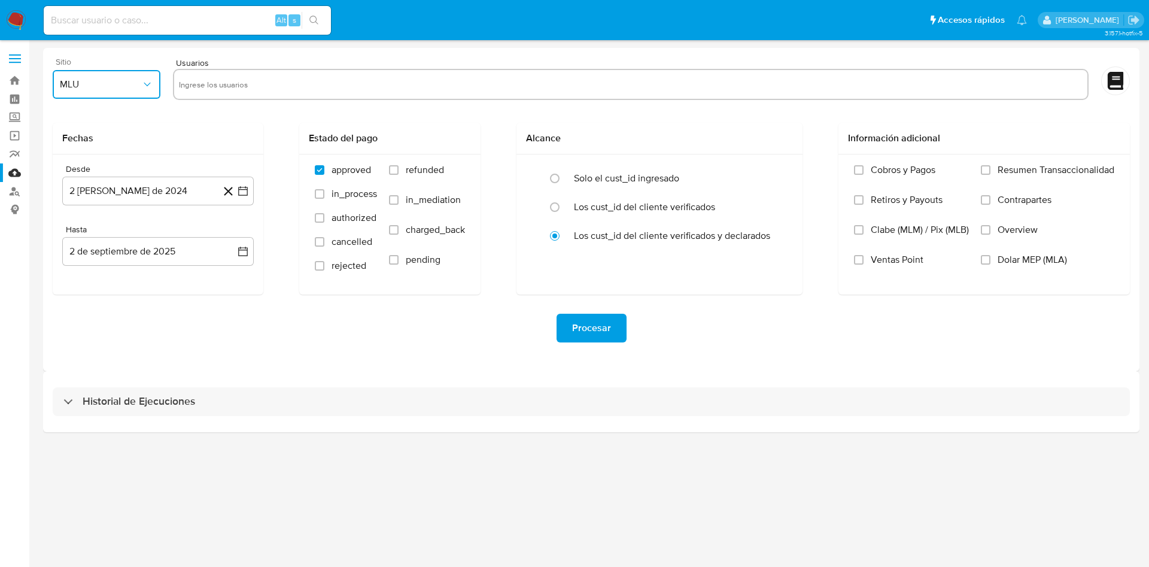
click at [147, 83] on icon "button" at bounding box center [147, 84] width 12 height 12
click at [84, 268] on div "MLM" at bounding box center [103, 260] width 86 height 29
click at [329, 81] on input "text" at bounding box center [631, 84] width 904 height 19
type input "1434176277"
click at [241, 193] on icon "button" at bounding box center [243, 191] width 12 height 12
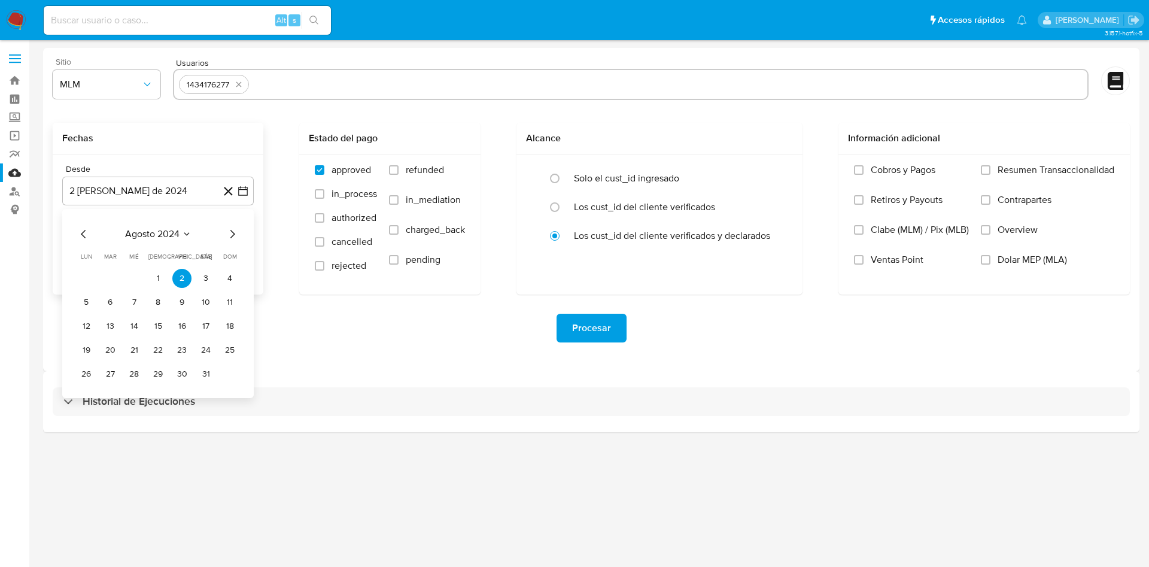
click at [238, 230] on icon "Mes siguiente" at bounding box center [232, 234] width 14 height 14
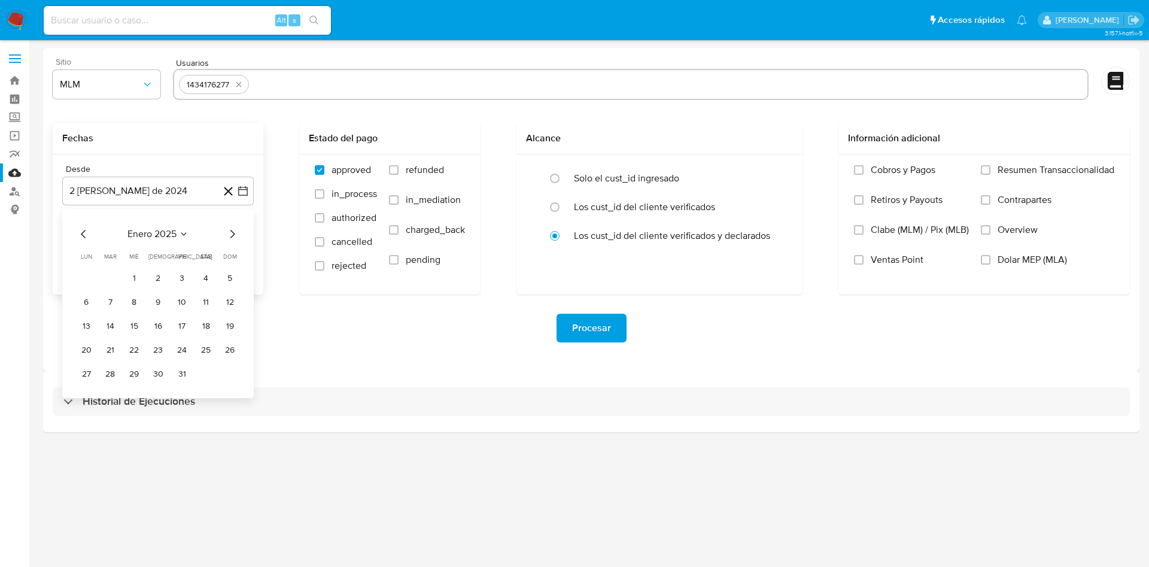
click at [238, 230] on icon "Mes siguiente" at bounding box center [232, 234] width 14 height 14
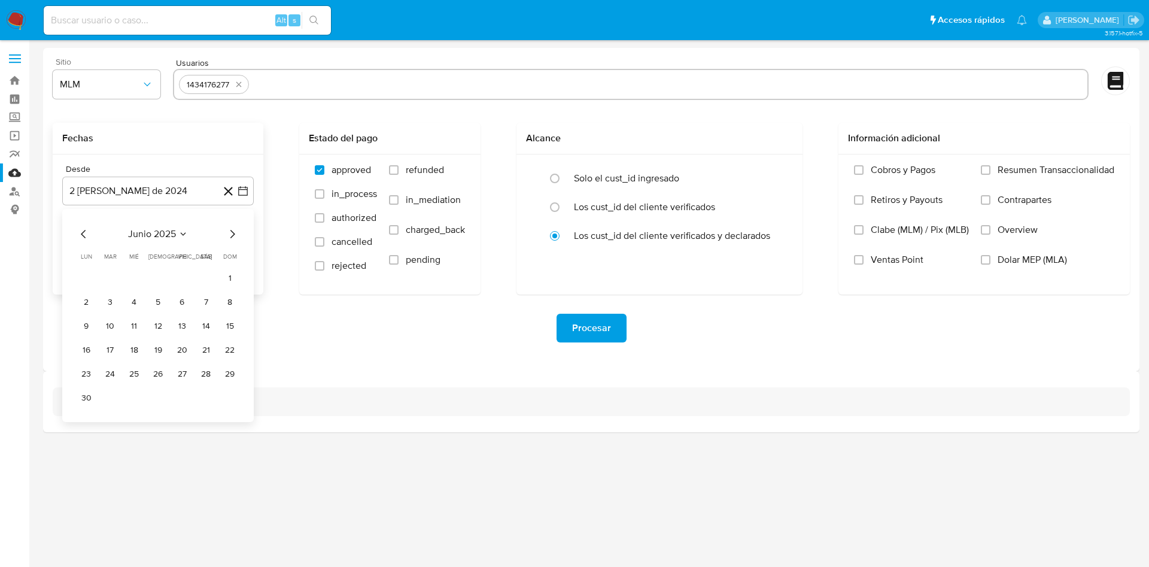
click at [84, 233] on icon "Mes anterior" at bounding box center [84, 234] width 14 height 14
click at [112, 278] on button "1" at bounding box center [110, 278] width 19 height 19
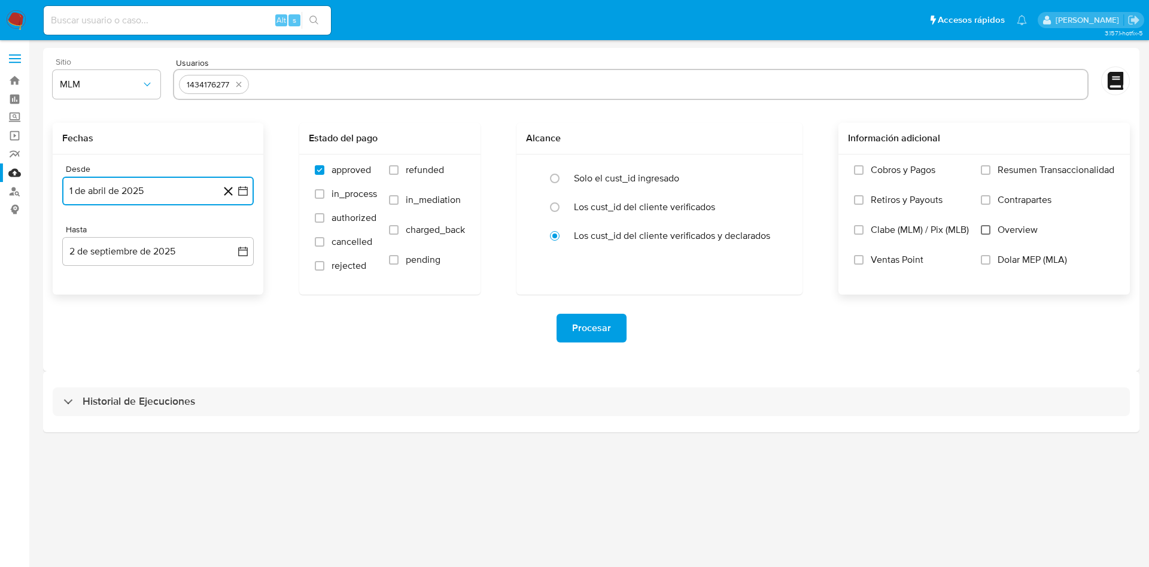
click at [989, 234] on input "Overview" at bounding box center [986, 230] width 10 height 10
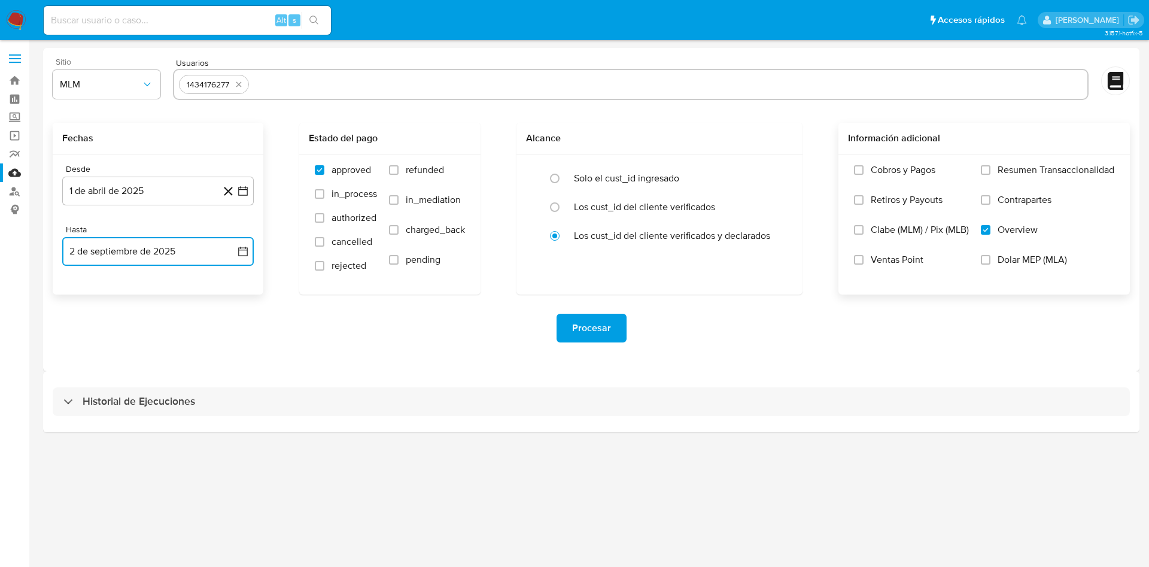
click at [238, 254] on icon "button" at bounding box center [243, 251] width 12 height 12
click at [79, 288] on icon "Mes anterior" at bounding box center [84, 294] width 14 height 14
drag, startPoint x: 231, startPoint y: 430, endPoint x: 314, endPoint y: 430, distance: 83.2
click at [230, 430] on button "31" at bounding box center [229, 434] width 19 height 19
click at [423, 344] on div "Procesar" at bounding box center [592, 328] width 1078 height 67
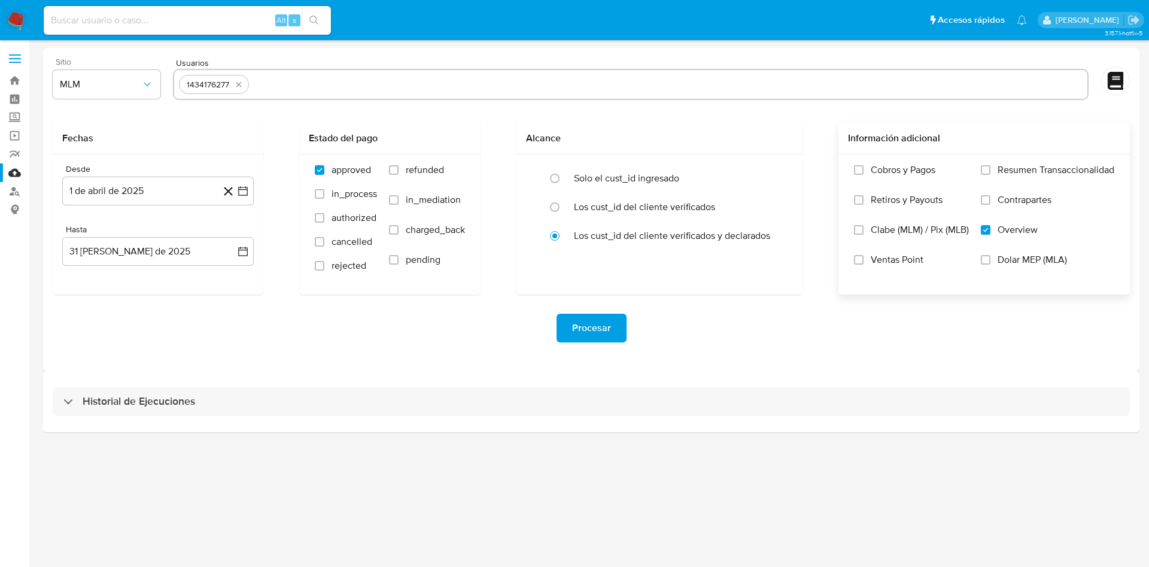
click at [590, 330] on span "Procesar" at bounding box center [591, 328] width 39 height 26
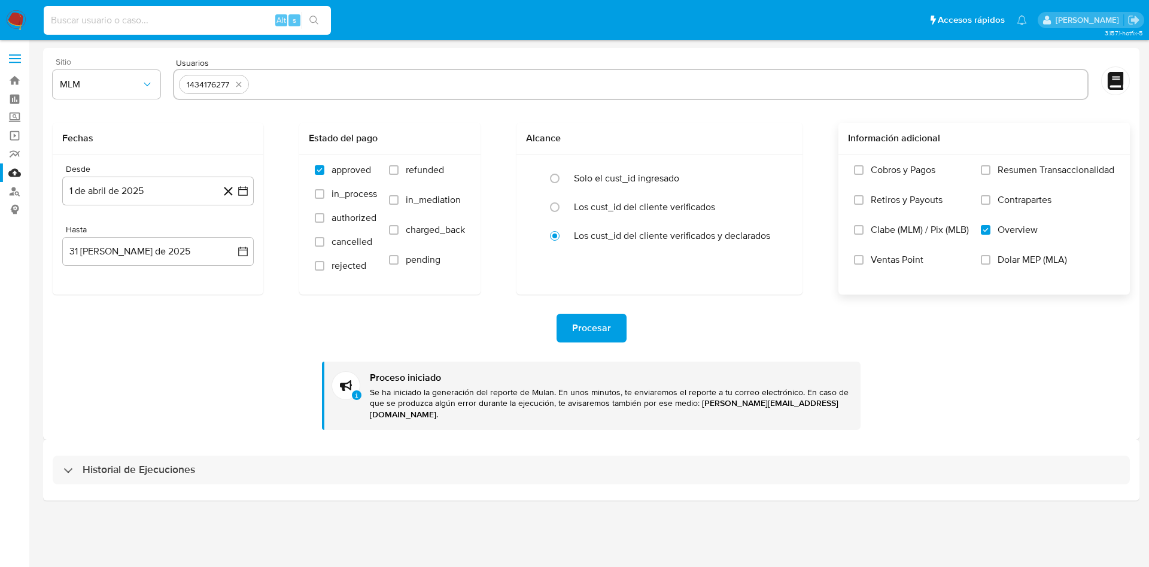
click at [123, 22] on input at bounding box center [187, 21] width 287 height 16
paste input "1207535681"
type input "1207535681"
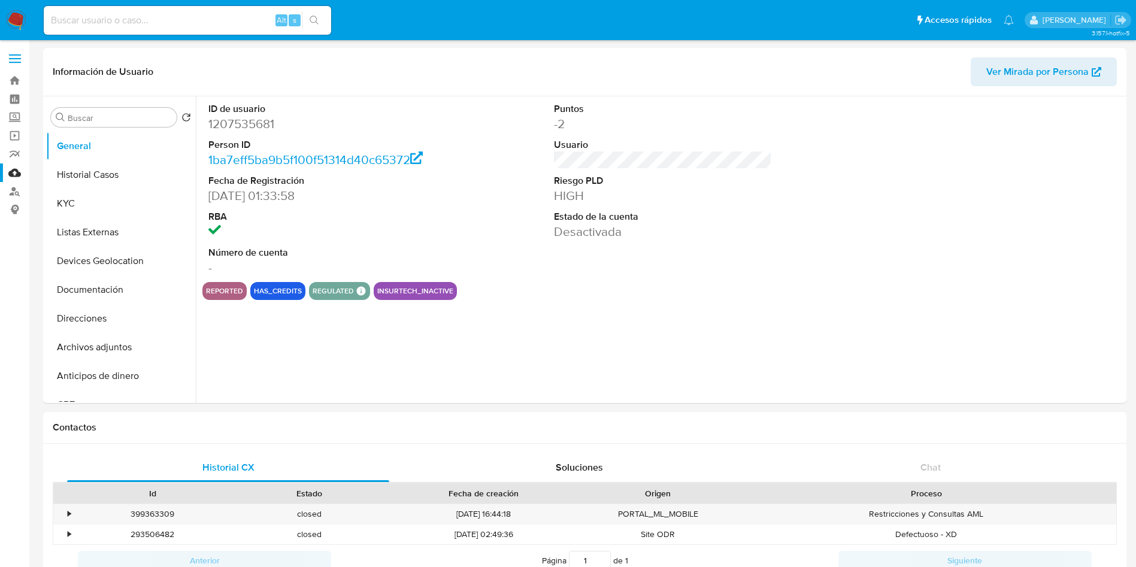
select select "10"
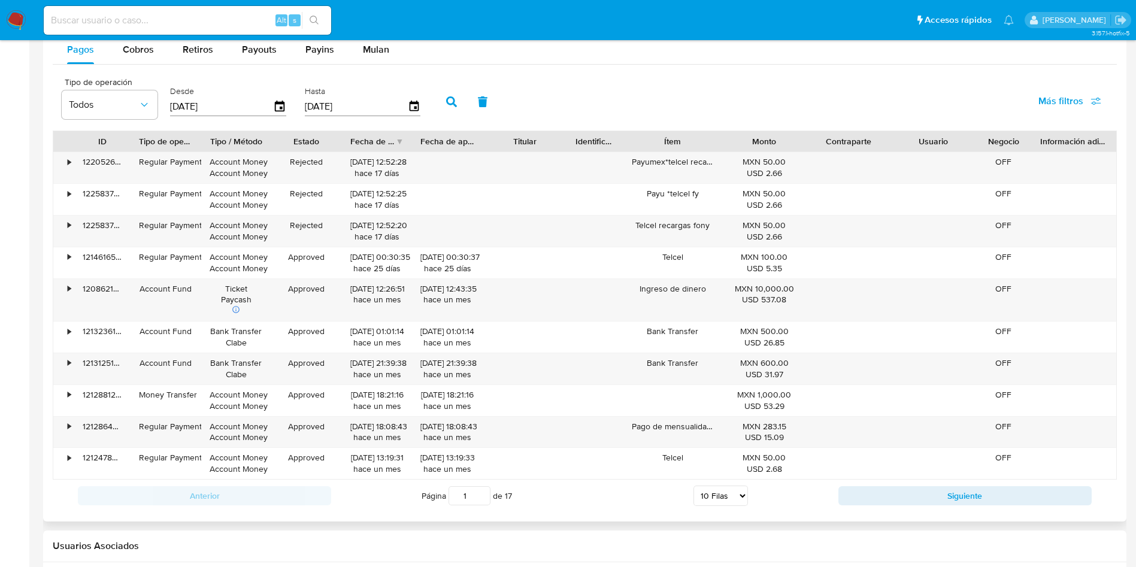
scroll to position [988, 0]
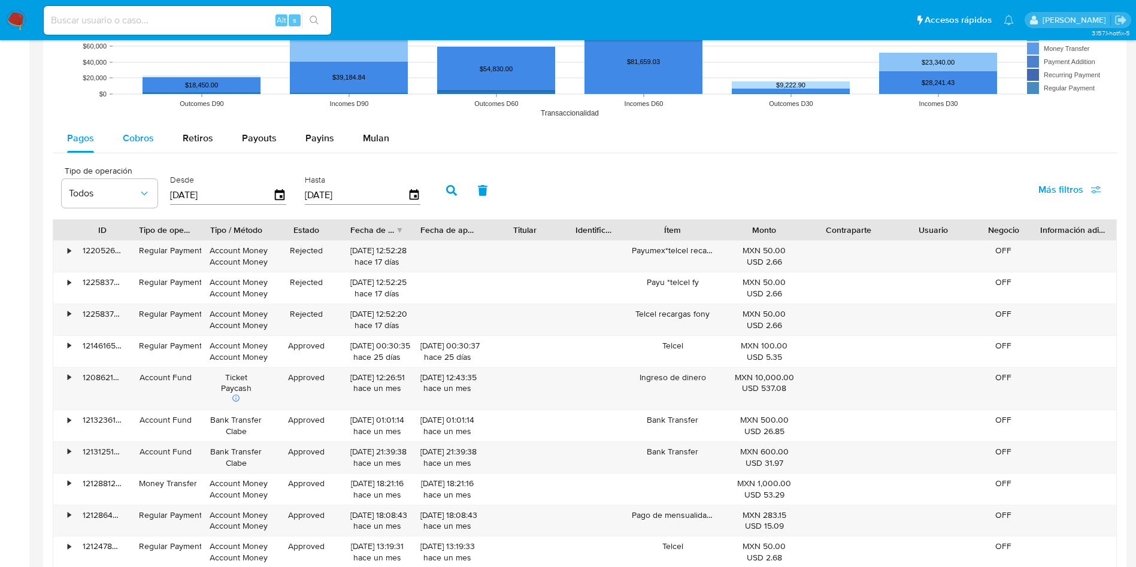
click at [128, 129] on div "Cobros" at bounding box center [138, 138] width 31 height 29
select select "10"
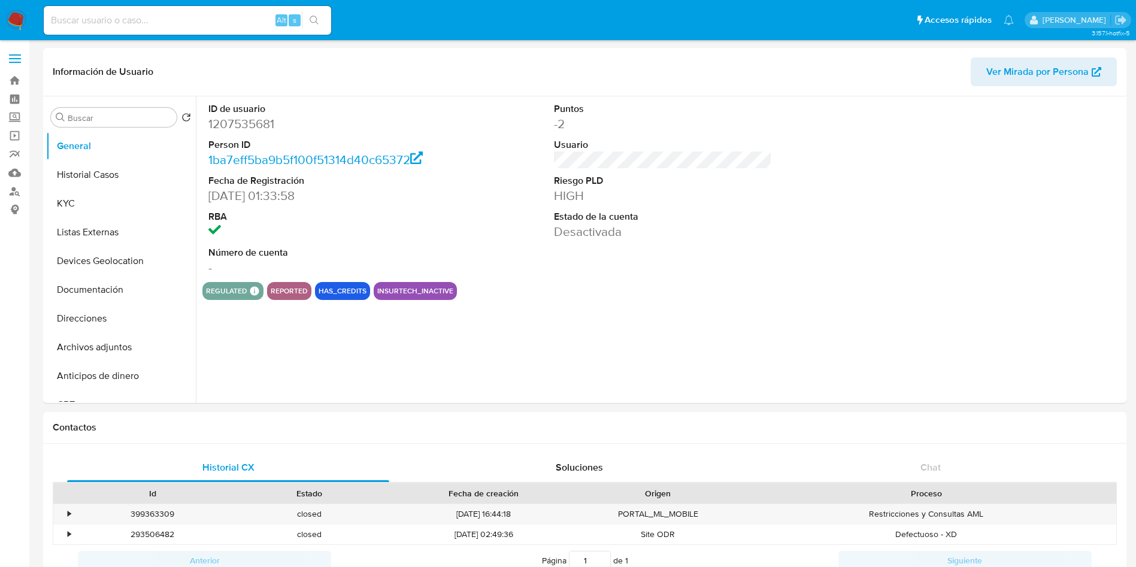
select select "10"
click at [19, 115] on label "Screening" at bounding box center [71, 117] width 142 height 19
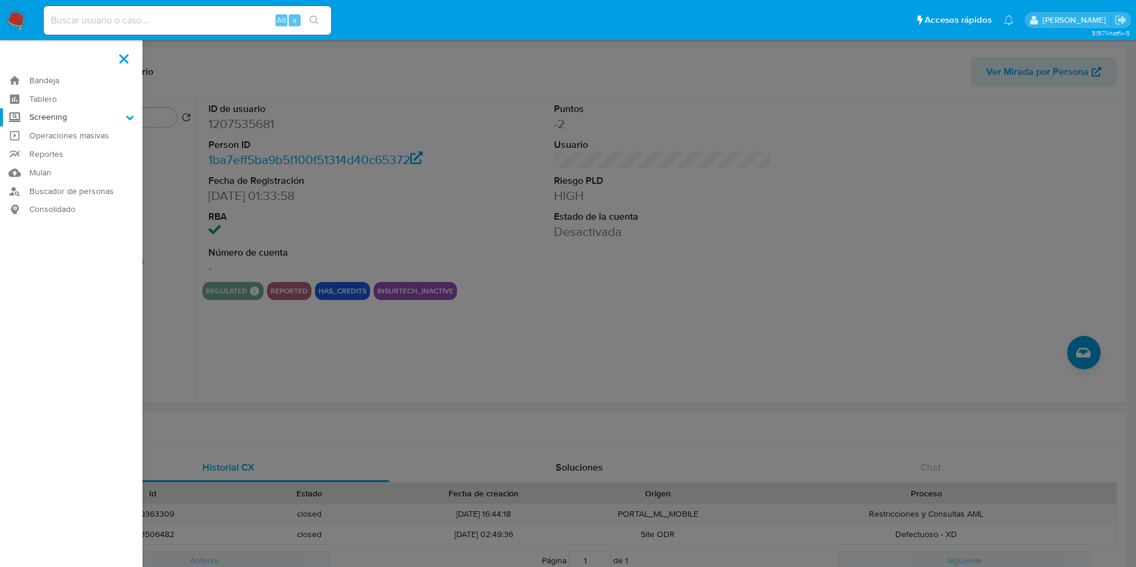
click at [0, 0] on input "Screening" at bounding box center [0, 0] width 0 height 0
click at [77, 165] on link "Herramientas" at bounding box center [71, 164] width 142 height 15
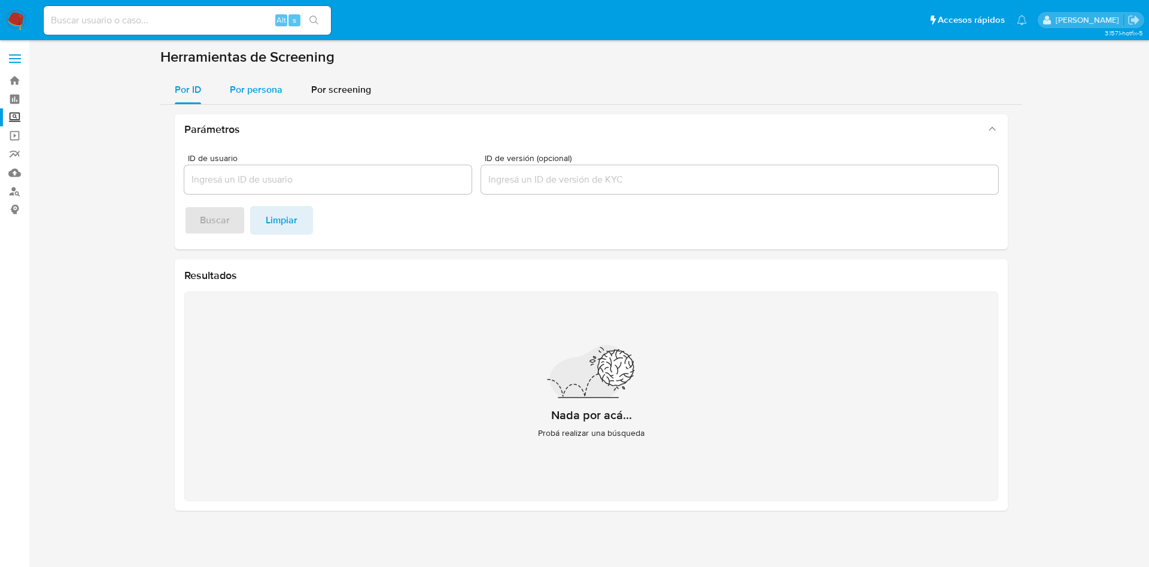
click at [253, 92] on span "Por persona" at bounding box center [256, 90] width 53 height 14
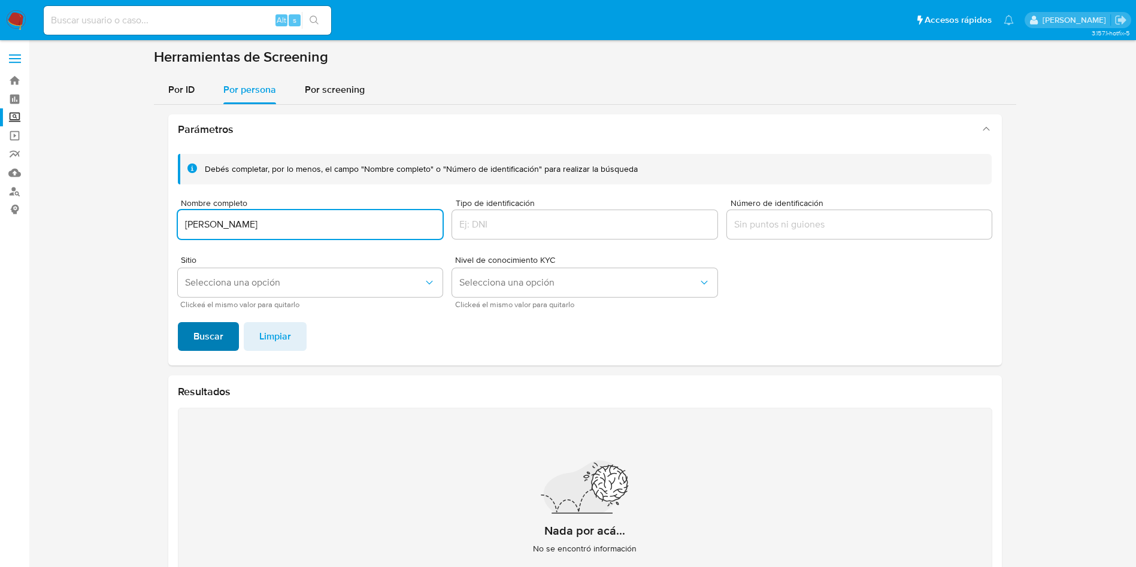
type input "[PERSON_NAME]"
click at [209, 334] on span "Buscar" at bounding box center [208, 336] width 30 height 26
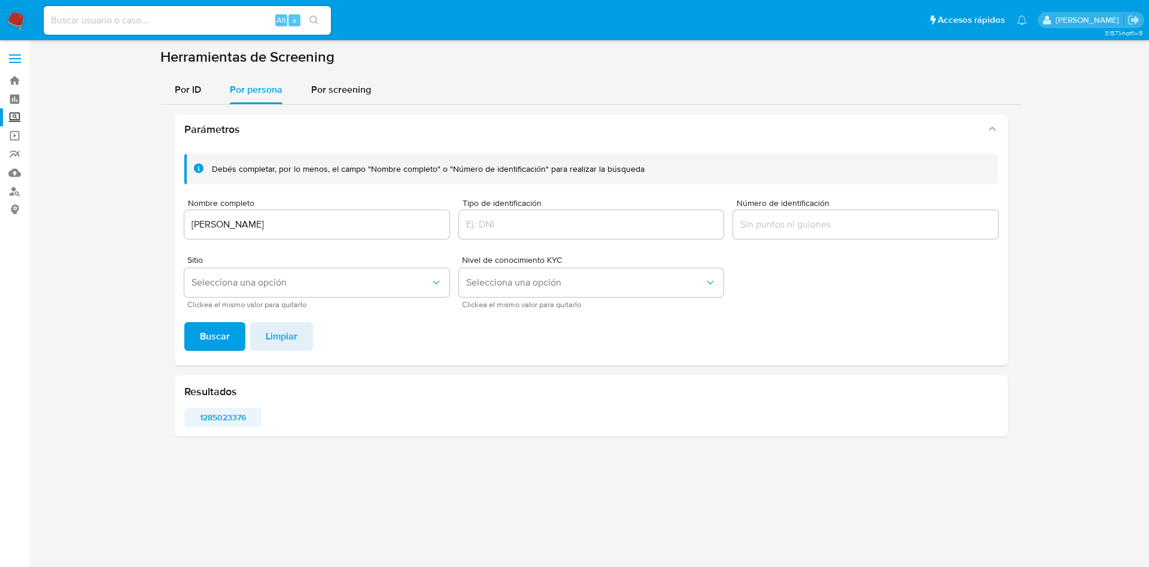
click at [247, 411] on span "1285023376" at bounding box center [223, 417] width 60 height 17
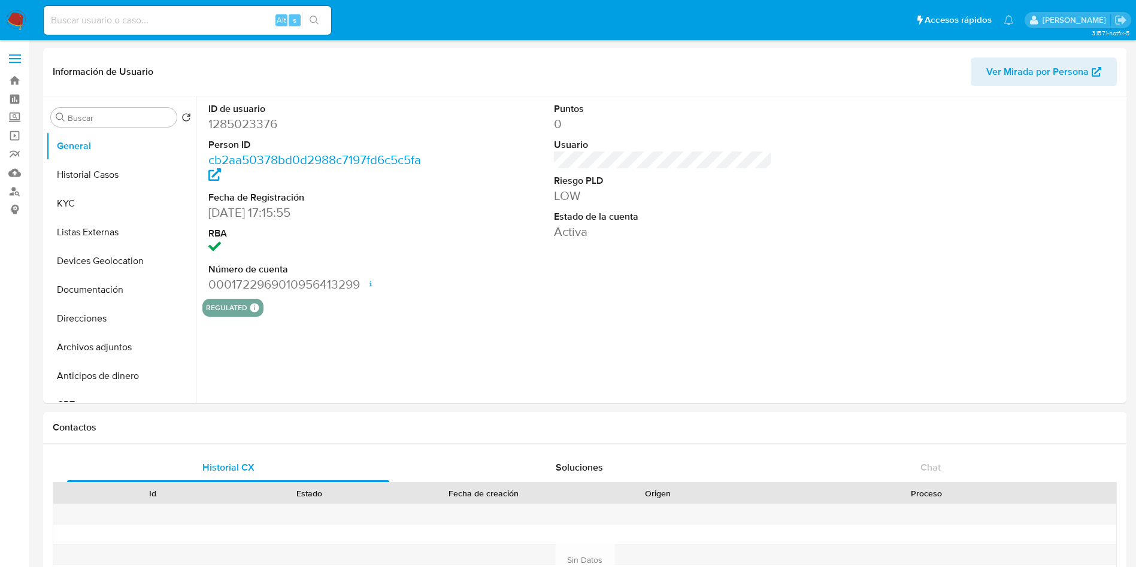
select select "10"
click at [250, 121] on dd "1285023376" at bounding box center [317, 124] width 219 height 17
copy dd "1285023376"
click at [106, 174] on button "Historial Casos" at bounding box center [116, 174] width 140 height 29
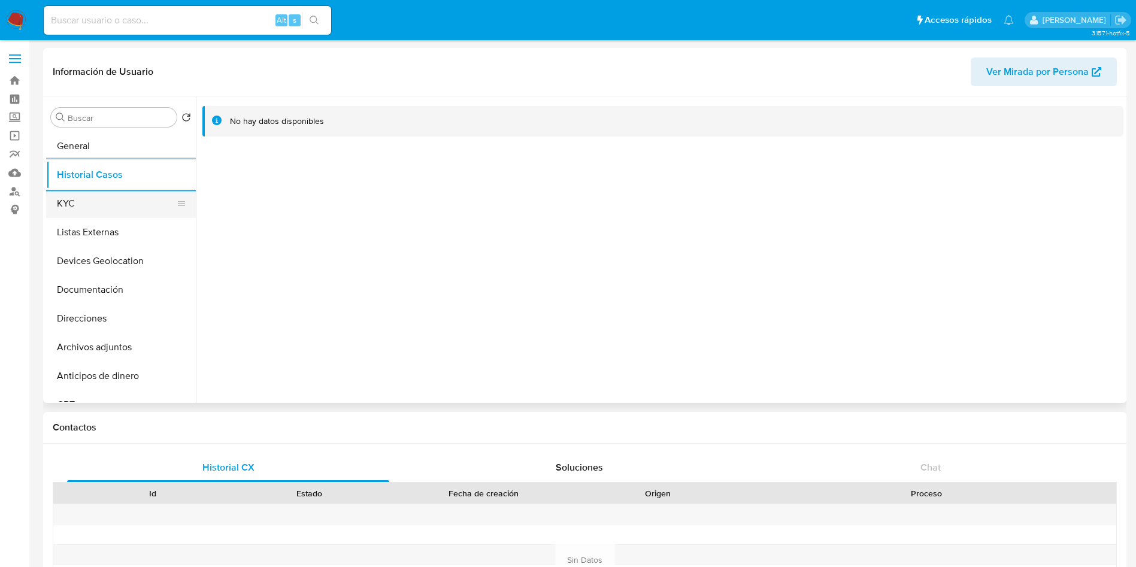
click at [110, 210] on button "KYC" at bounding box center [116, 203] width 140 height 29
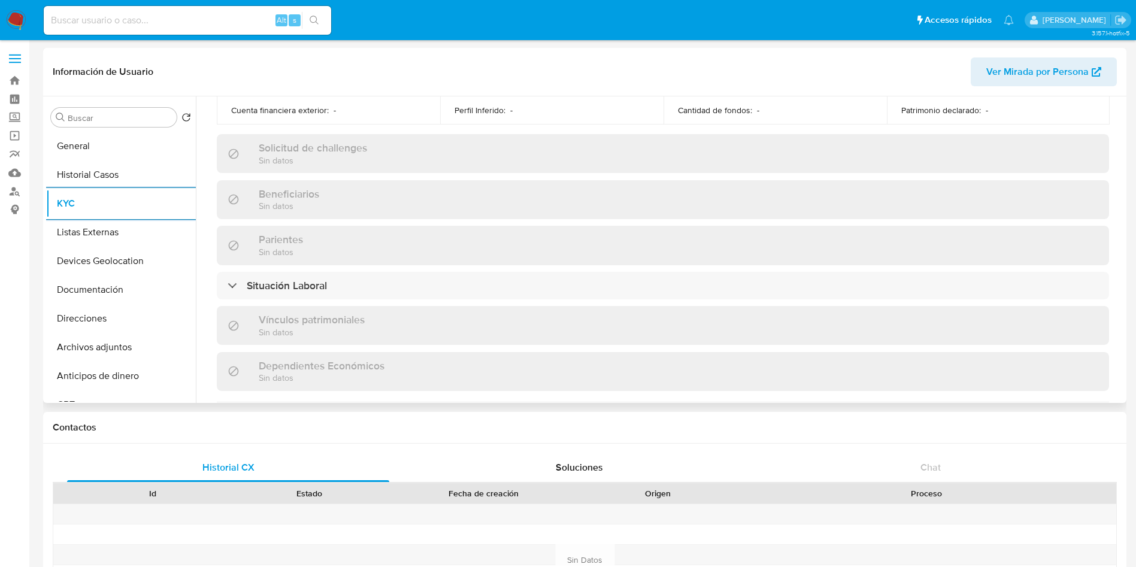
scroll to position [554, 0]
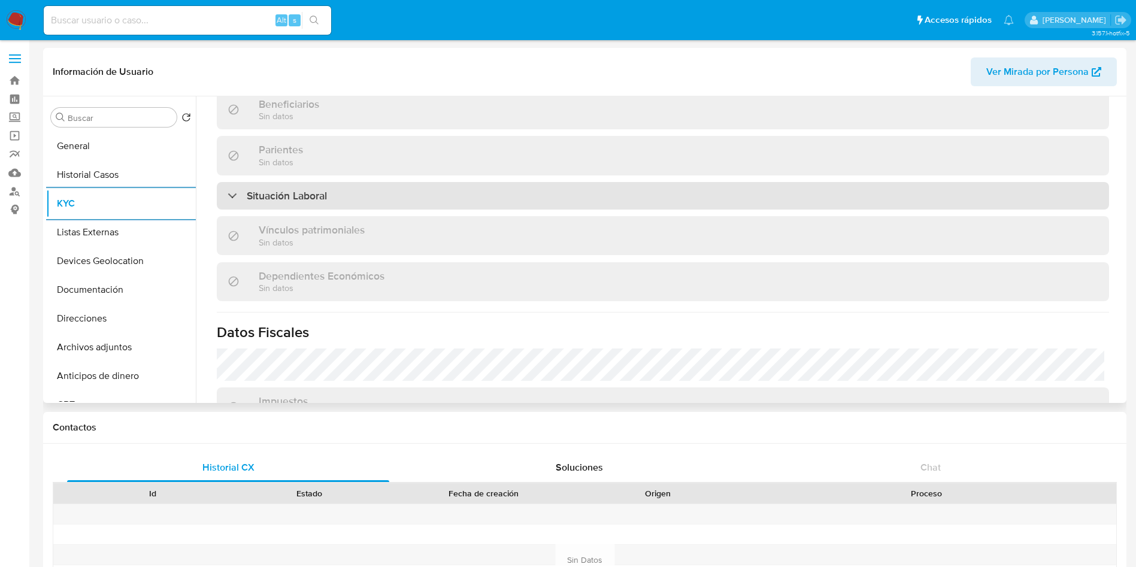
click at [870, 204] on div "Situación Laboral" at bounding box center [663, 196] width 892 height 28
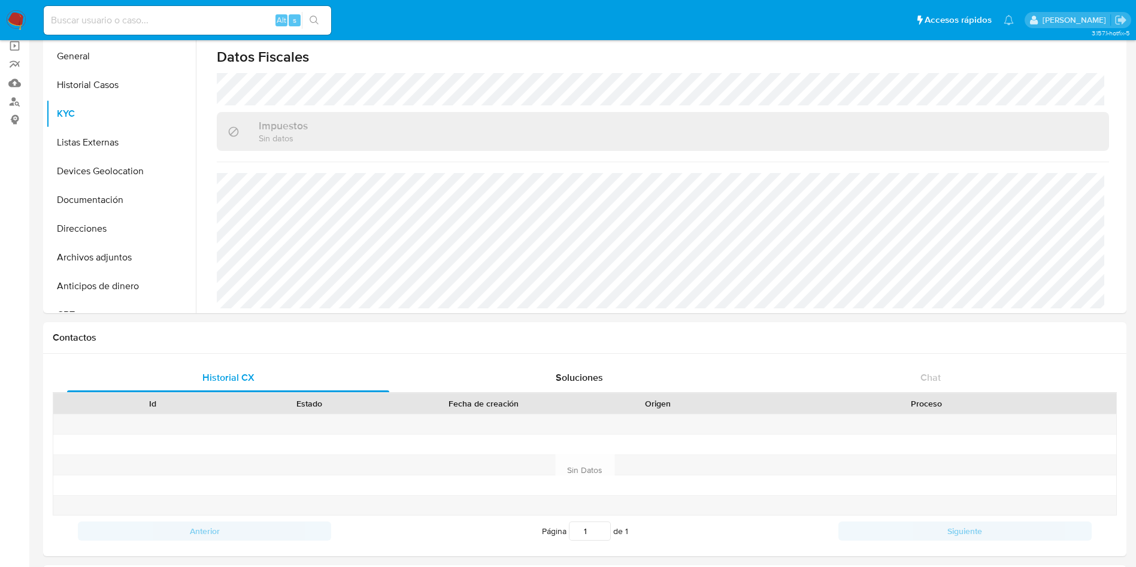
scroll to position [0, 0]
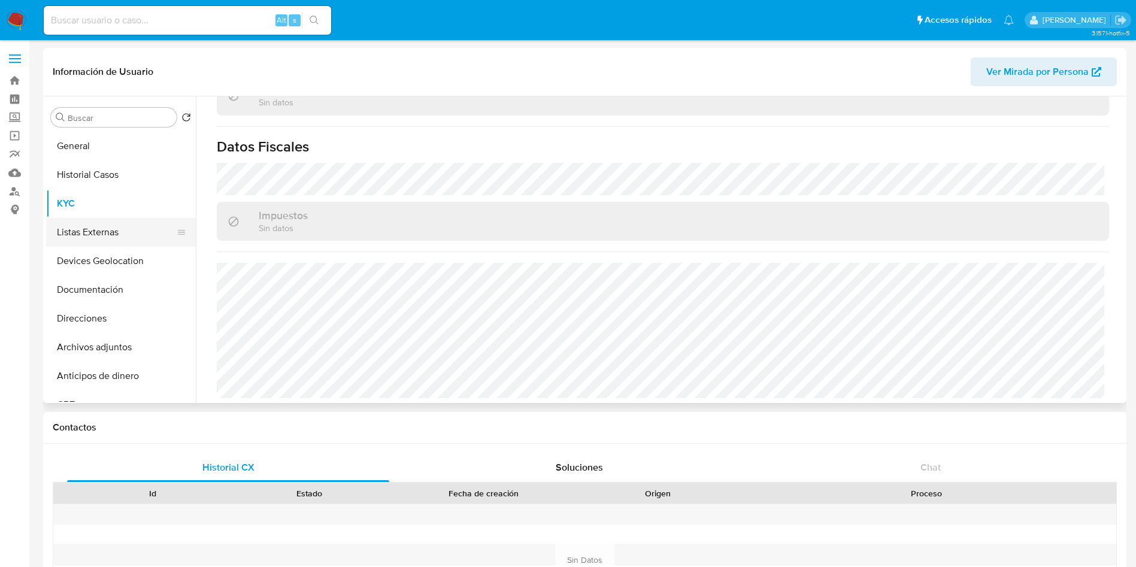
click at [105, 226] on button "Listas Externas" at bounding box center [116, 232] width 140 height 29
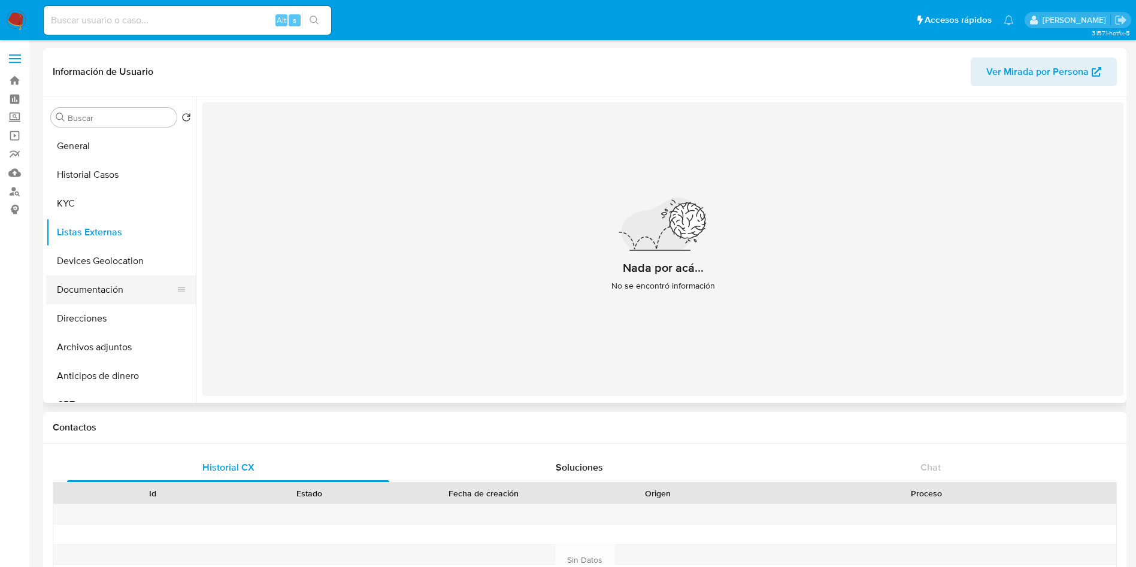
click at [114, 283] on button "Documentación" at bounding box center [116, 289] width 140 height 29
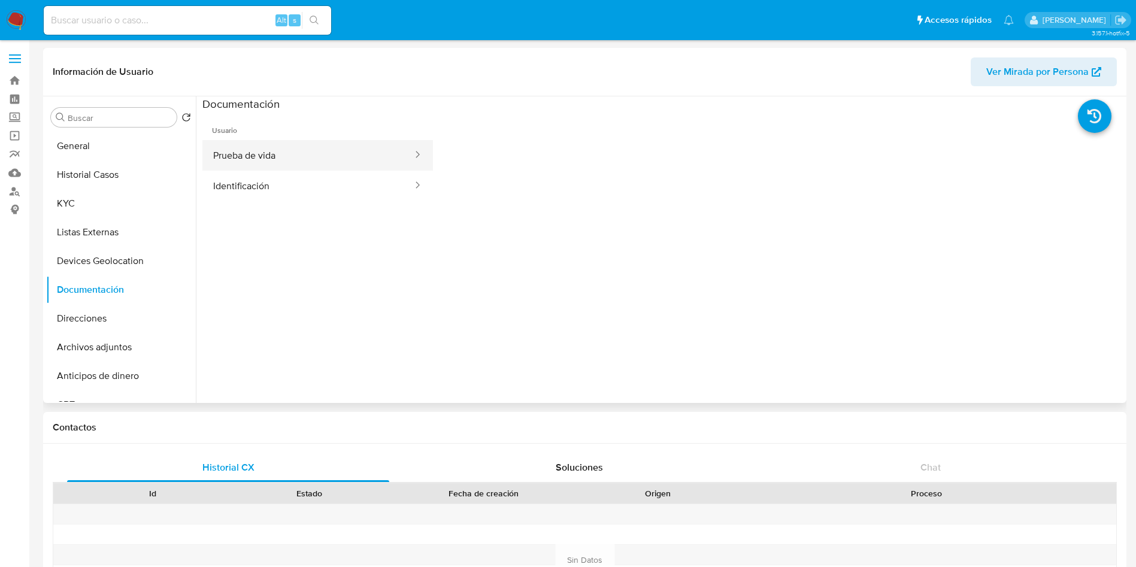
click at [302, 166] on button "Prueba de vida" at bounding box center [307, 155] width 211 height 31
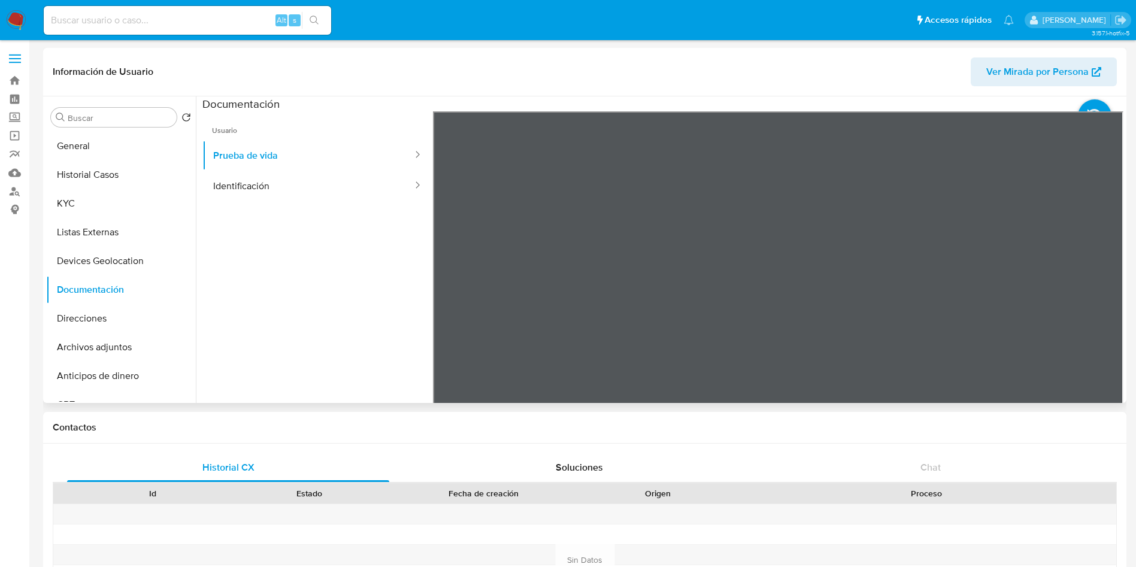
scroll to position [38, 0]
drag, startPoint x: 952, startPoint y: 343, endPoint x: 948, endPoint y: 286, distance: 57.1
click at [948, 286] on div at bounding box center [778, 307] width 691 height 393
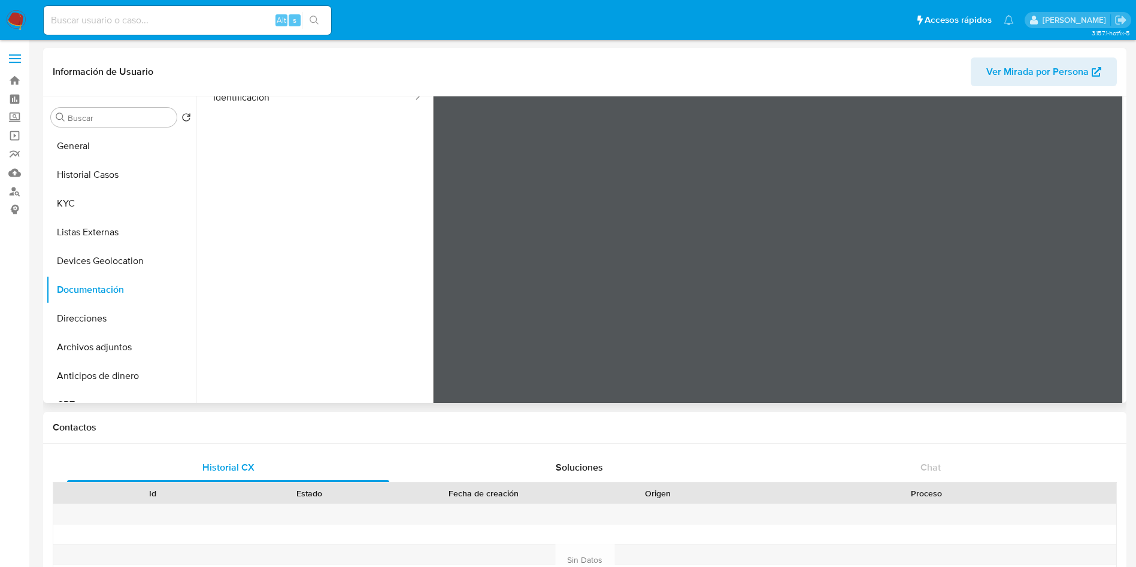
scroll to position [90, 0]
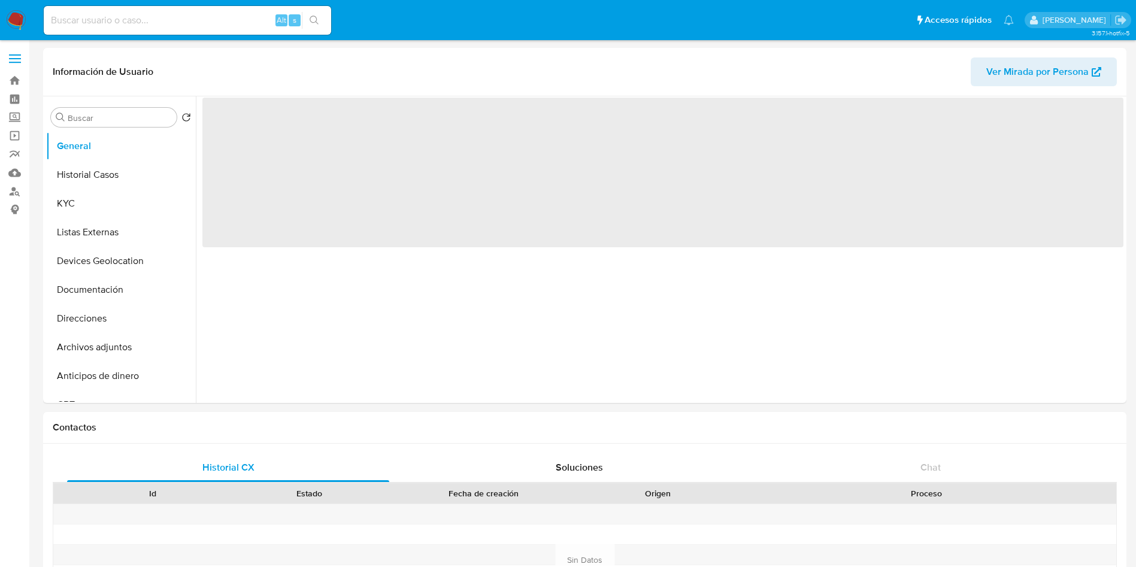
select select "10"
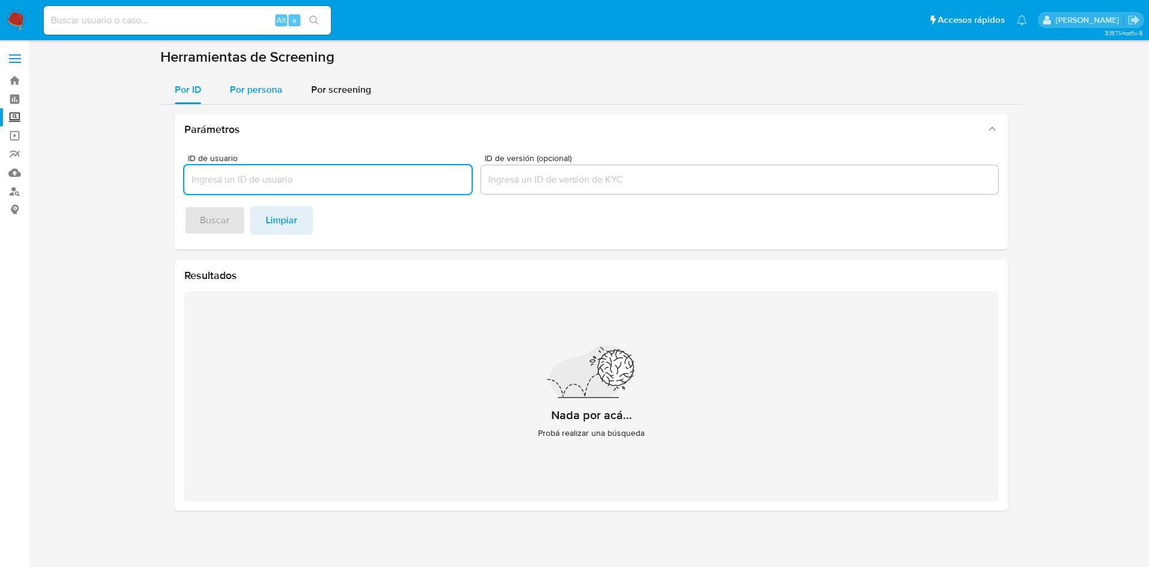
click at [259, 92] on span "Por persona" at bounding box center [256, 90] width 53 height 14
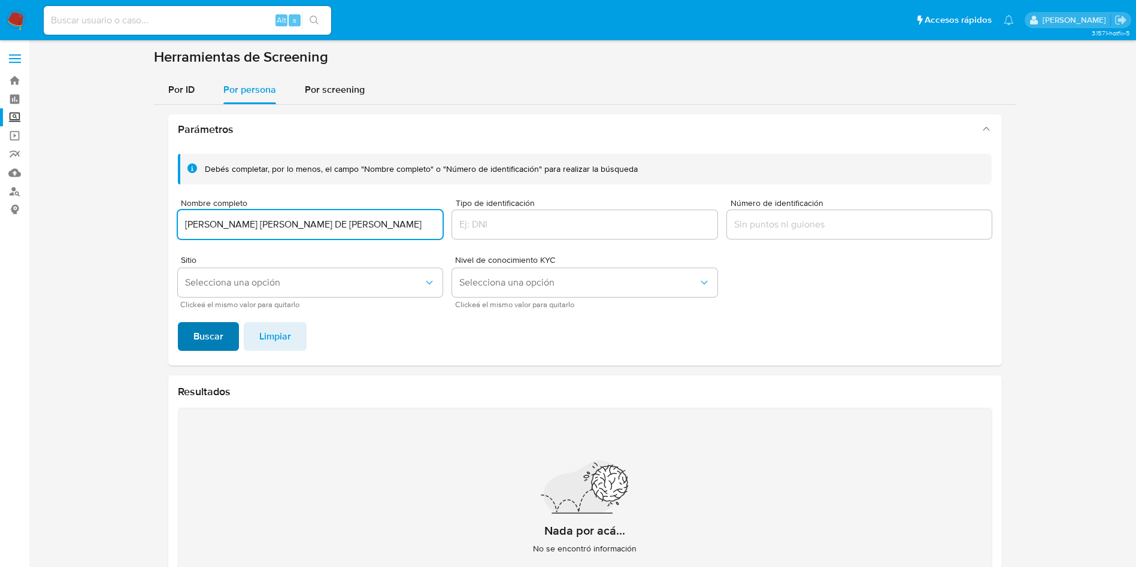
type input "[PERSON_NAME] [PERSON_NAME] DE [PERSON_NAME]"
click at [219, 339] on span "Buscar" at bounding box center [208, 336] width 30 height 26
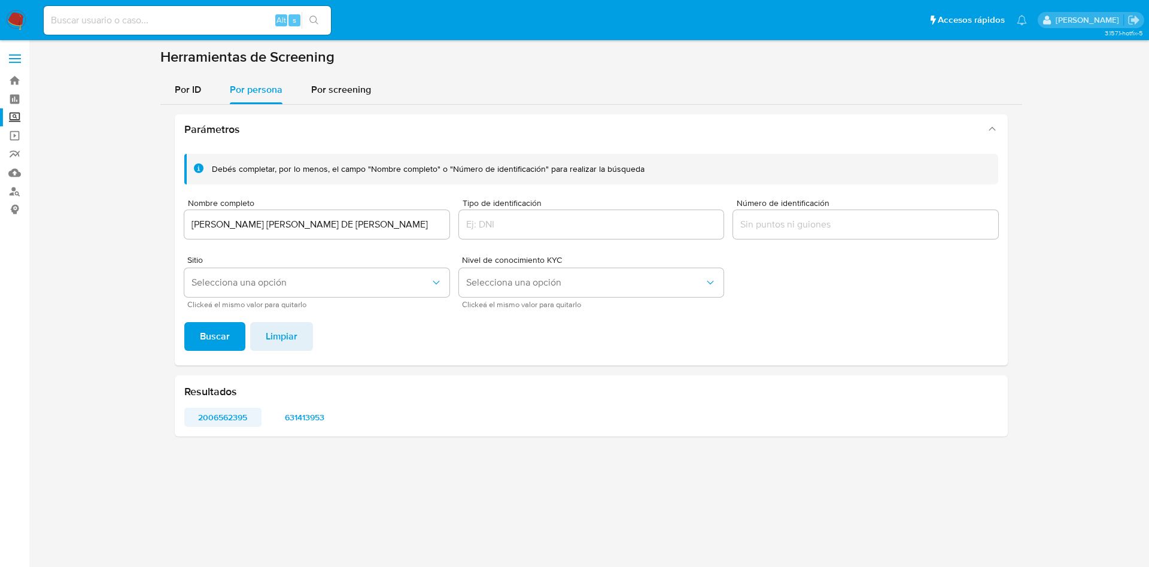
click at [218, 414] on span "2006562395" at bounding box center [223, 417] width 60 height 17
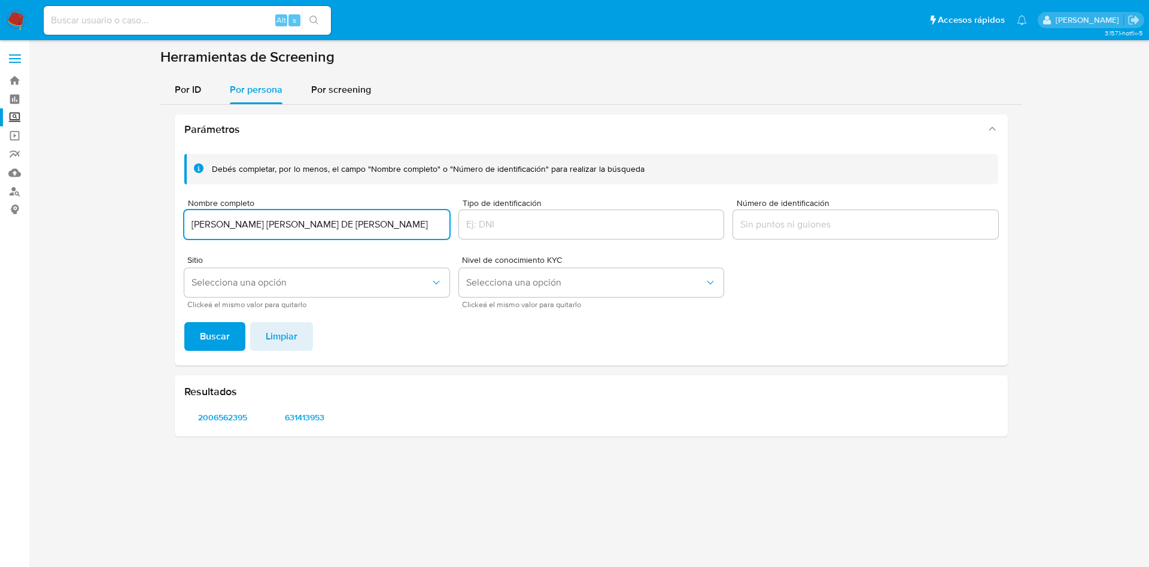
drag, startPoint x: 345, startPoint y: 222, endPoint x: 133, endPoint y: 173, distance: 218.0
click at [133, 173] on section at bounding box center [591, 247] width 1097 height 398
paste input "[PERSON_NAME]"
type input "[PERSON_NAME]"
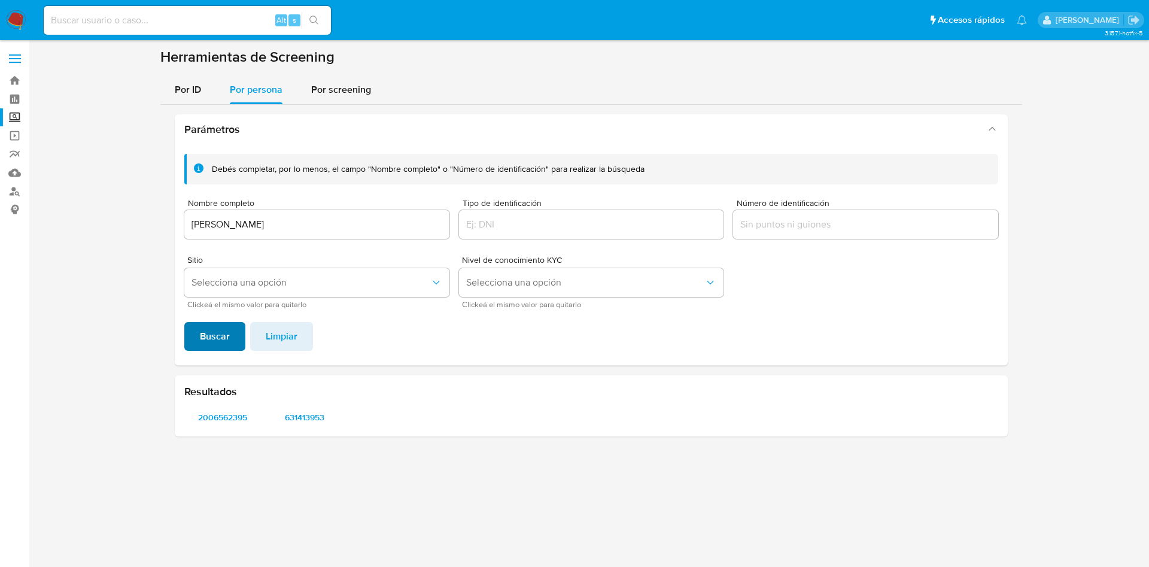
click at [231, 327] on button "Buscar" at bounding box center [214, 336] width 61 height 29
click at [239, 411] on span "1677314999" at bounding box center [223, 417] width 60 height 17
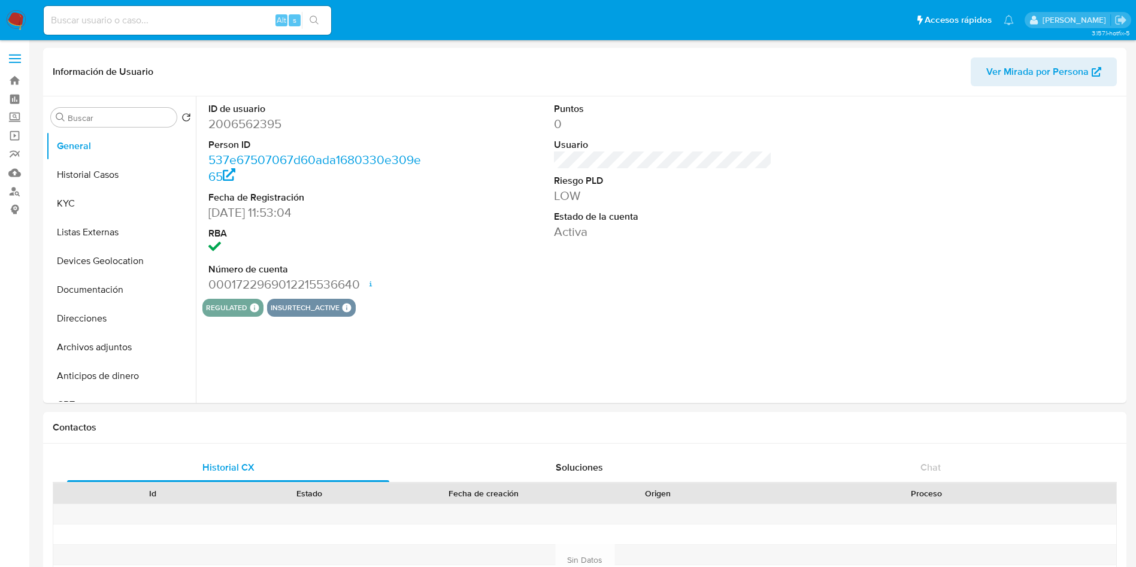
select select "10"
click at [262, 123] on dd "2006562395" at bounding box center [317, 124] width 219 height 17
copy dd "2006562395"
click at [103, 165] on button "Historial Casos" at bounding box center [116, 174] width 140 height 29
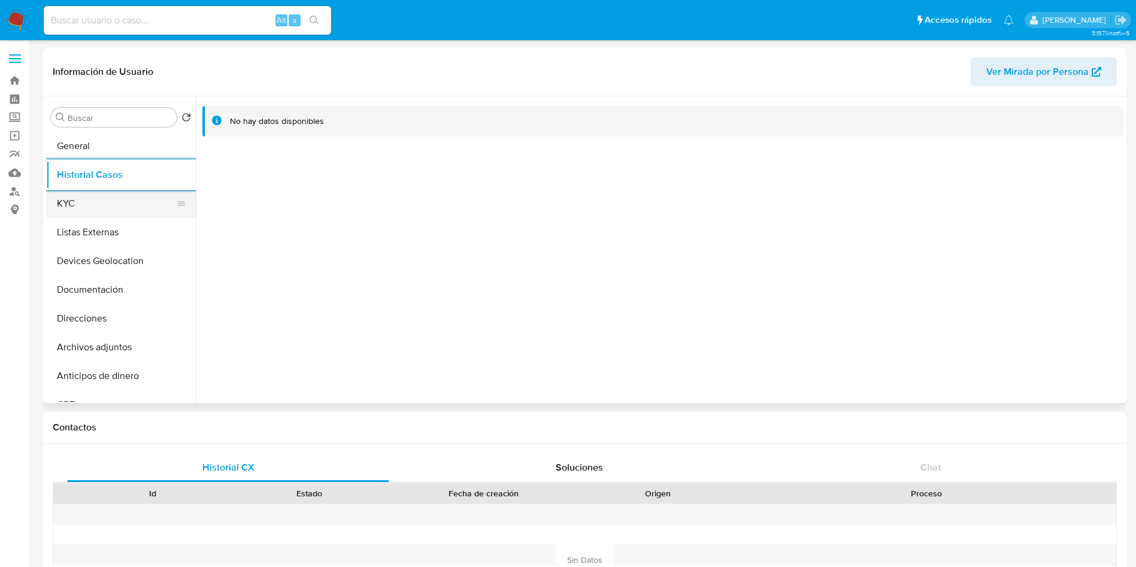
click at [81, 199] on button "KYC" at bounding box center [116, 203] width 140 height 29
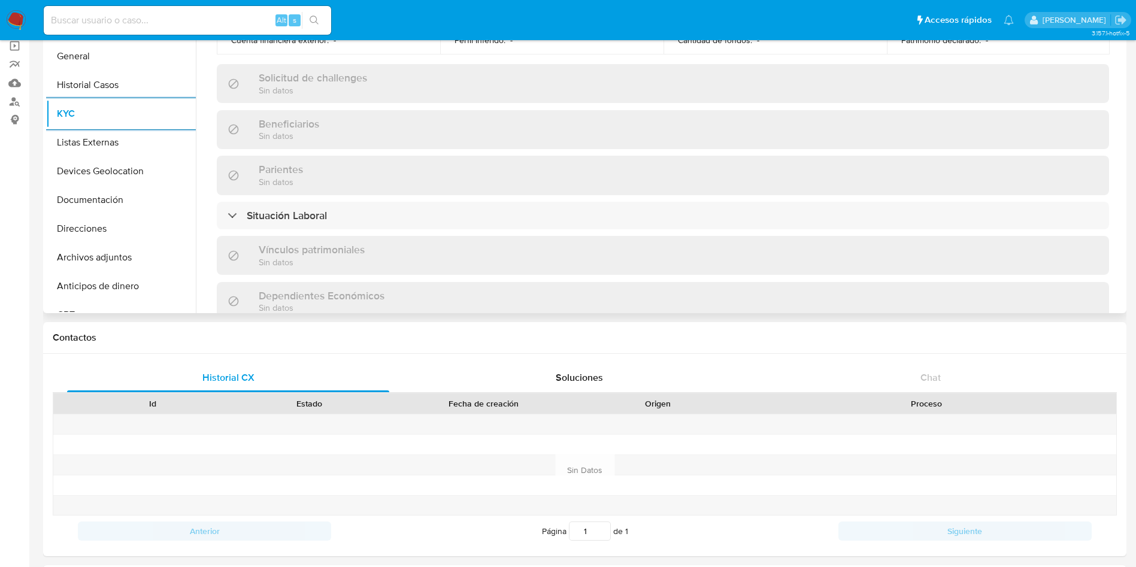
scroll to position [476, 0]
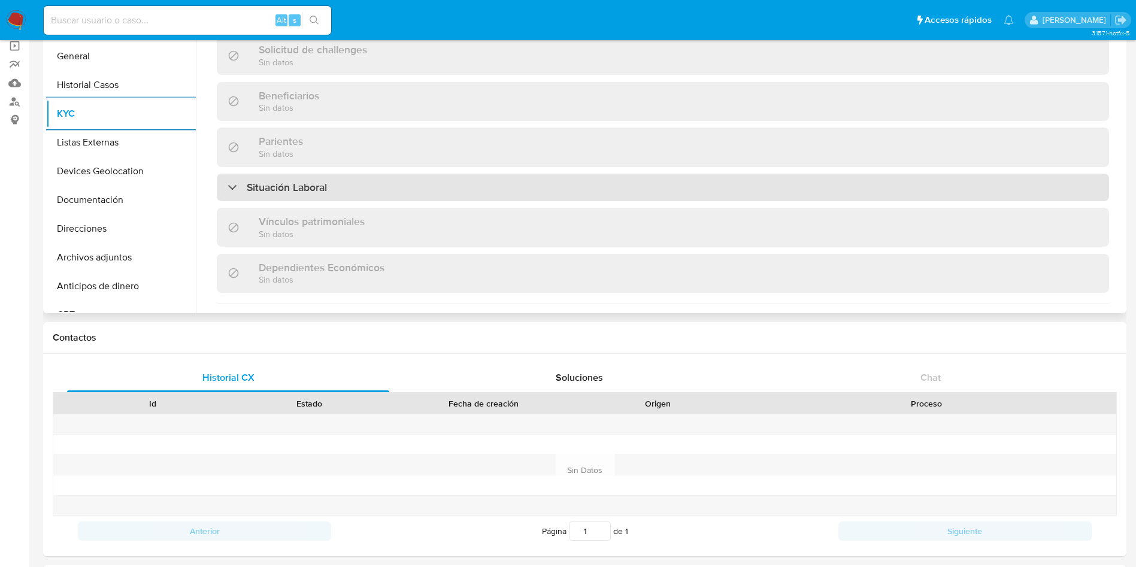
click at [851, 177] on div "Situación Laboral" at bounding box center [663, 188] width 892 height 28
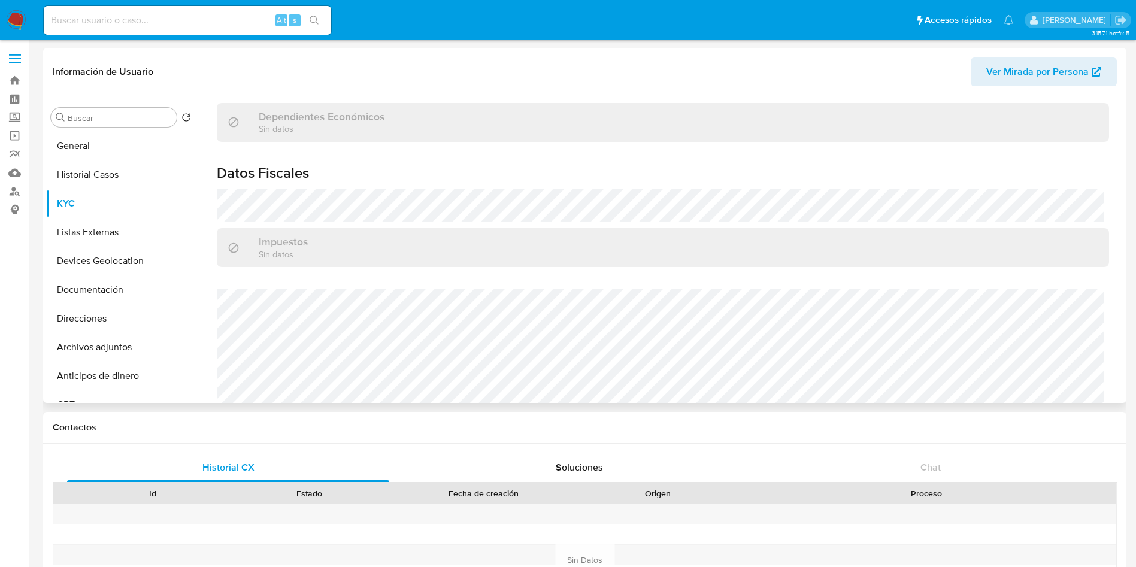
scroll to position [914, 0]
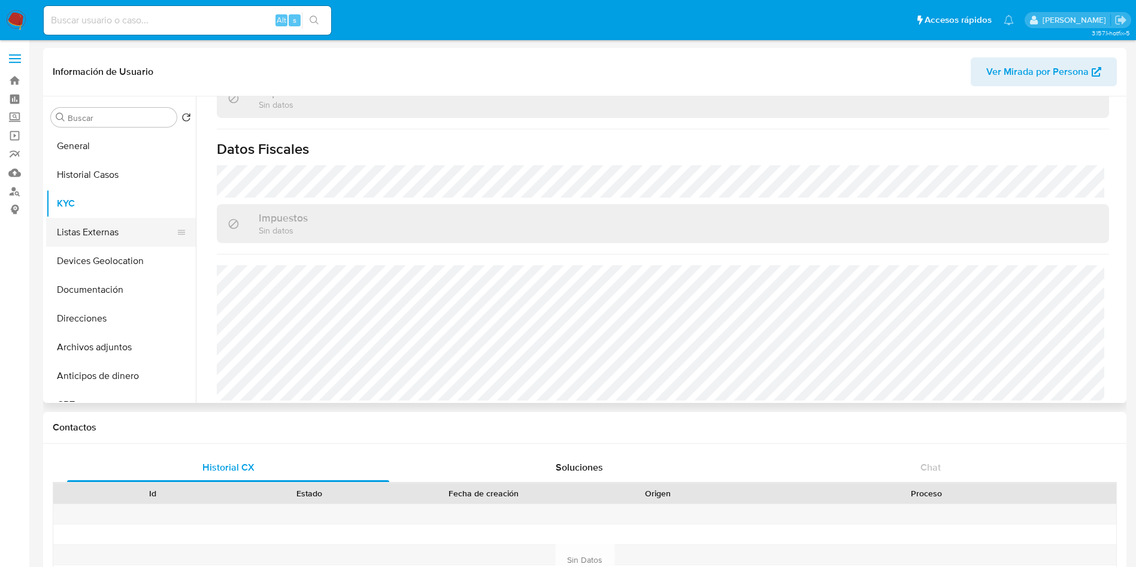
click at [111, 237] on button "Listas Externas" at bounding box center [116, 232] width 140 height 29
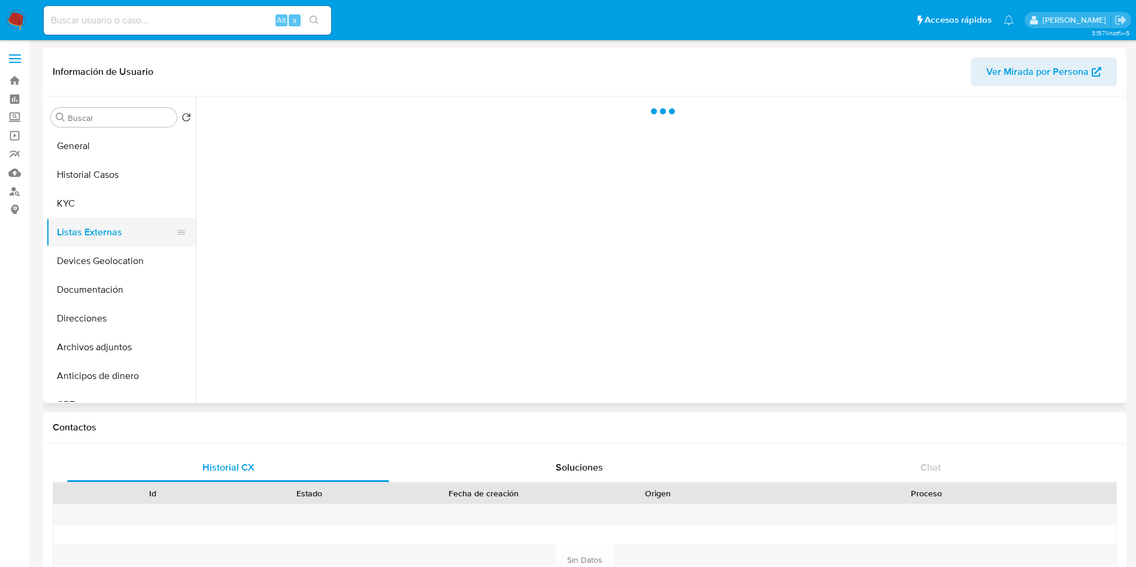
scroll to position [0, 0]
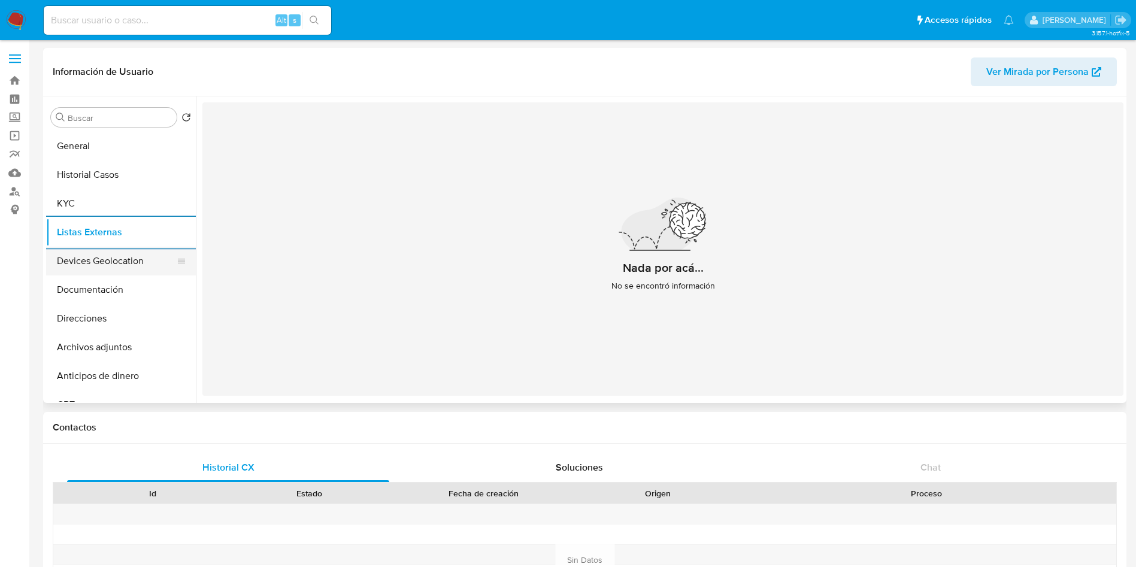
click at [74, 269] on button "Devices Geolocation" at bounding box center [116, 261] width 140 height 29
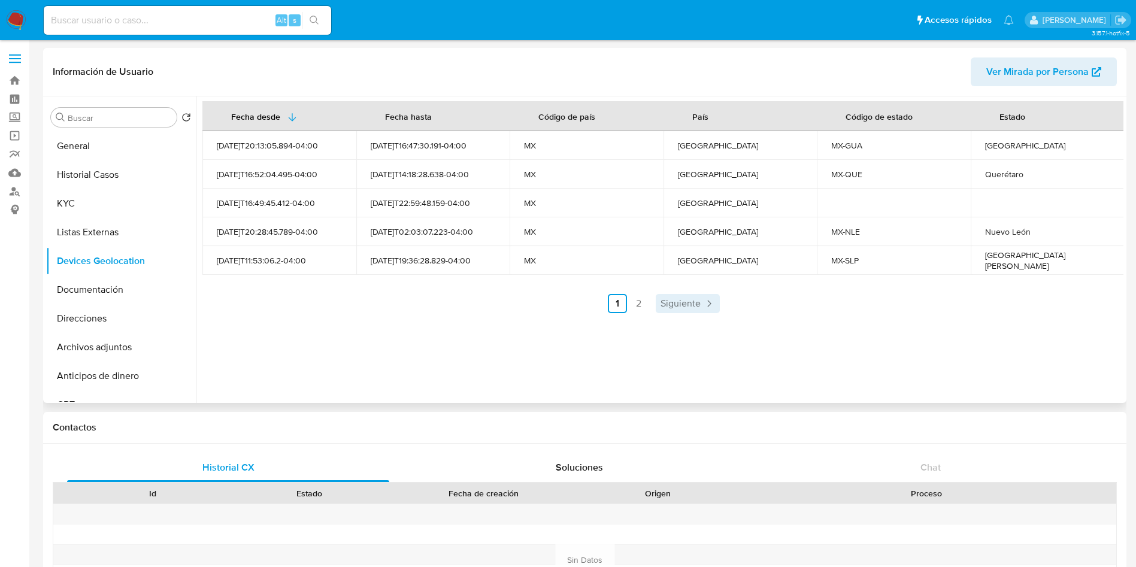
click at [676, 304] on span "Siguiente" at bounding box center [680, 304] width 40 height 10
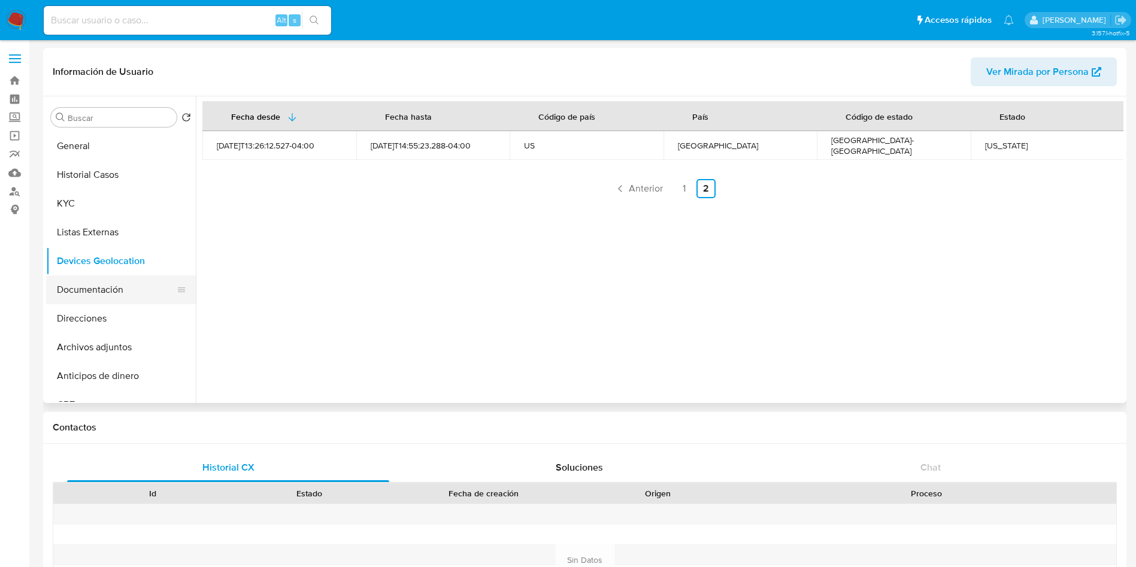
click at [103, 289] on button "Documentación" at bounding box center [116, 289] width 140 height 29
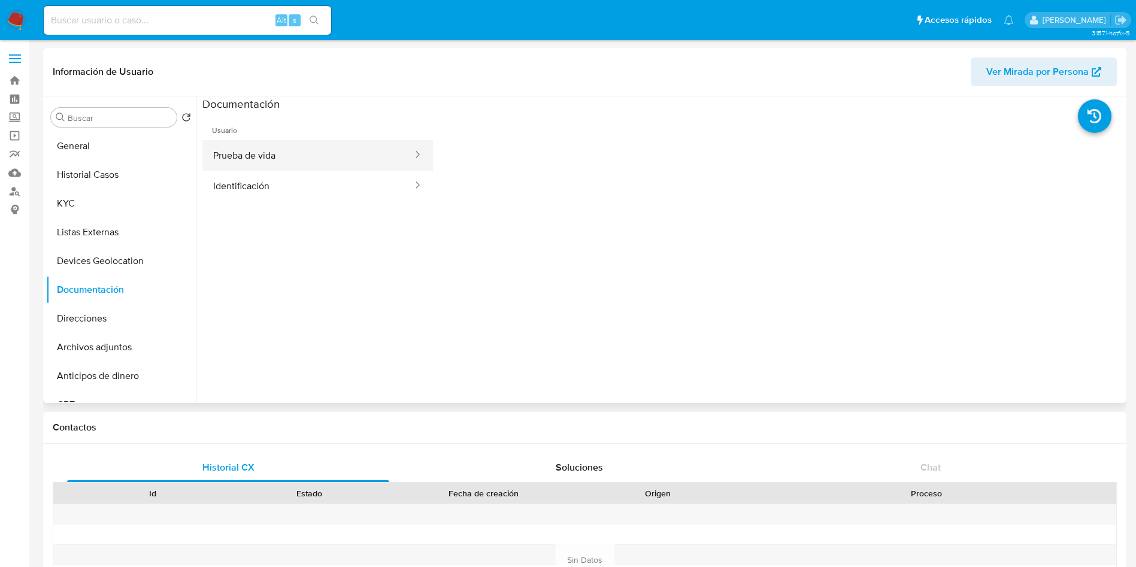
click at [356, 152] on button "Prueba de vida" at bounding box center [307, 155] width 211 height 31
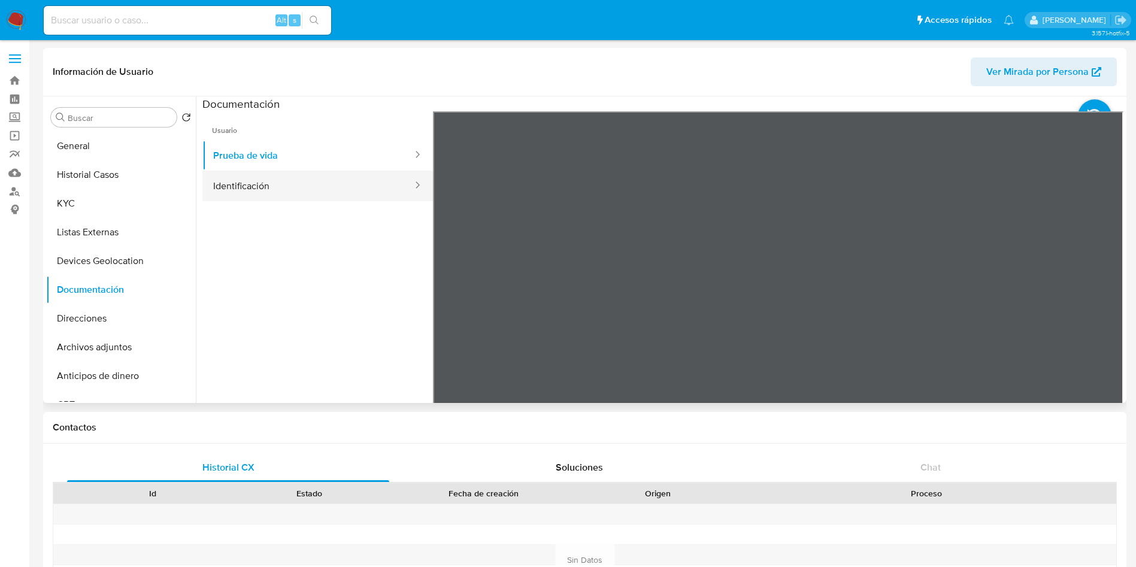
click at [275, 189] on button "Identificación" at bounding box center [307, 186] width 211 height 31
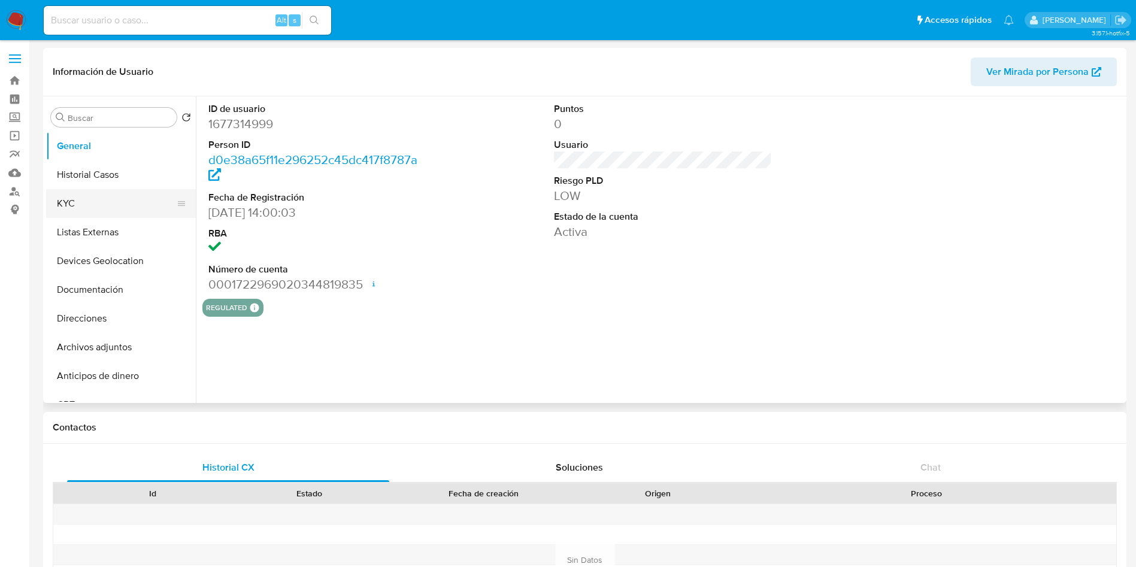
select select "10"
click at [113, 192] on button "KYC" at bounding box center [116, 203] width 140 height 29
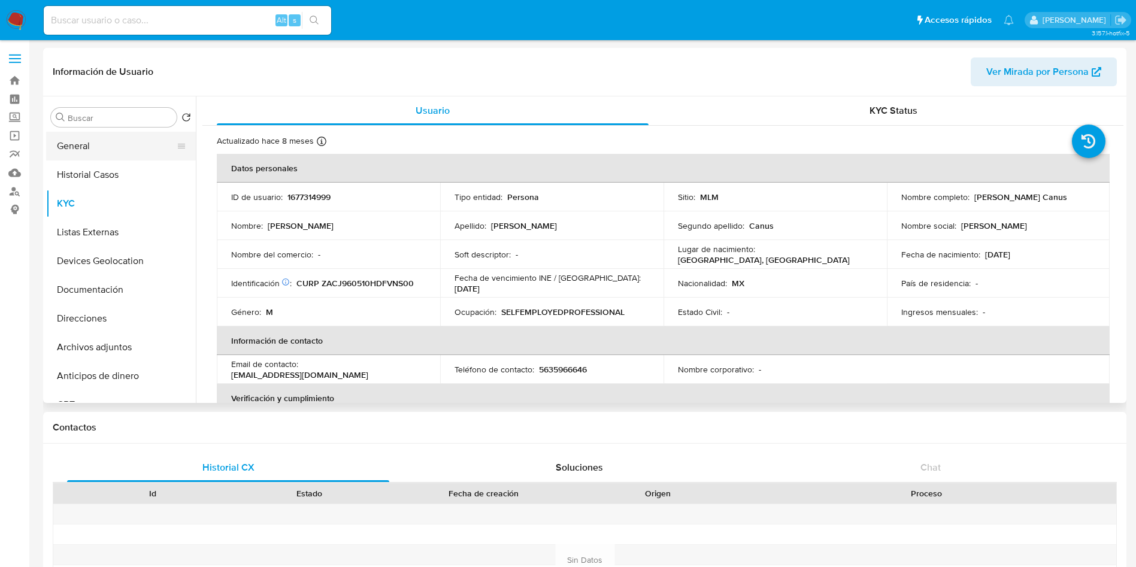
click at [110, 150] on button "General" at bounding box center [116, 146] width 140 height 29
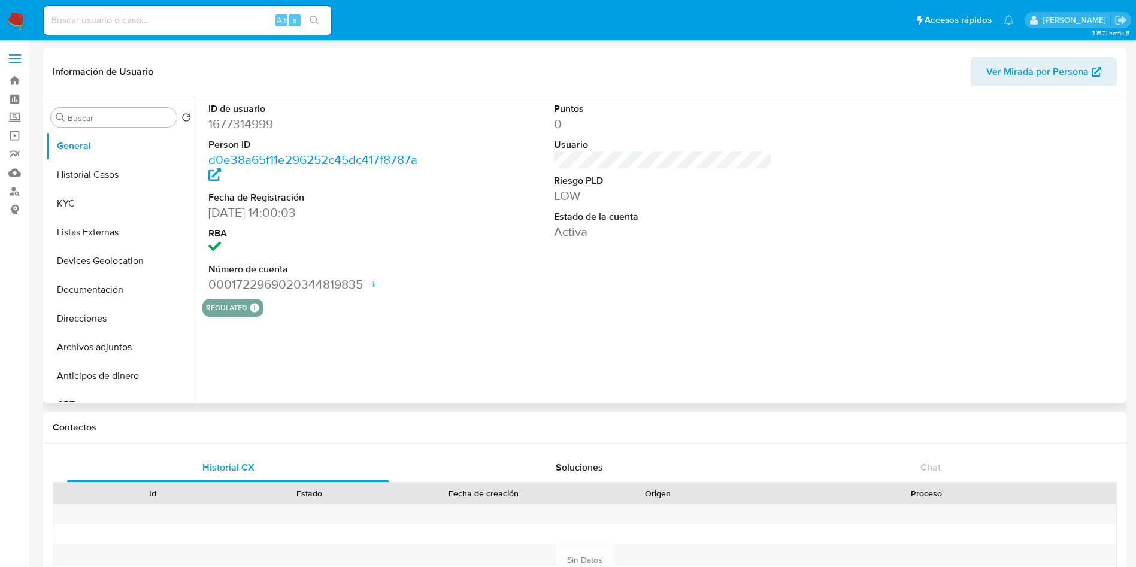
click at [255, 122] on dd "1677314999" at bounding box center [317, 124] width 219 height 17
copy dd "1677314999"
click at [94, 169] on button "Historial Casos" at bounding box center [116, 174] width 140 height 29
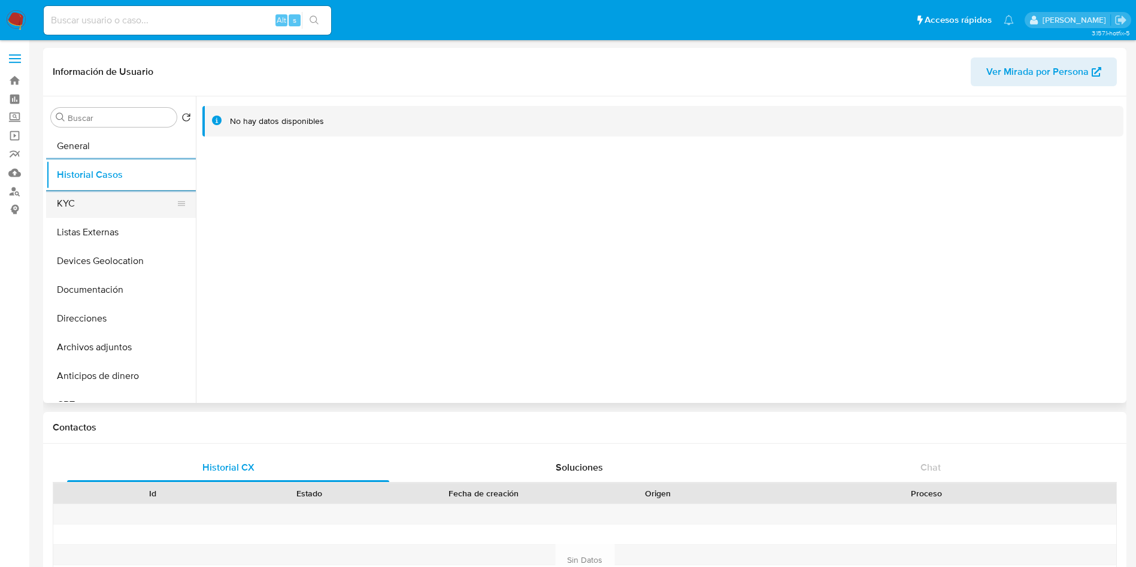
click at [104, 202] on button "KYC" at bounding box center [116, 203] width 140 height 29
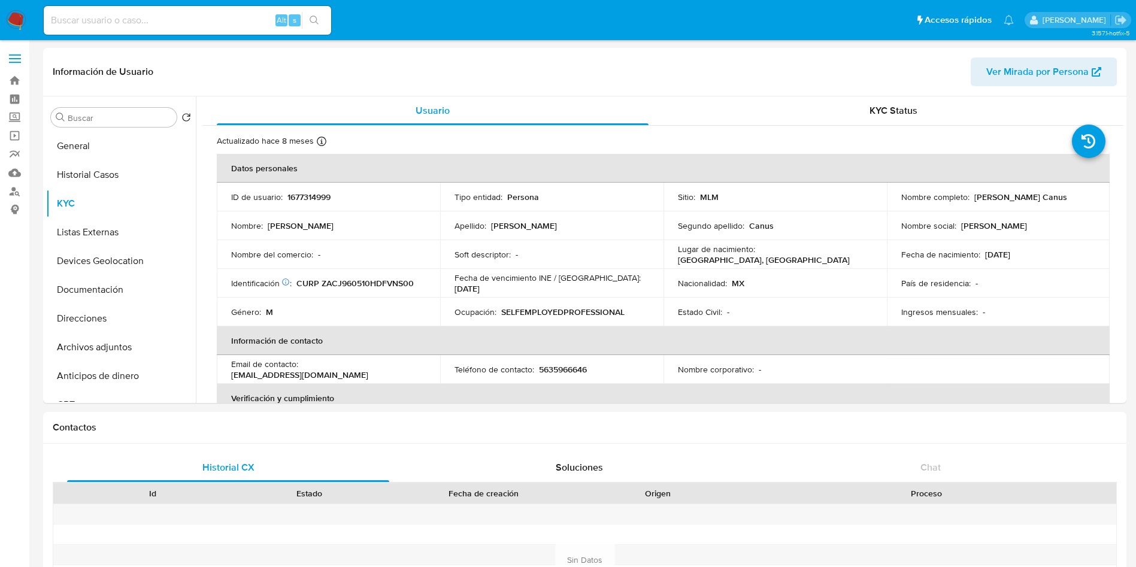
drag, startPoint x: 1124, startPoint y: 152, endPoint x: 1129, endPoint y: 174, distance: 22.2
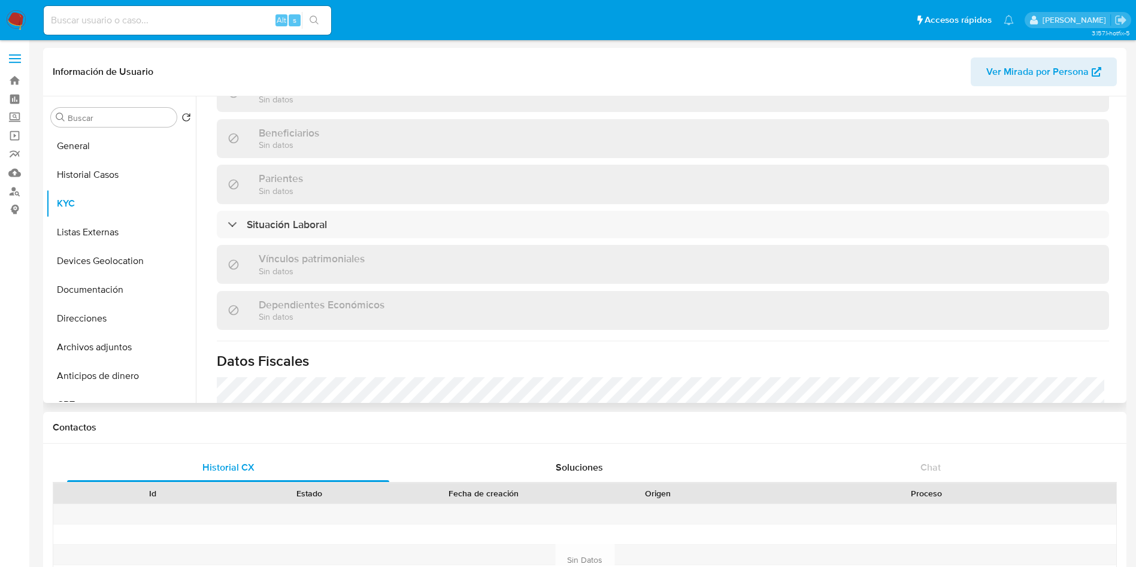
scroll to position [524, 0]
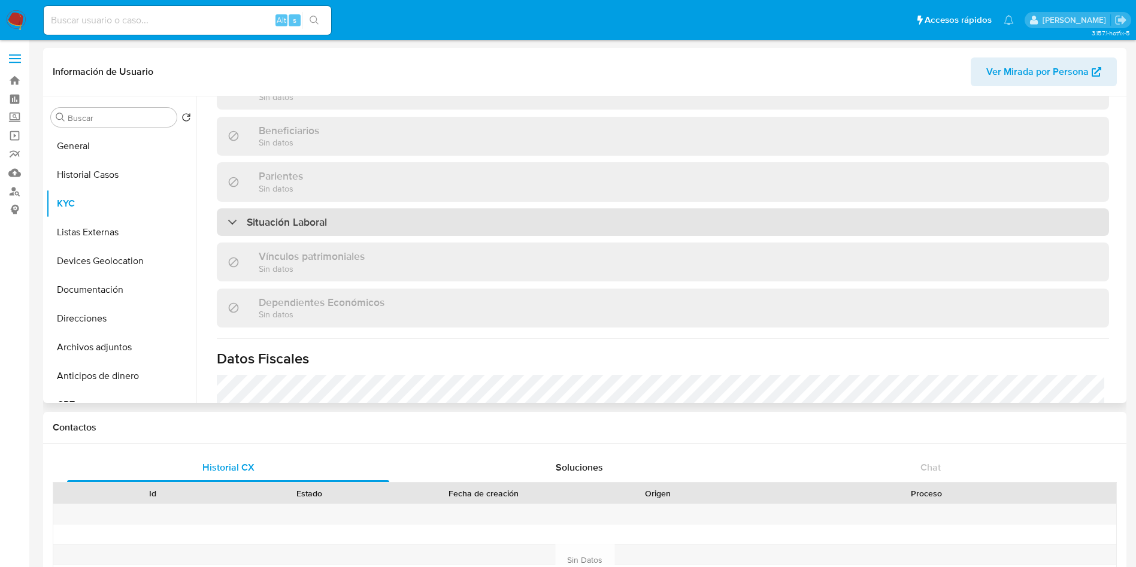
click at [345, 220] on div "Situación Laboral" at bounding box center [663, 222] width 892 height 28
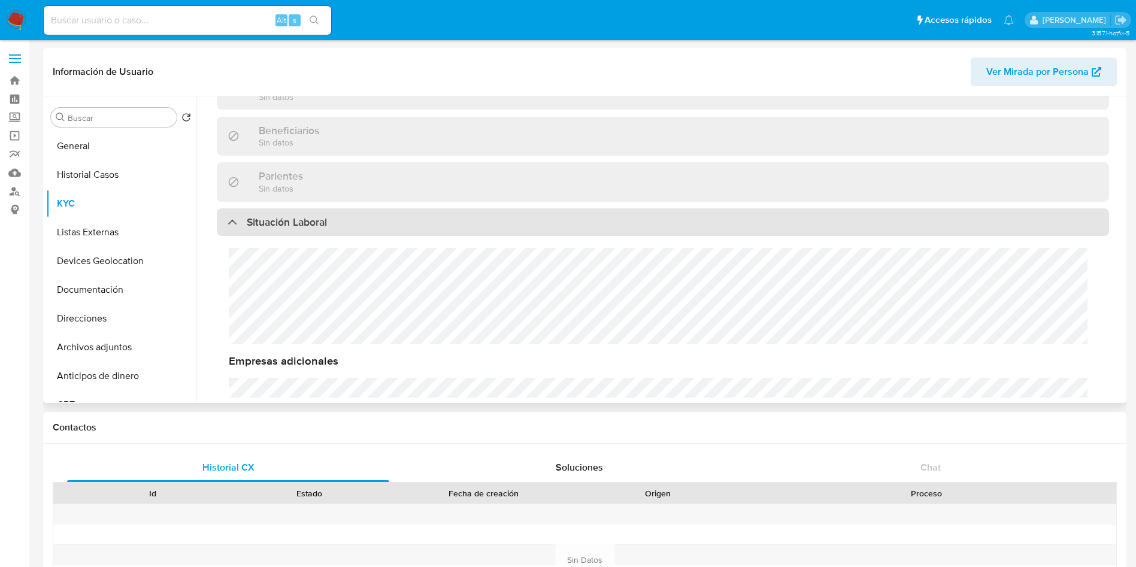
drag, startPoint x: 339, startPoint y: 225, endPoint x: 406, endPoint y: 225, distance: 67.0
click at [340, 225] on div "Situación Laboral" at bounding box center [663, 222] width 892 height 28
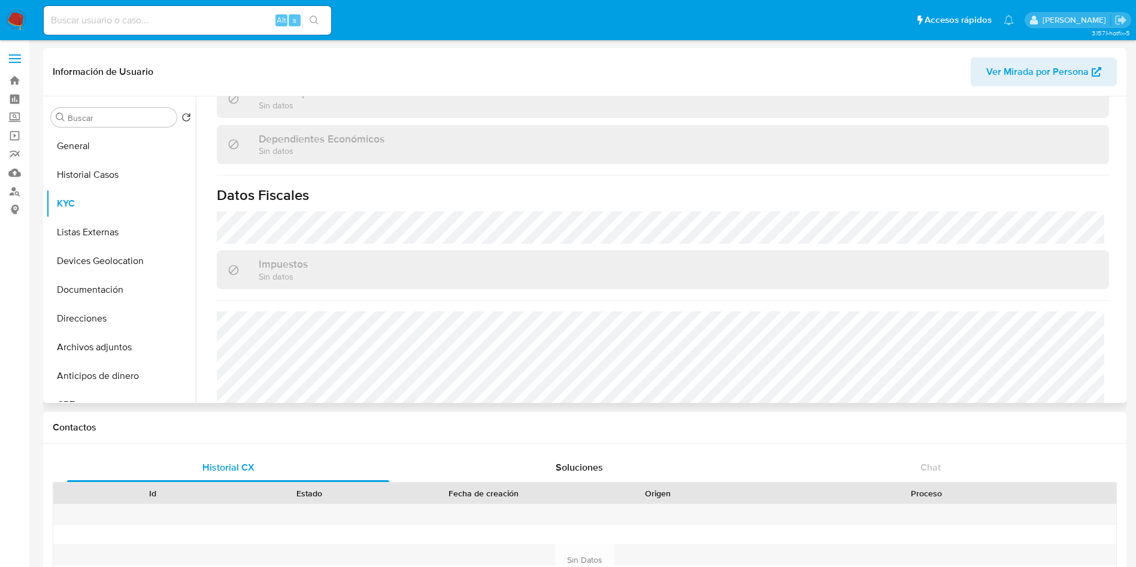
scroll to position [741, 0]
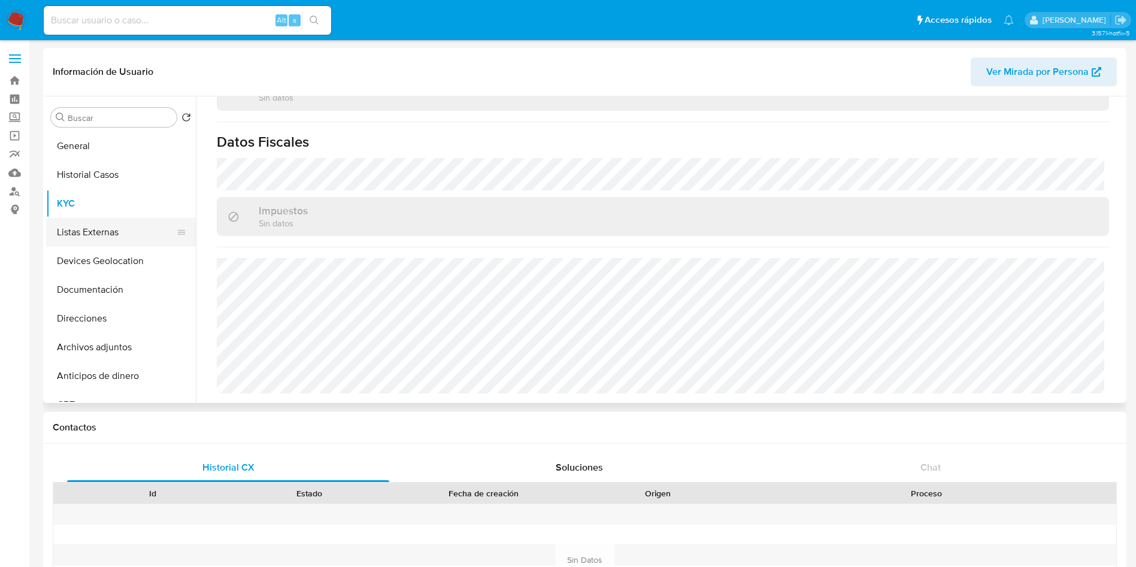
click at [112, 238] on button "Listas Externas" at bounding box center [116, 232] width 140 height 29
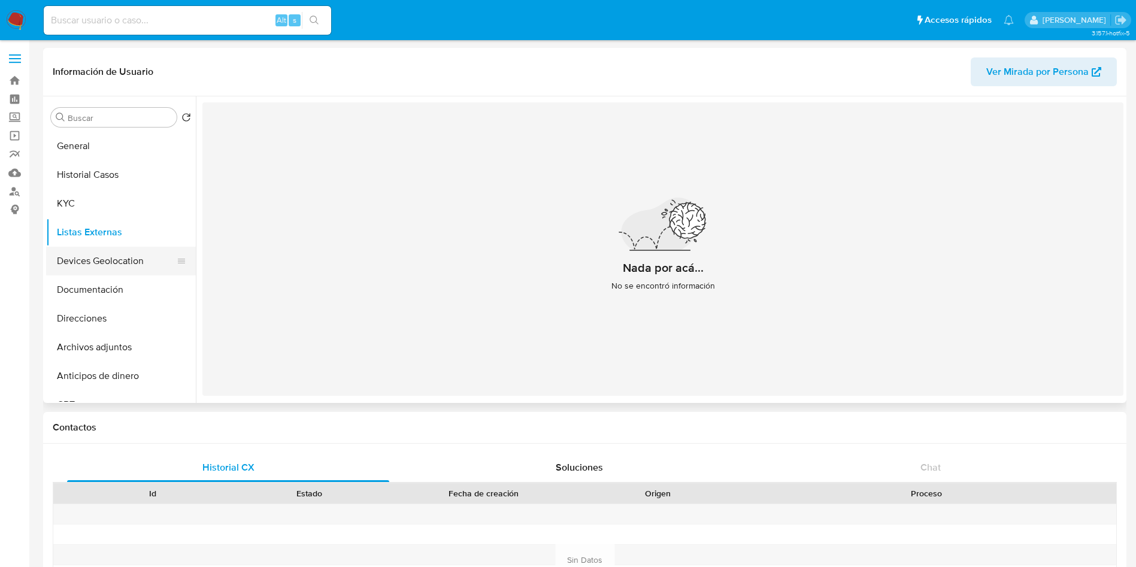
click at [138, 251] on button "Devices Geolocation" at bounding box center [116, 261] width 140 height 29
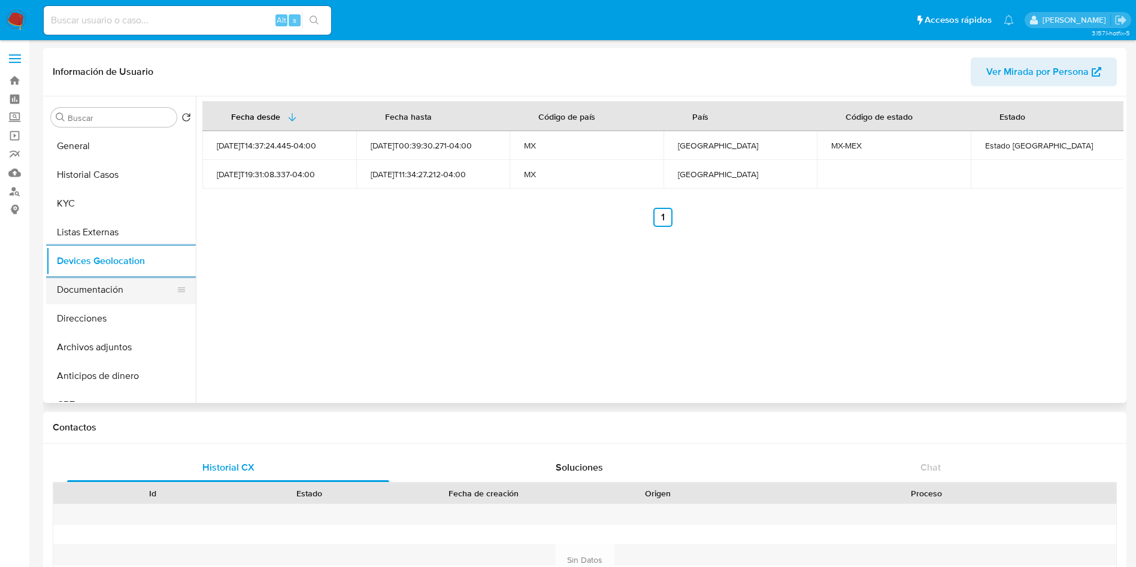
click at [113, 287] on button "Documentación" at bounding box center [116, 289] width 140 height 29
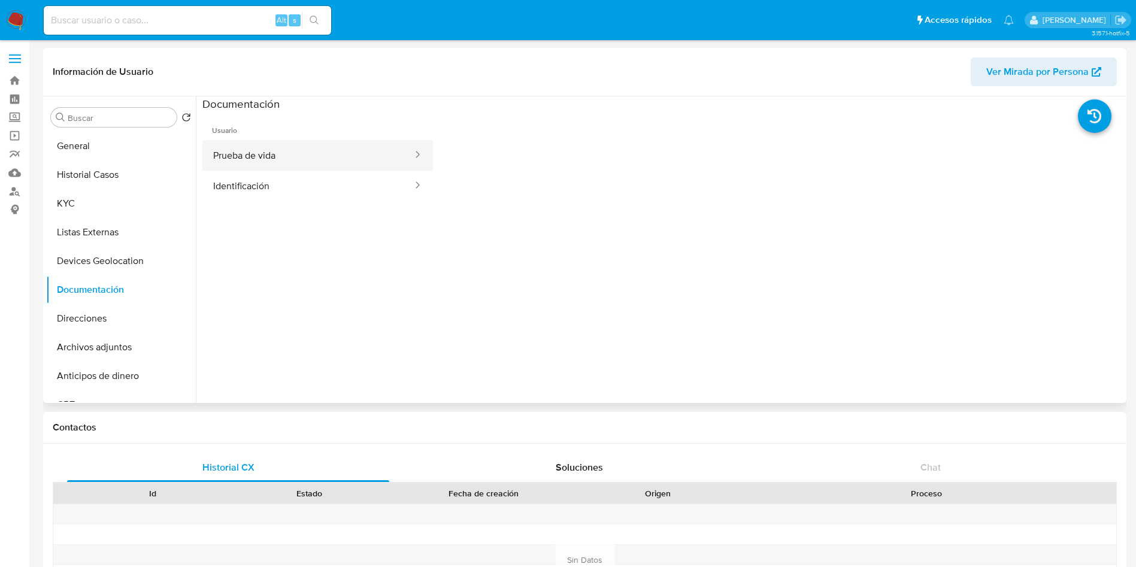
click at [348, 160] on button "Prueba de vida" at bounding box center [307, 155] width 211 height 31
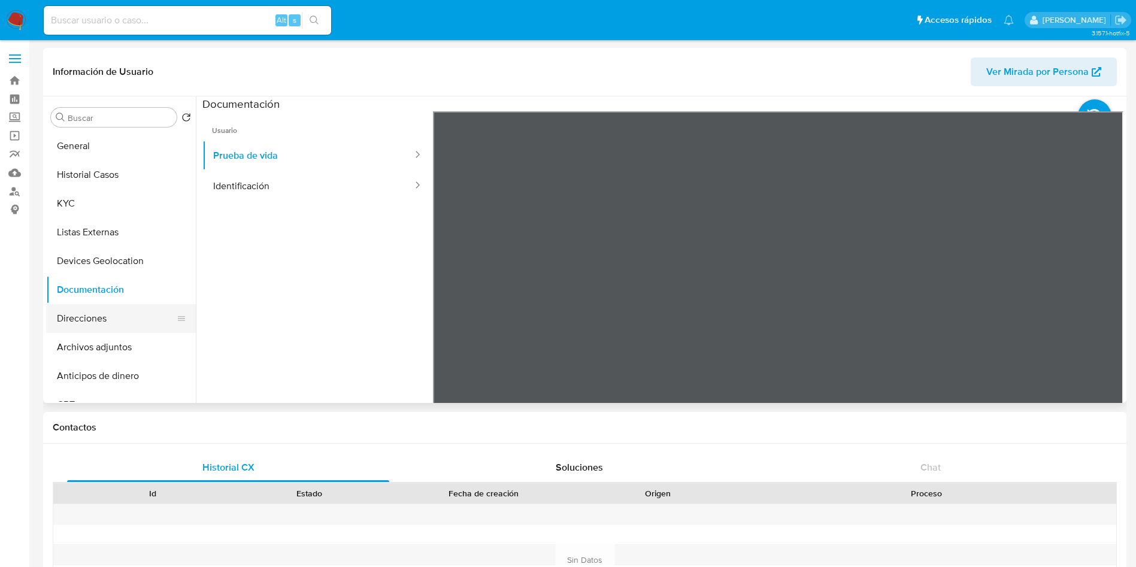
click at [68, 324] on button "Direcciones" at bounding box center [116, 318] width 140 height 29
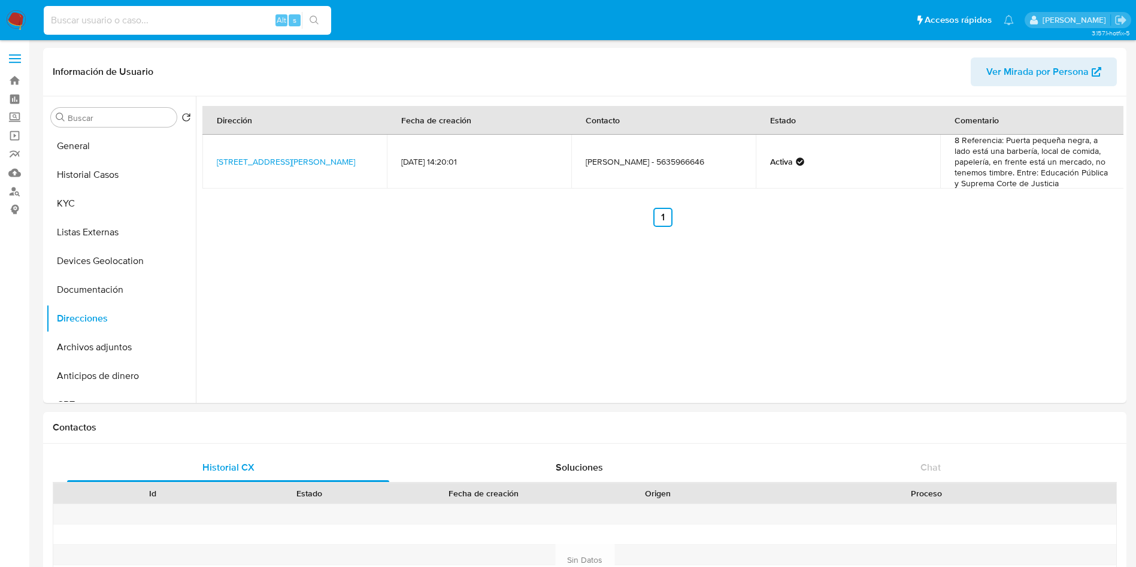
click at [147, 18] on input at bounding box center [187, 21] width 287 height 16
paste input "1434176277"
type input "1434176277"
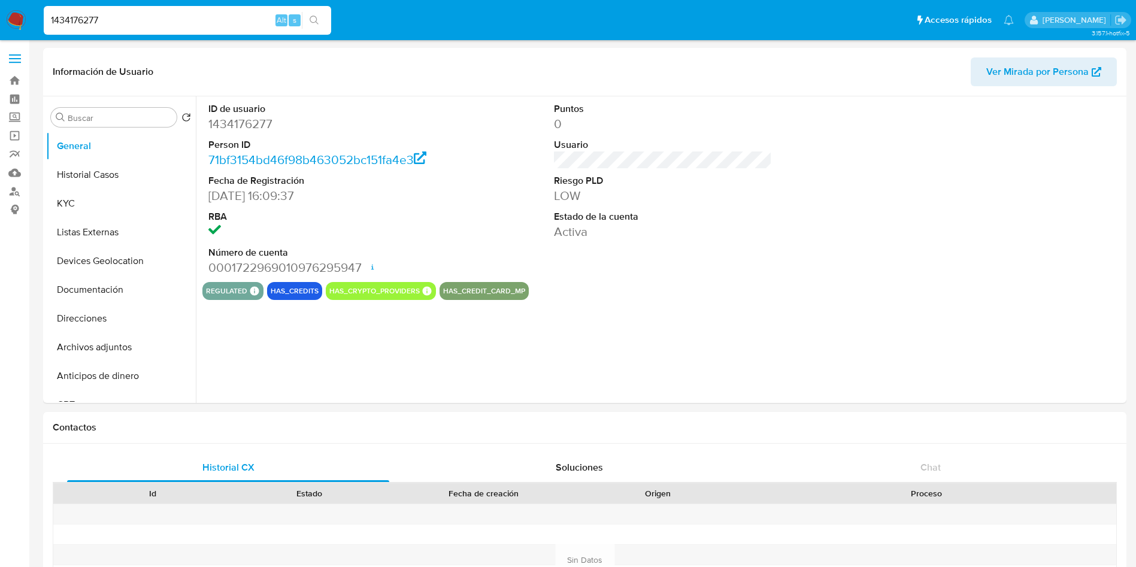
select select "10"
click at [118, 169] on button "Historial Casos" at bounding box center [116, 174] width 140 height 29
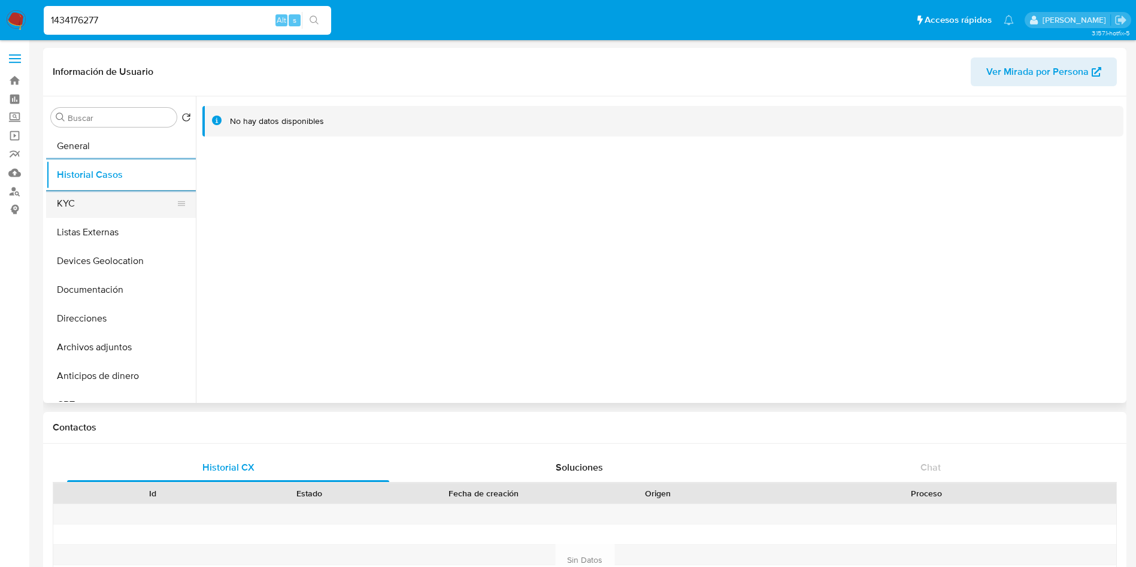
click at [108, 207] on button "KYC" at bounding box center [116, 203] width 140 height 29
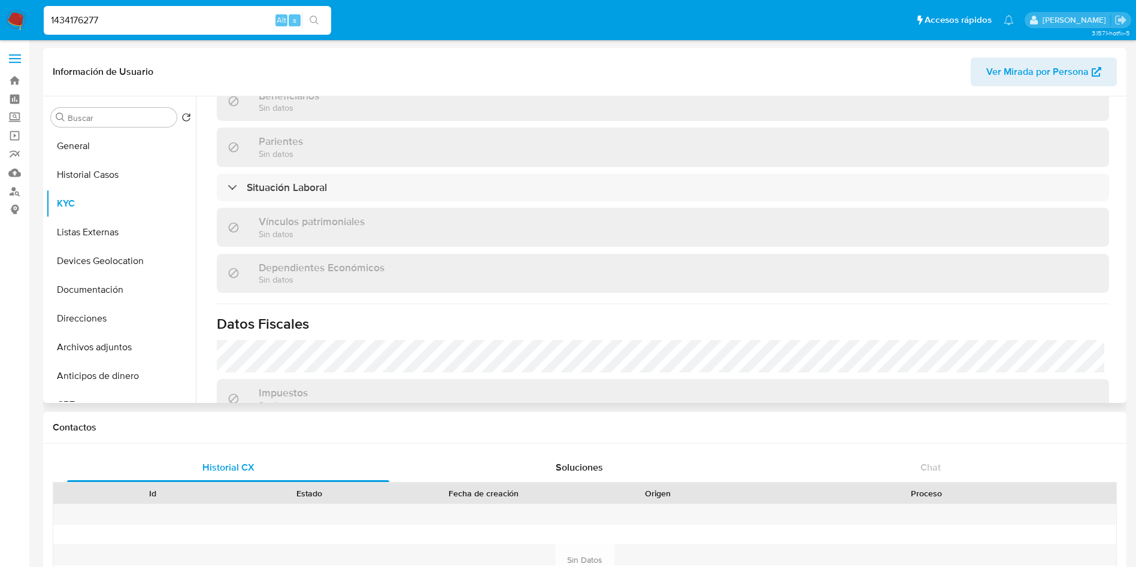
scroll to position [575, 0]
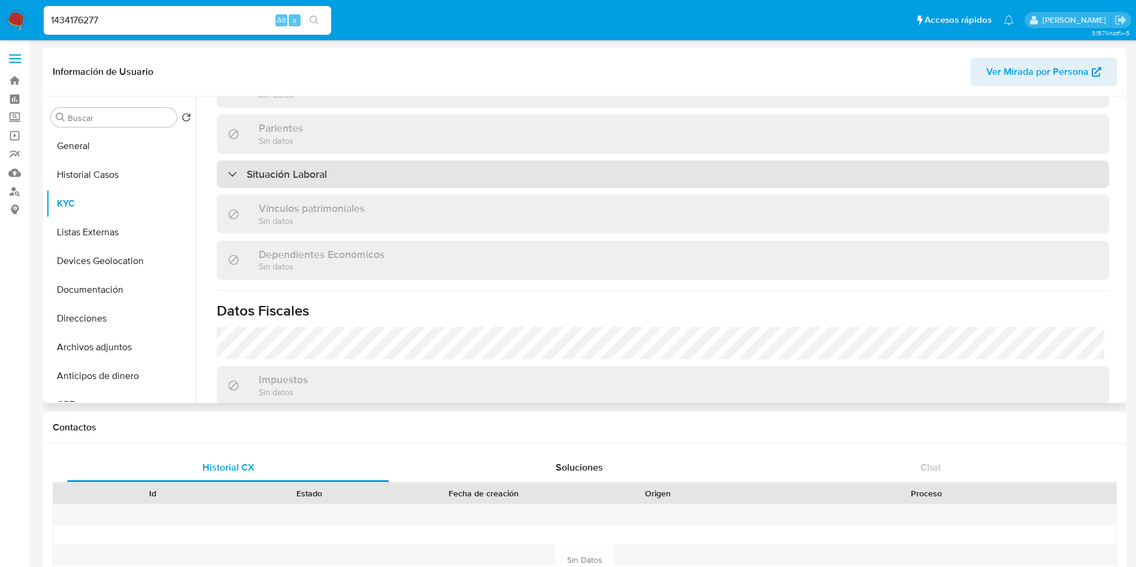
click at [402, 169] on div "Situación Laboral" at bounding box center [663, 174] width 892 height 28
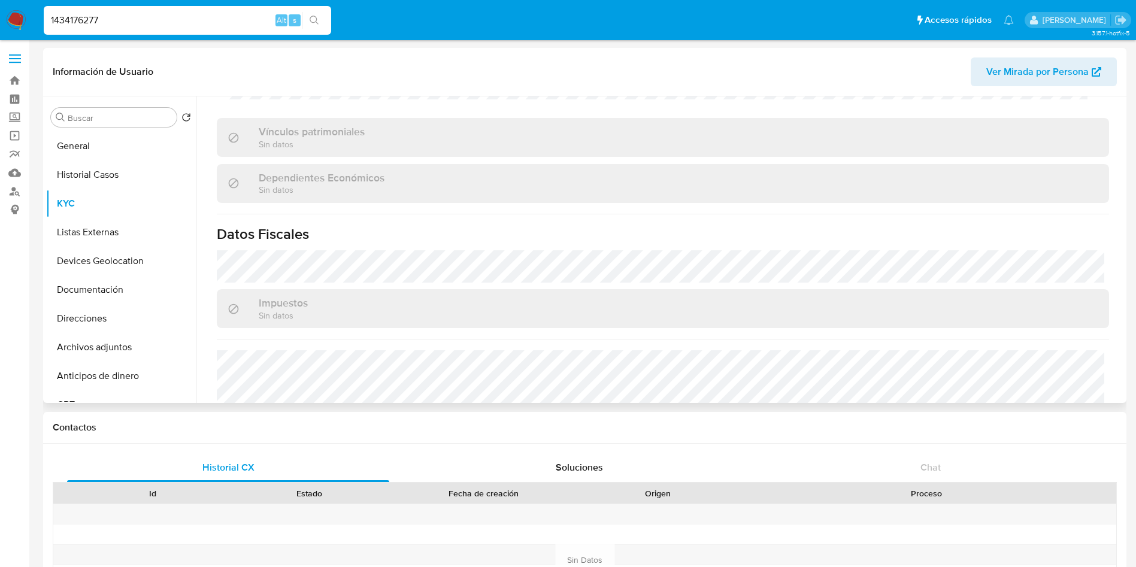
scroll to position [914, 0]
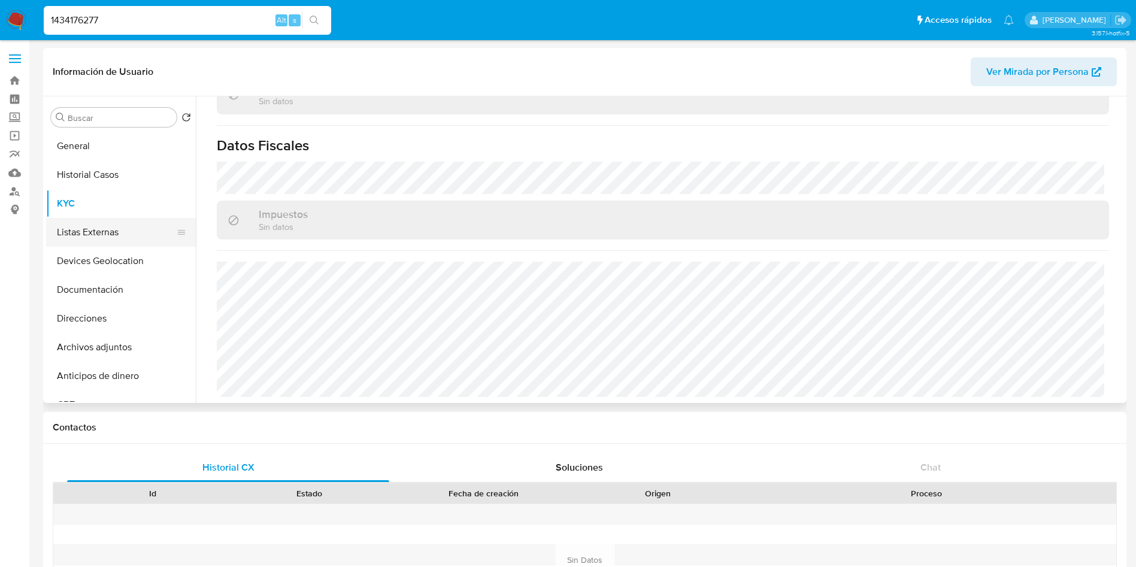
click at [101, 231] on button "Listas Externas" at bounding box center [116, 232] width 140 height 29
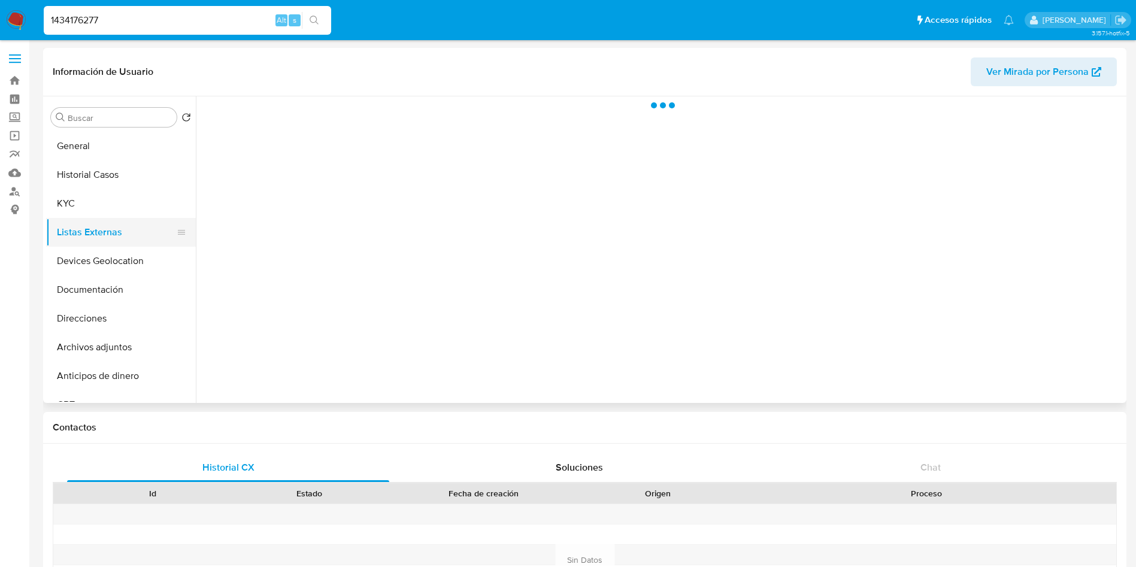
scroll to position [0, 0]
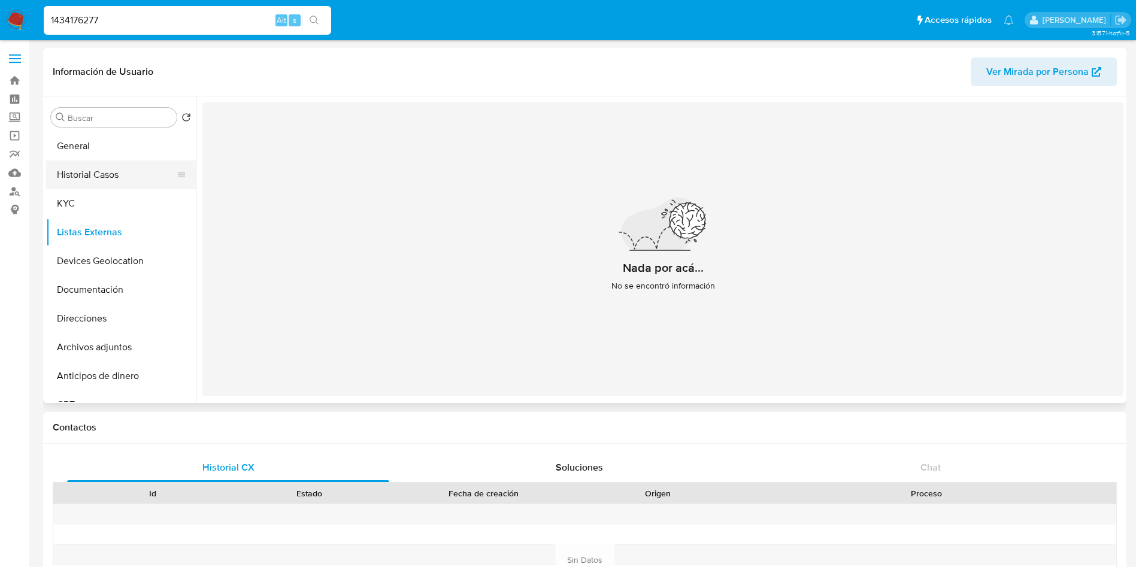
click at [108, 165] on button "Historial Casos" at bounding box center [116, 174] width 140 height 29
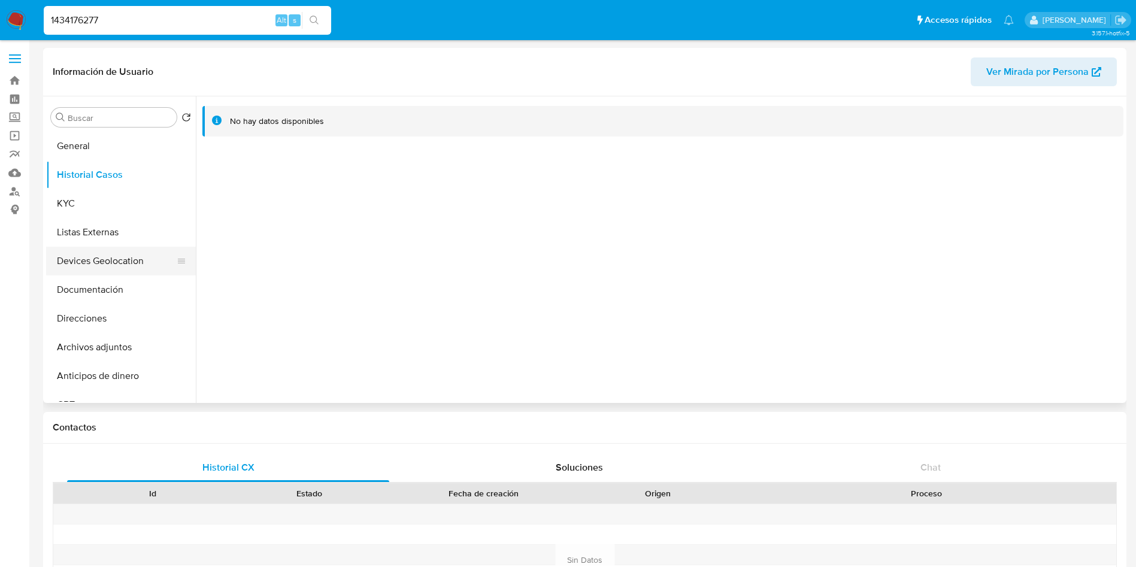
click at [106, 259] on button "Devices Geolocation" at bounding box center [116, 261] width 140 height 29
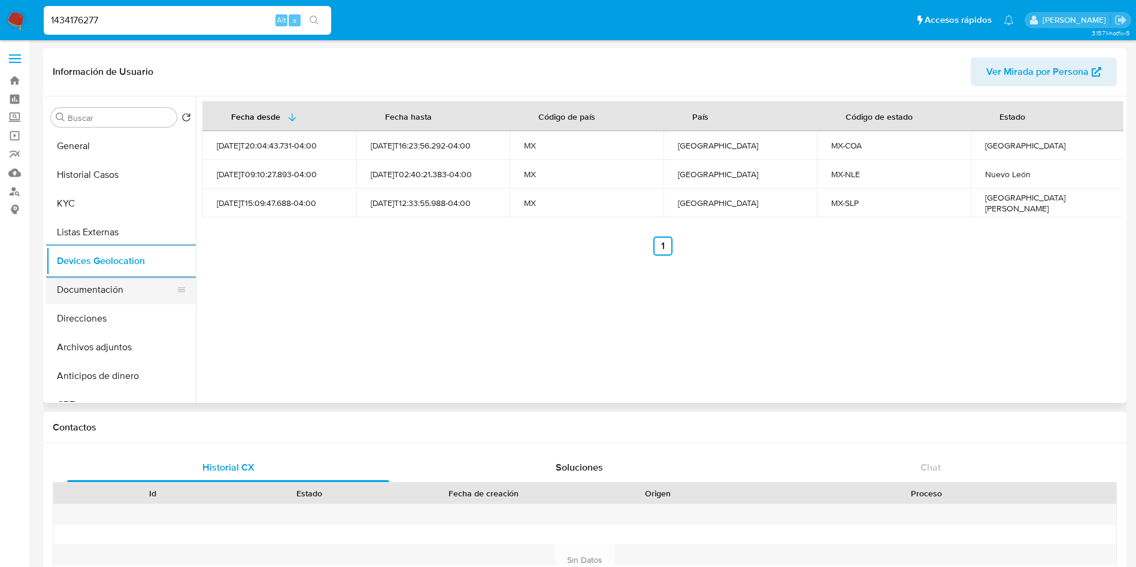
click at [72, 283] on button "Documentación" at bounding box center [116, 289] width 140 height 29
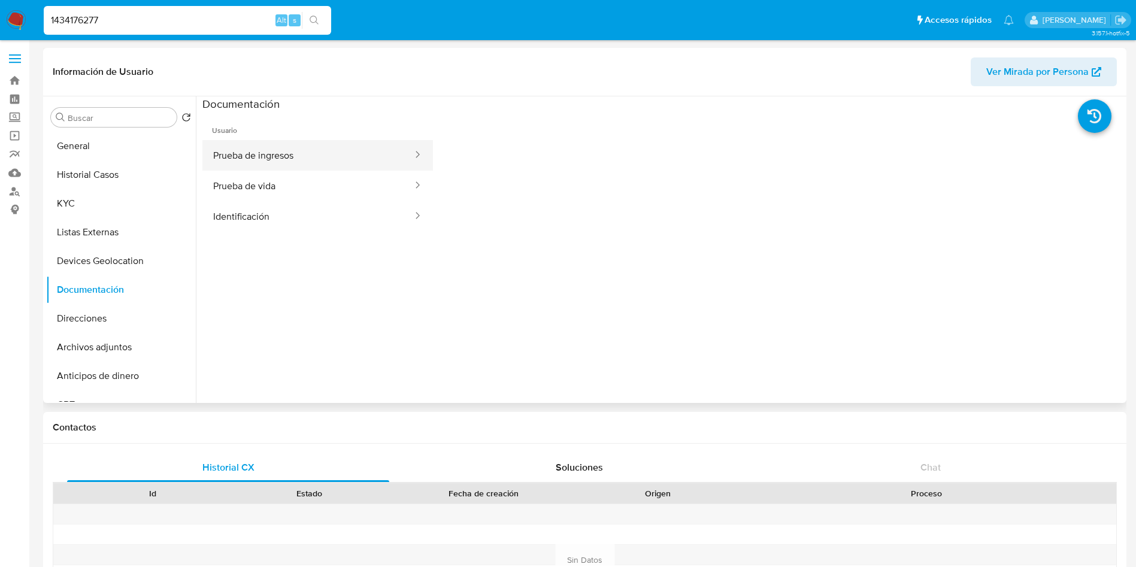
click at [280, 162] on button "Prueba de ingresos" at bounding box center [307, 155] width 211 height 31
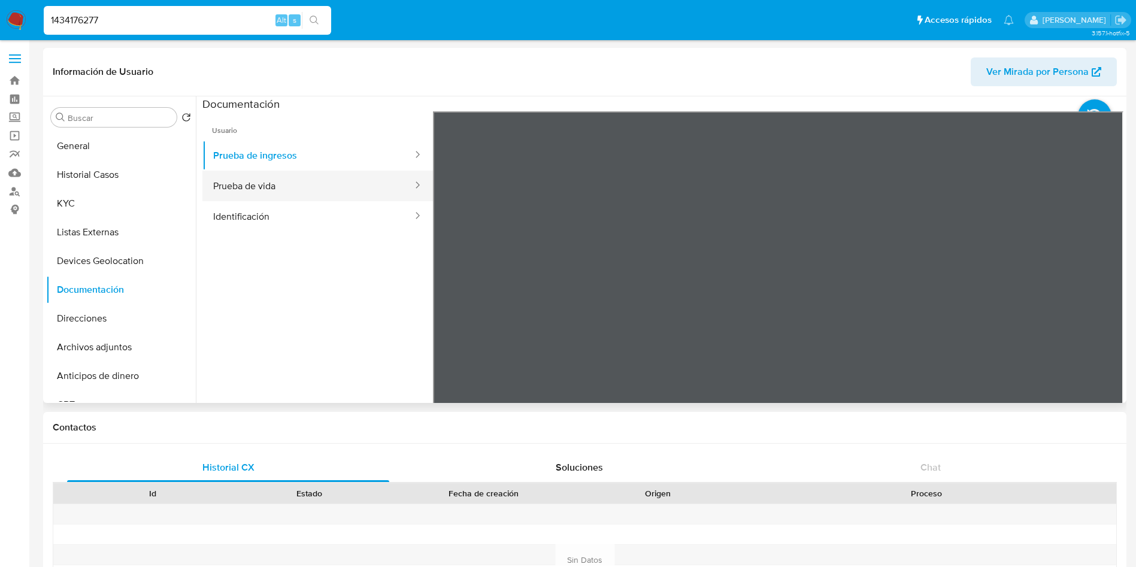
click at [309, 192] on button "Prueba de vida" at bounding box center [307, 186] width 211 height 31
click at [297, 217] on button "Identificación" at bounding box center [307, 216] width 211 height 31
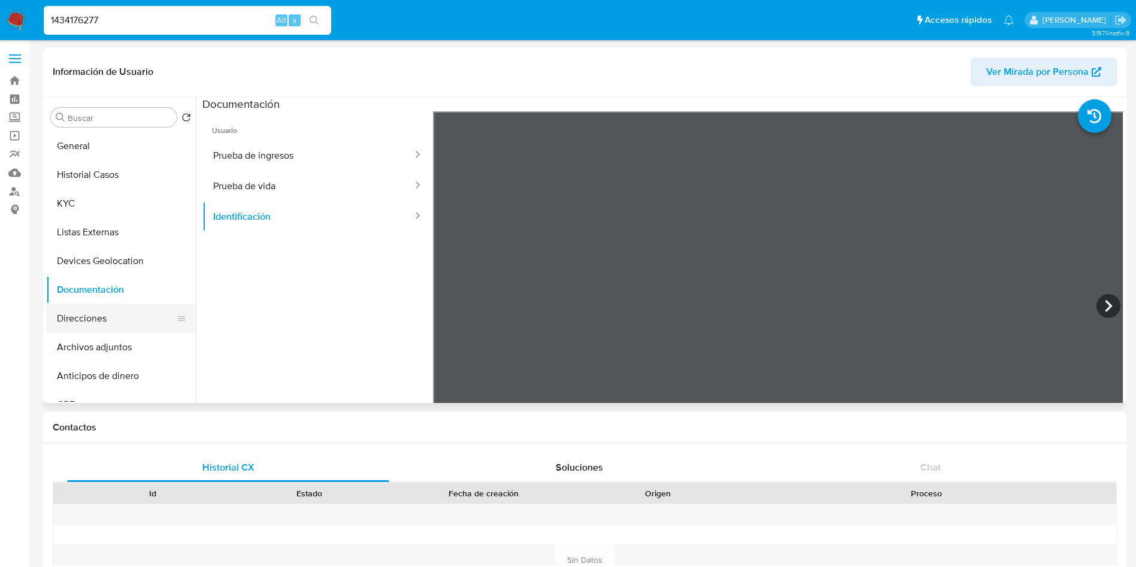
click at [123, 314] on button "Direcciones" at bounding box center [116, 318] width 140 height 29
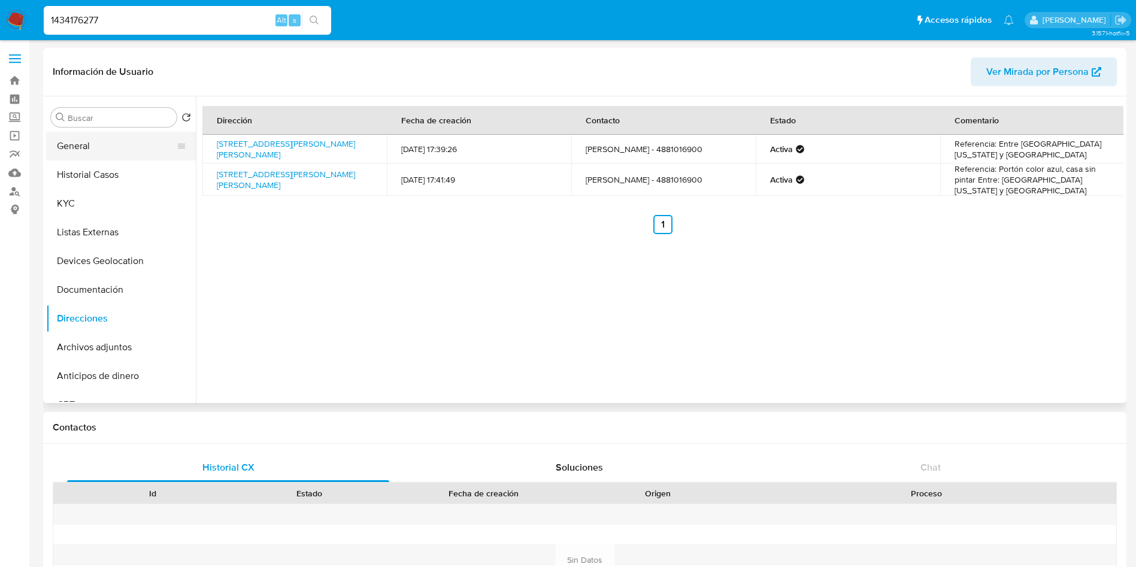
click at [98, 141] on button "General" at bounding box center [116, 146] width 140 height 29
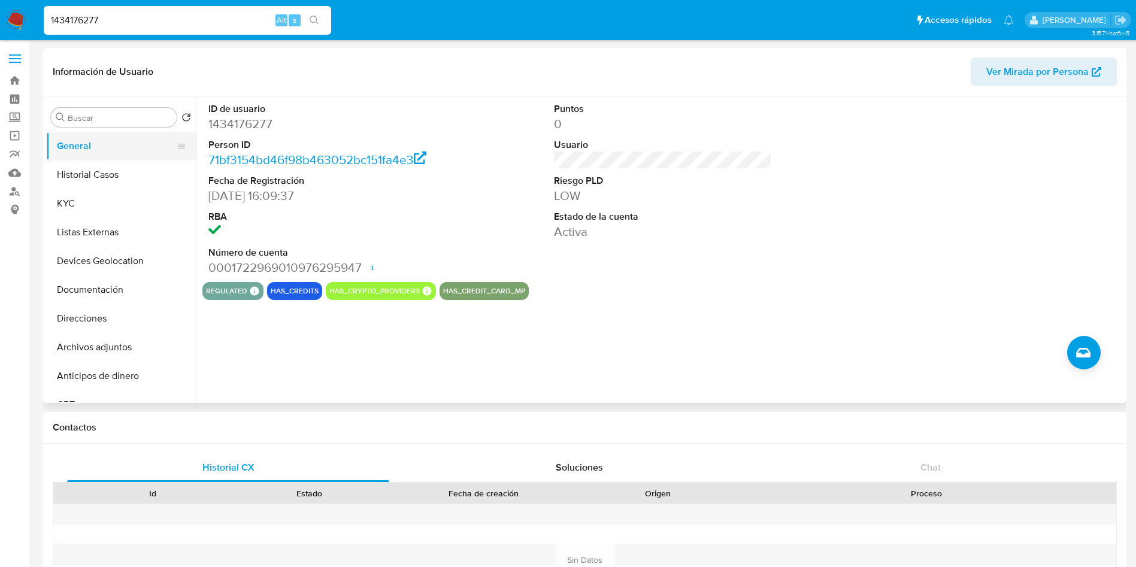
click at [98, 141] on button "General" at bounding box center [116, 146] width 140 height 29
